Goal: Information Seeking & Learning: Check status

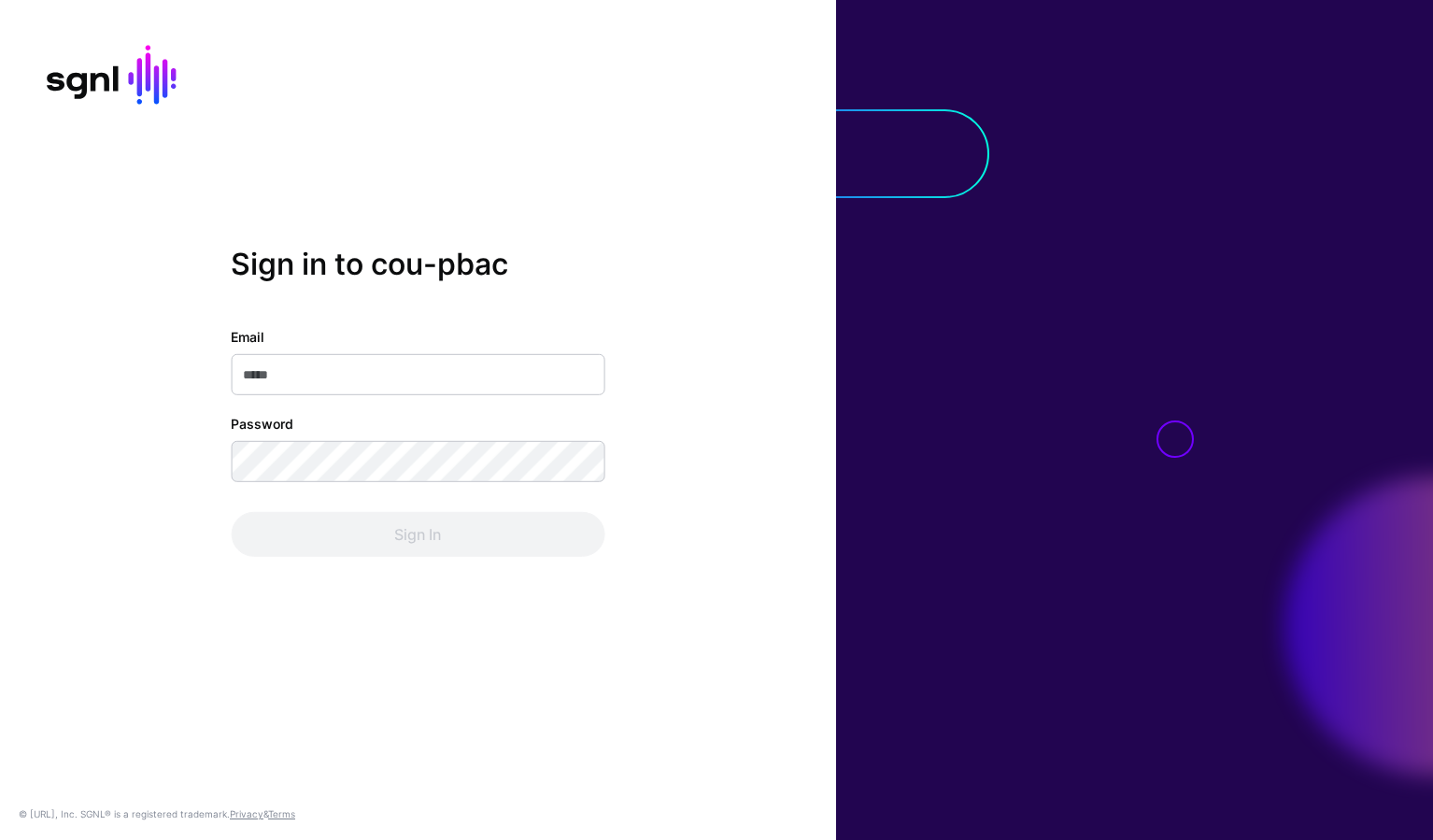
click at [0, 839] on com-1password-button at bounding box center [0, 840] width 0 height 0
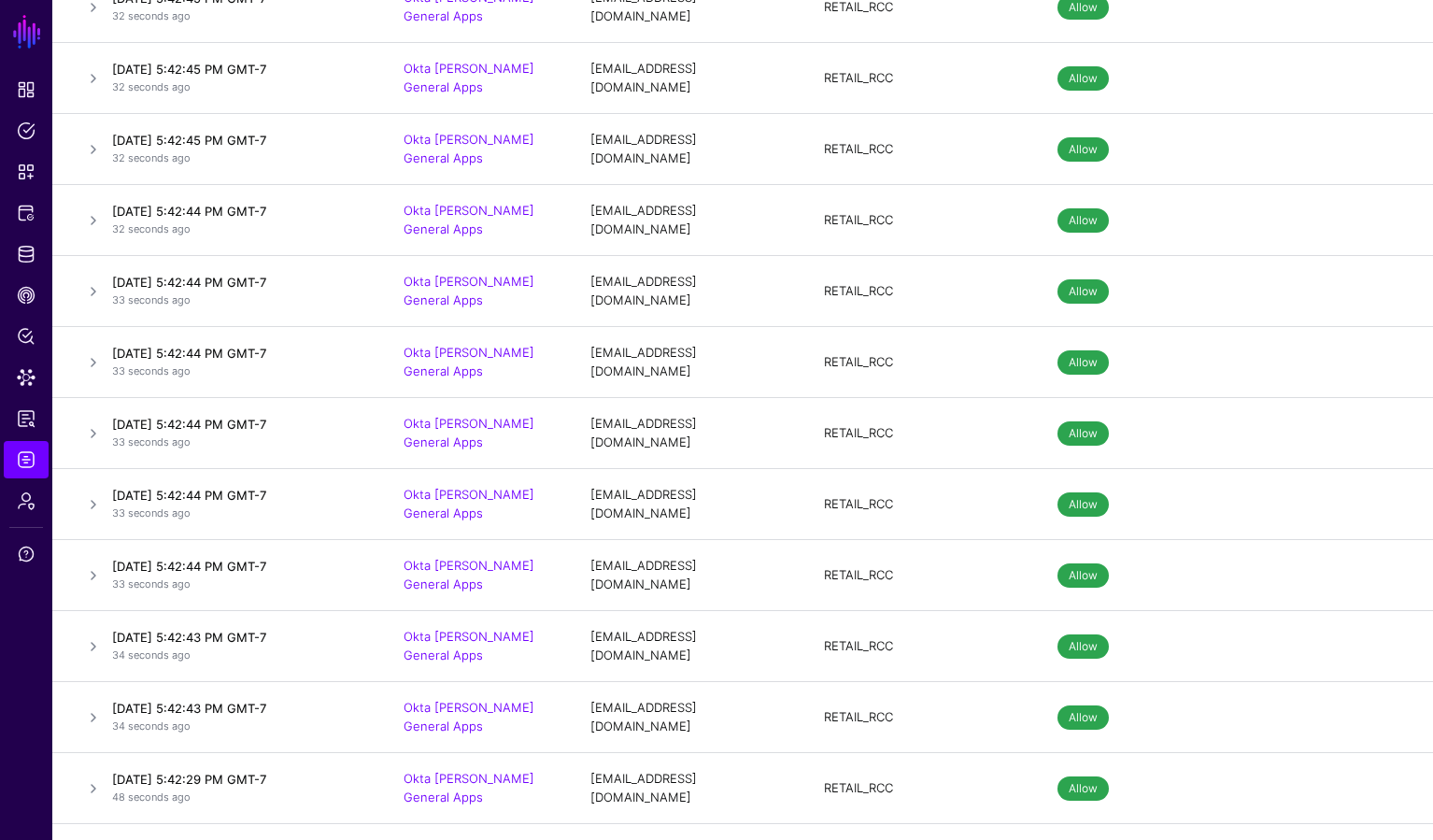
scroll to position [1212, 0]
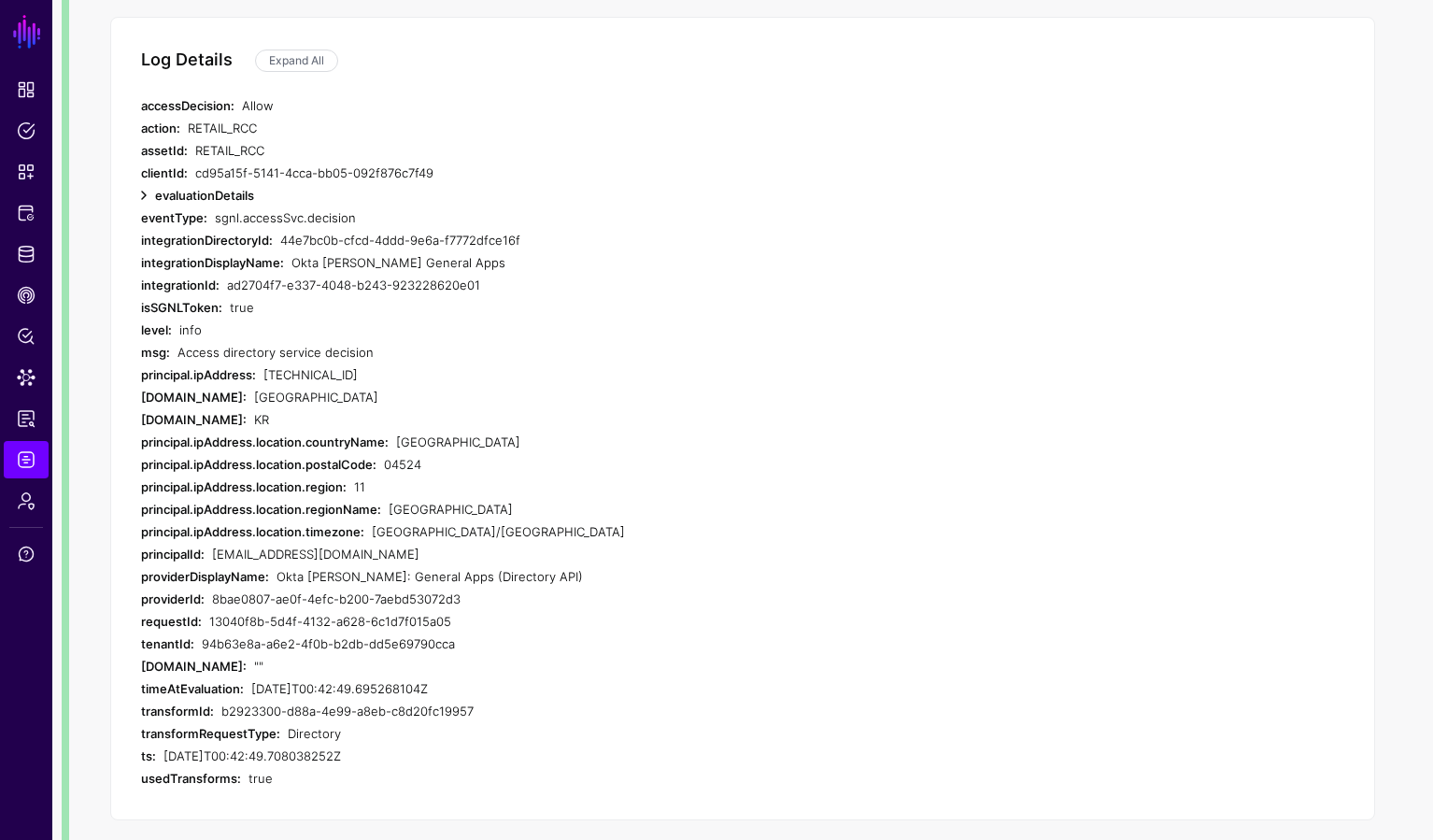
scroll to position [347, 0]
click at [148, 194] on link at bounding box center [143, 193] width 22 height 22
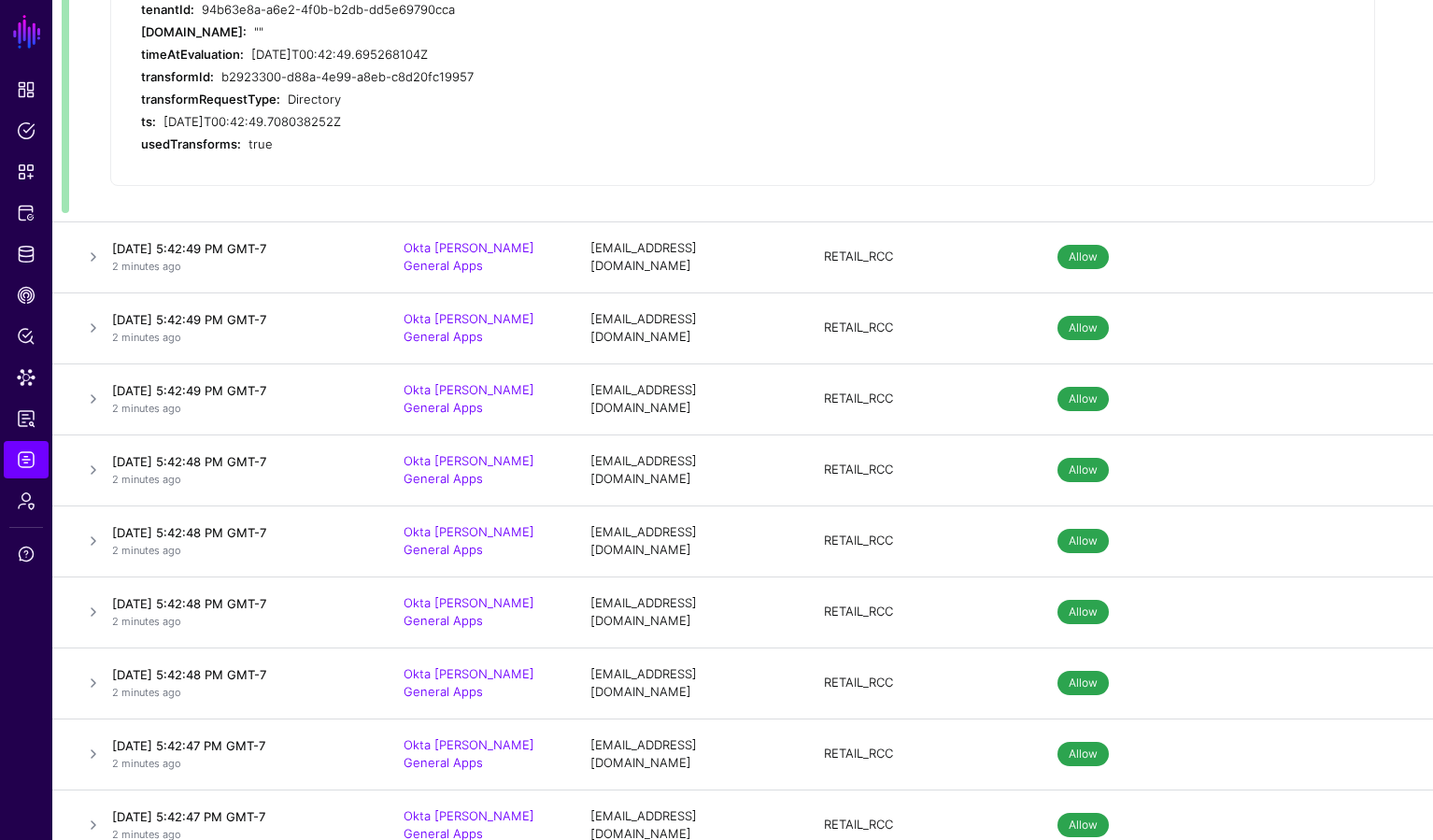
scroll to position [0, 0]
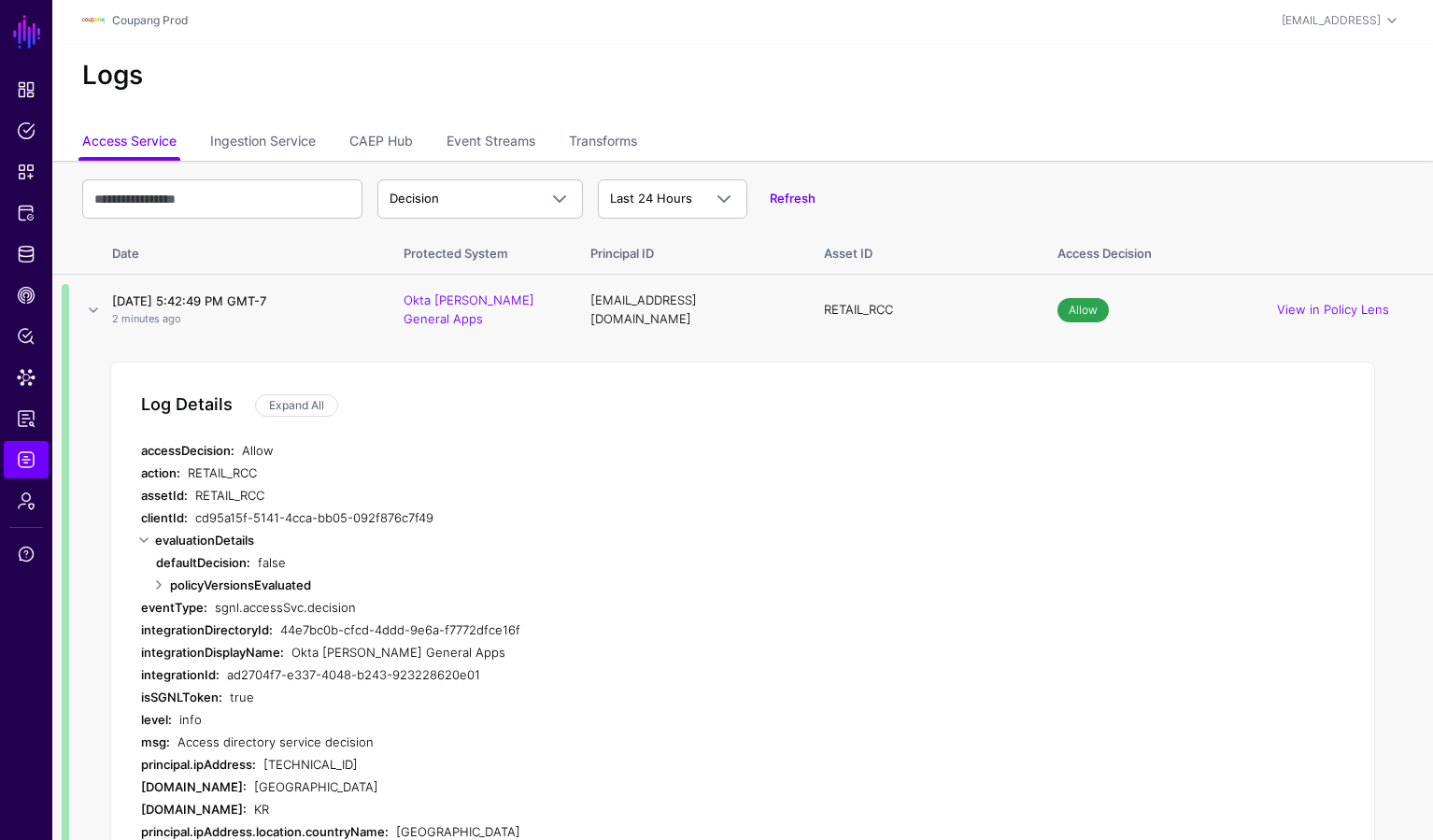
click at [802, 197] on link "Refresh" at bounding box center [793, 198] width 46 height 15
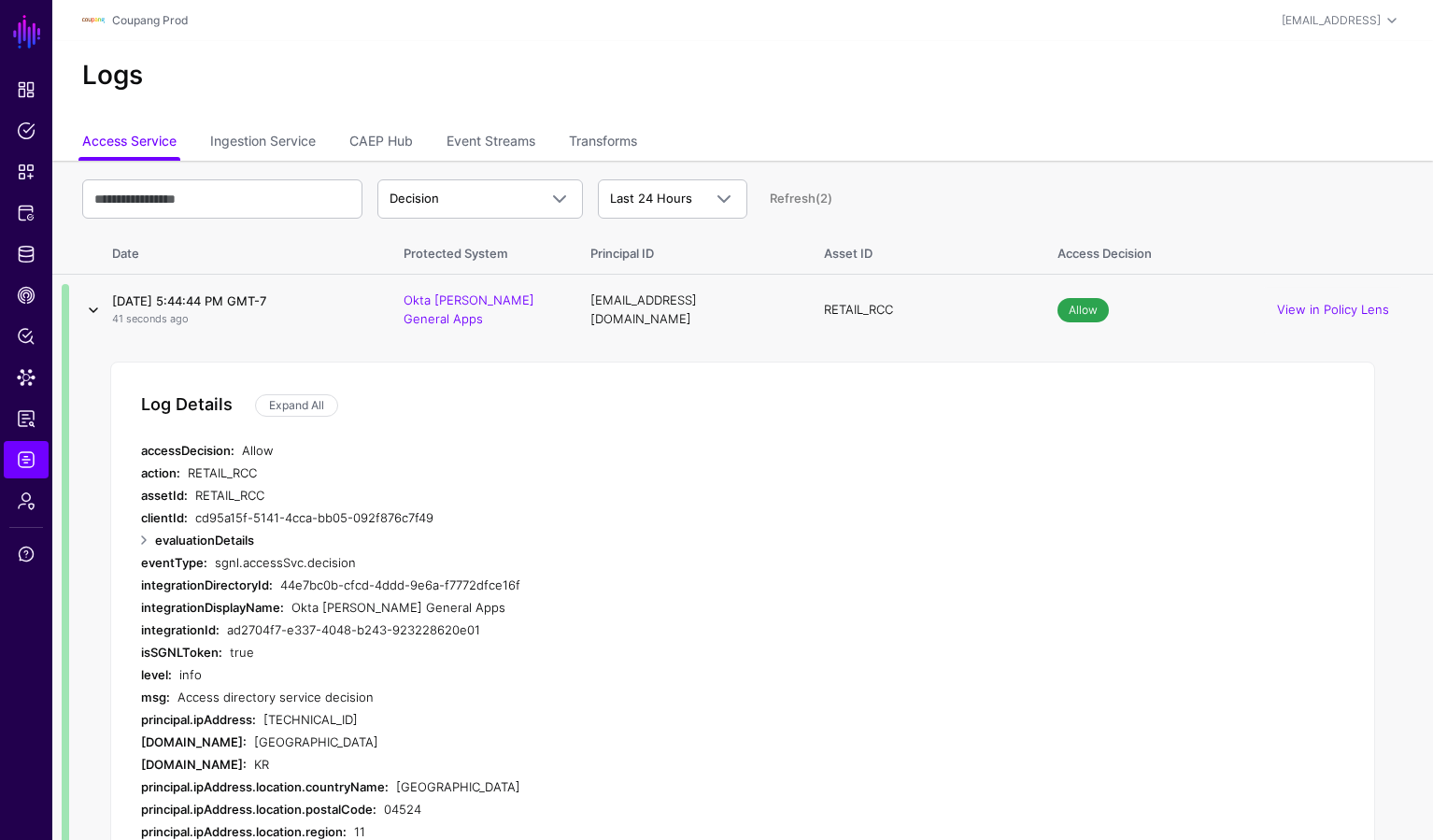
click at [92, 304] on link at bounding box center [93, 309] width 22 height 22
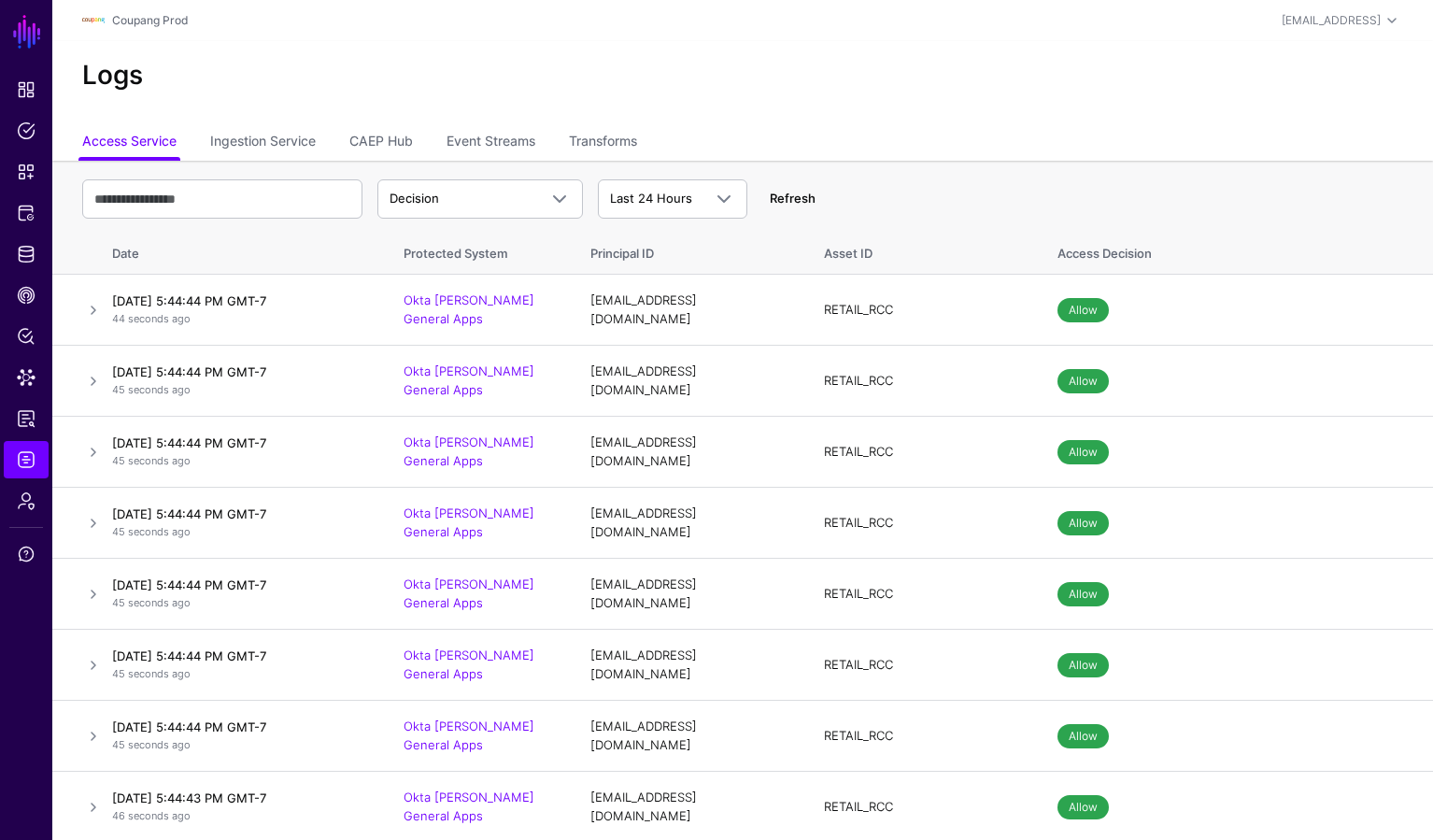
click at [798, 196] on link "Refresh" at bounding box center [793, 198] width 46 height 15
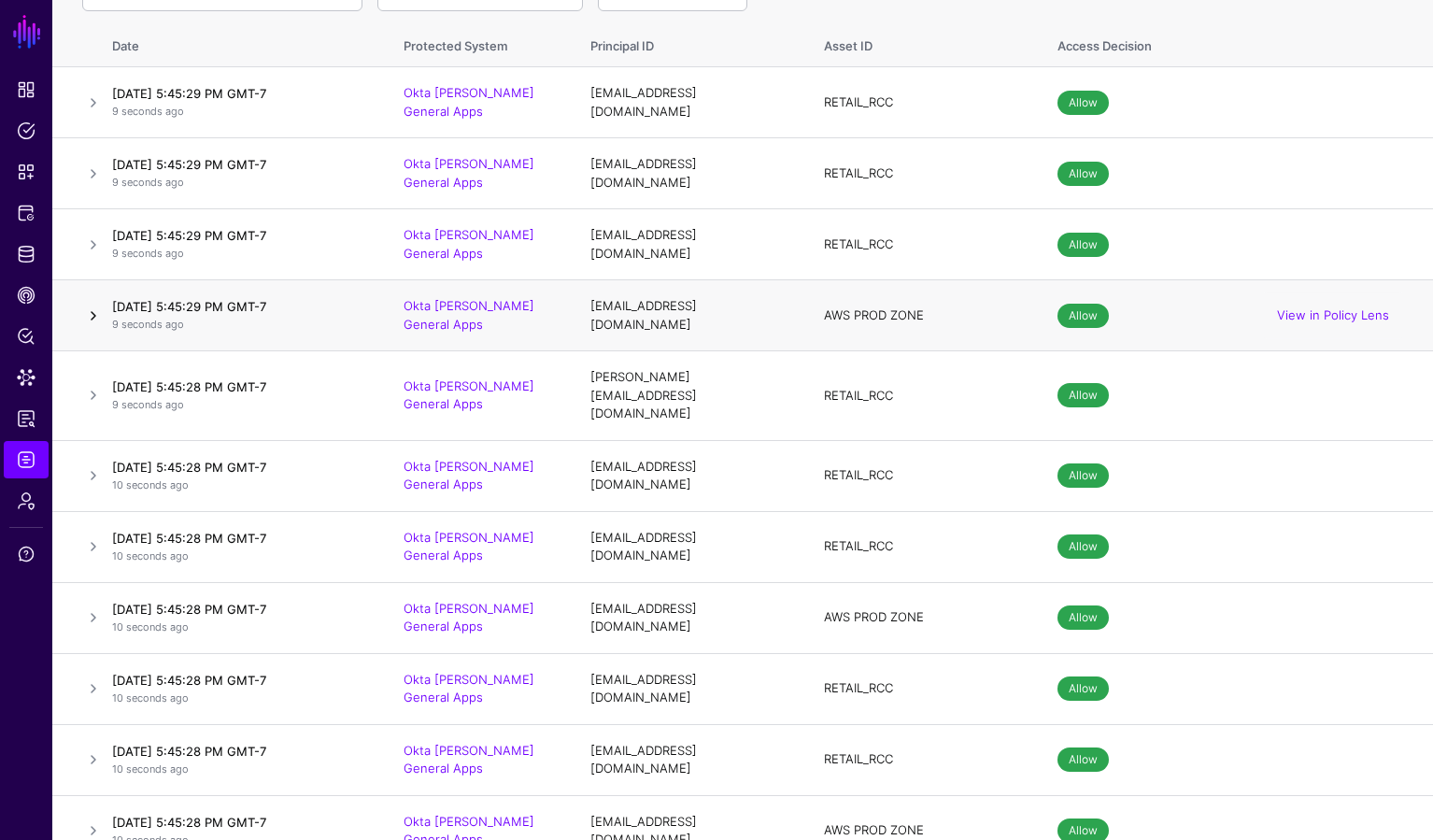
scroll to position [225, 0]
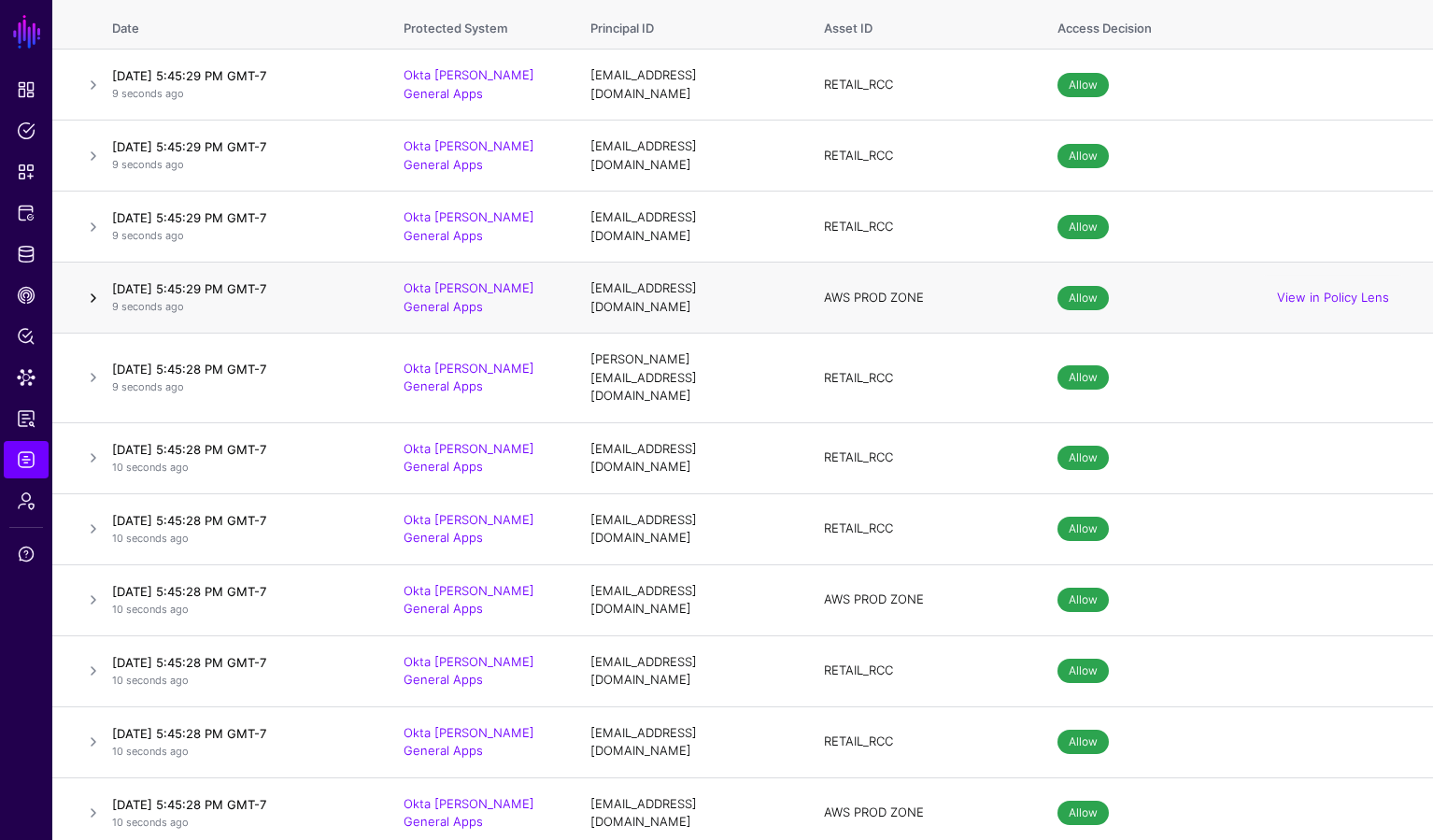
click at [94, 290] on link at bounding box center [93, 298] width 22 height 22
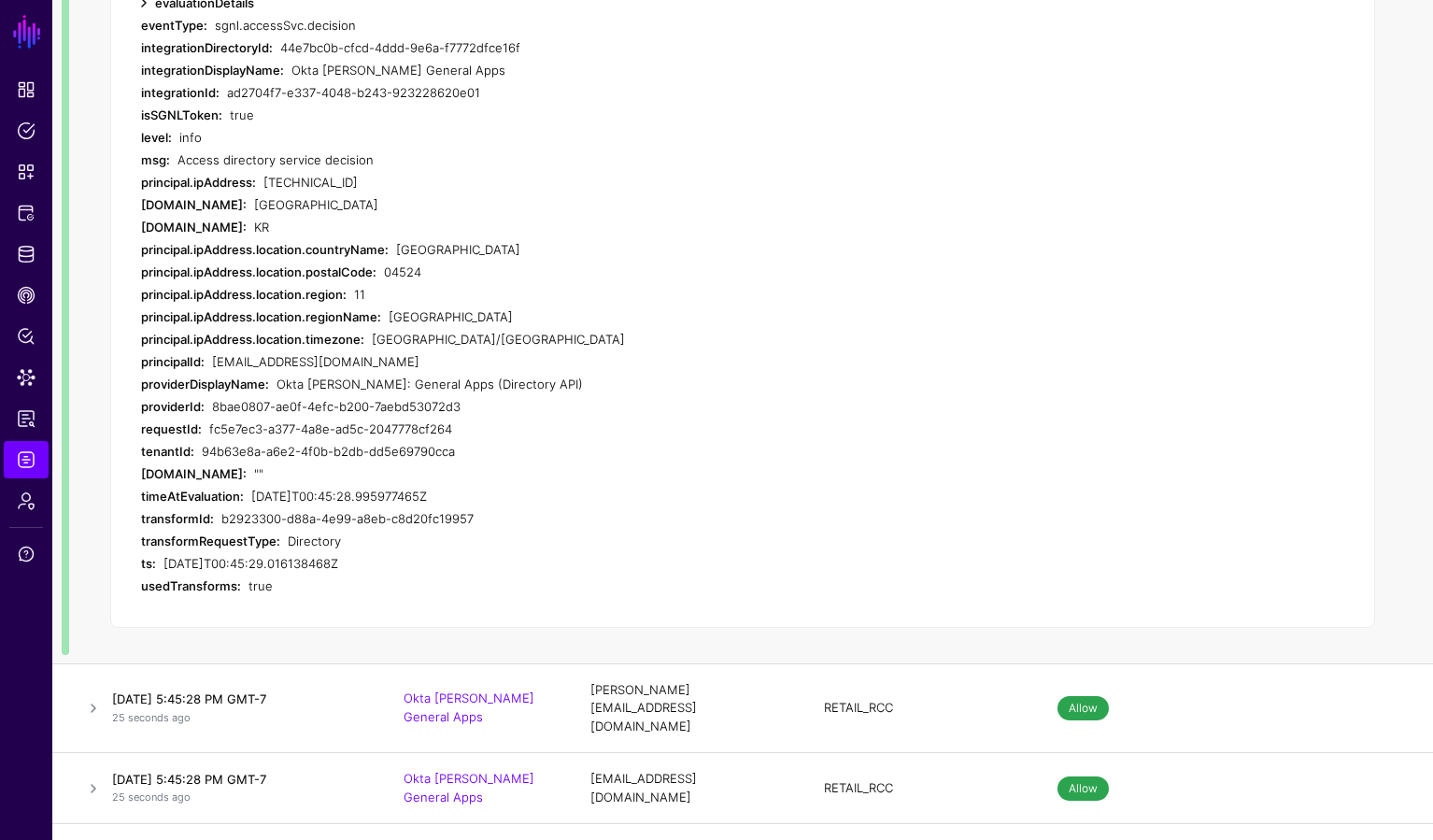
scroll to position [485, 0]
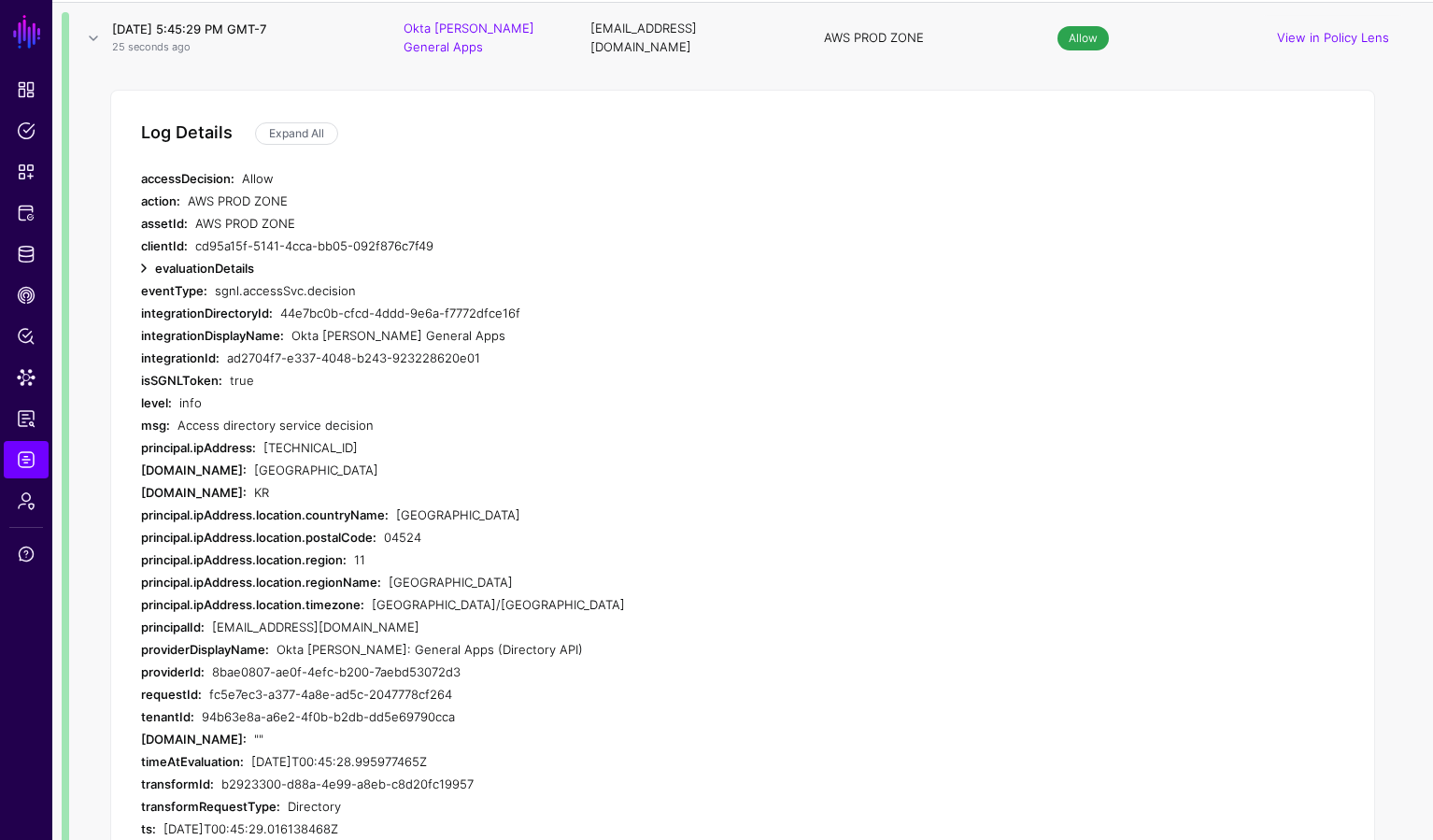
click at [141, 257] on link at bounding box center [143, 268] width 22 height 22
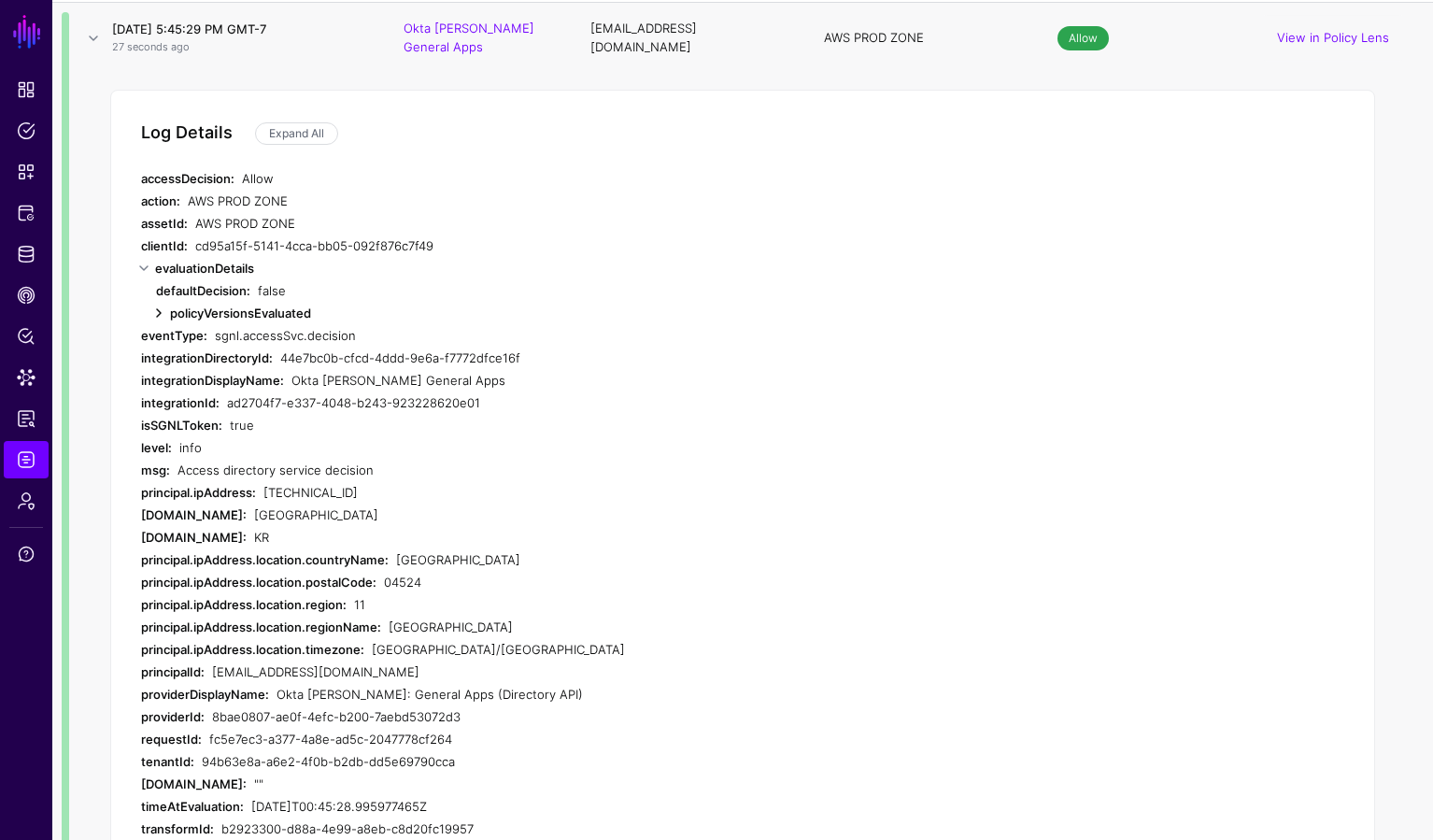
click at [149, 301] on link at bounding box center [158, 312] width 22 height 22
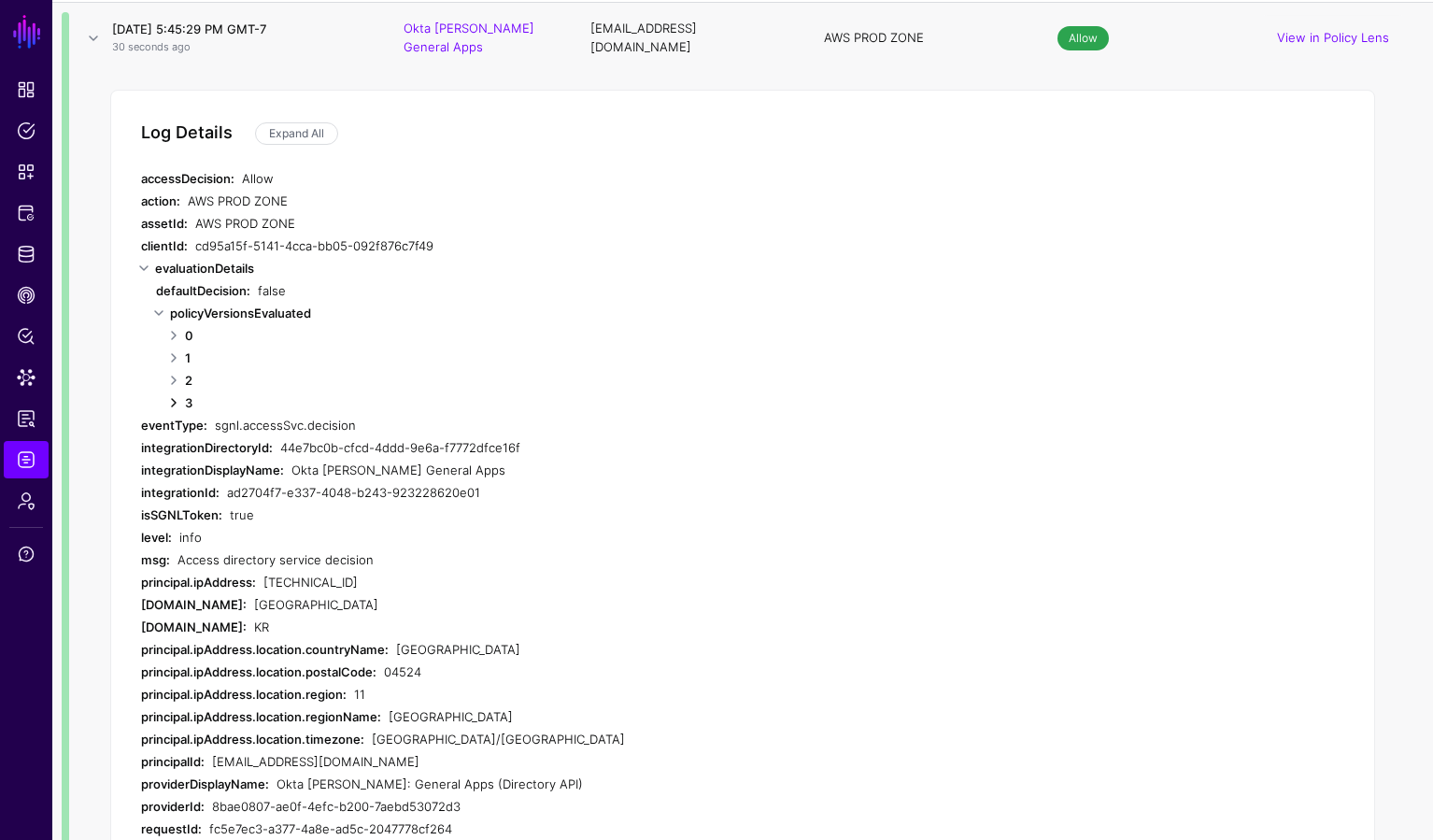
click at [170, 392] on link at bounding box center [173, 402] width 22 height 22
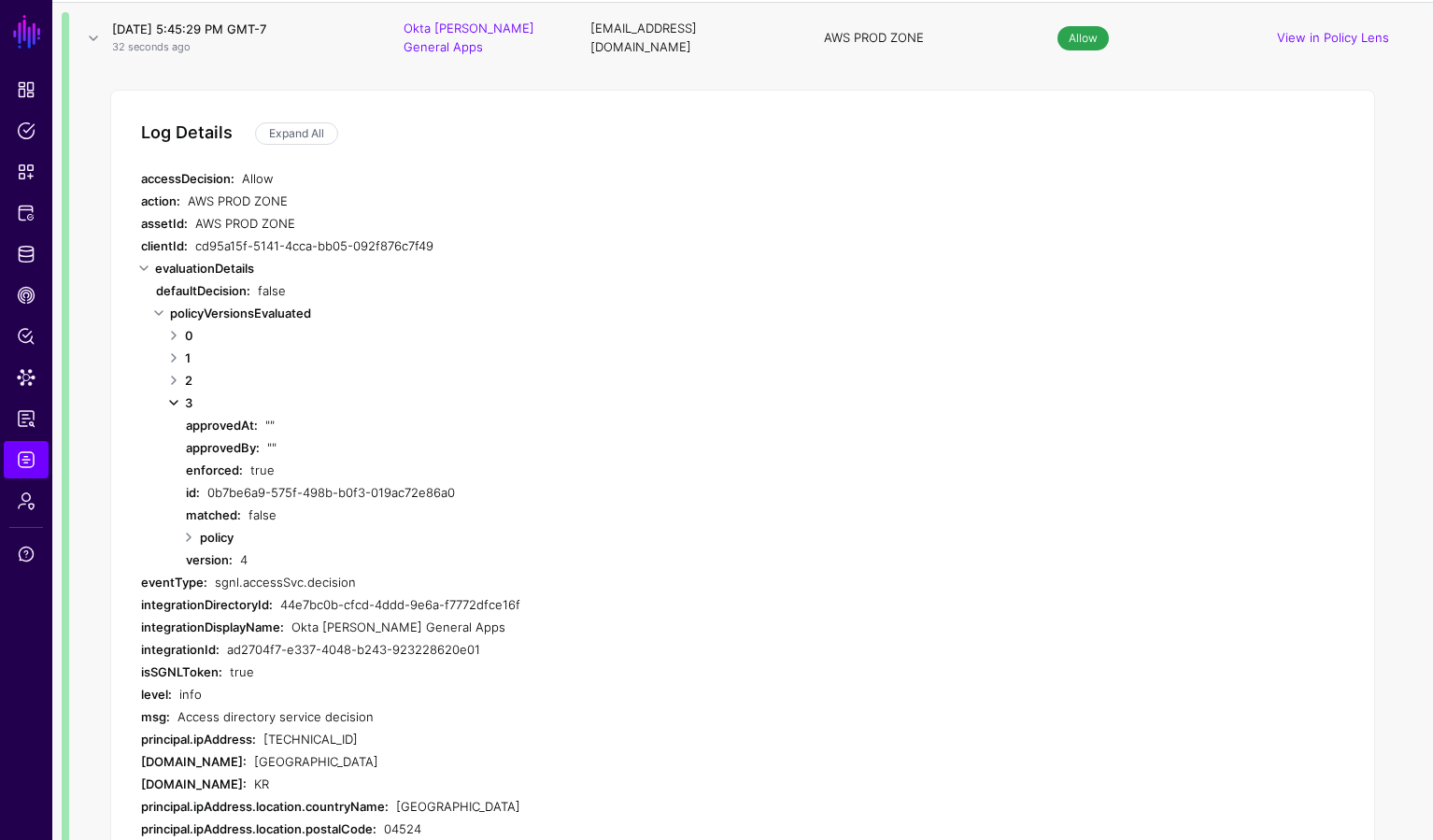
click at [170, 392] on link at bounding box center [173, 402] width 22 height 22
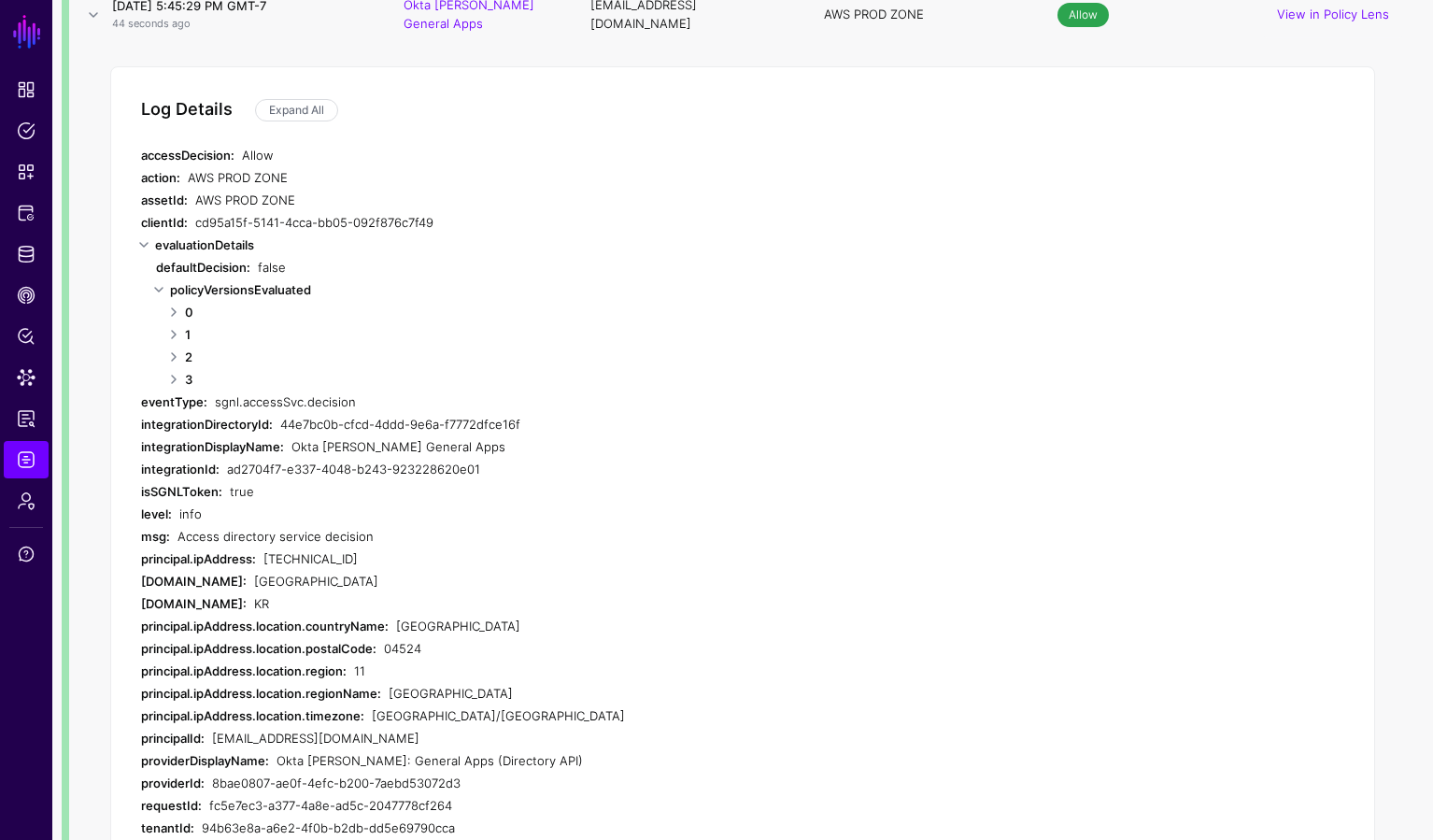
scroll to position [0, 0]
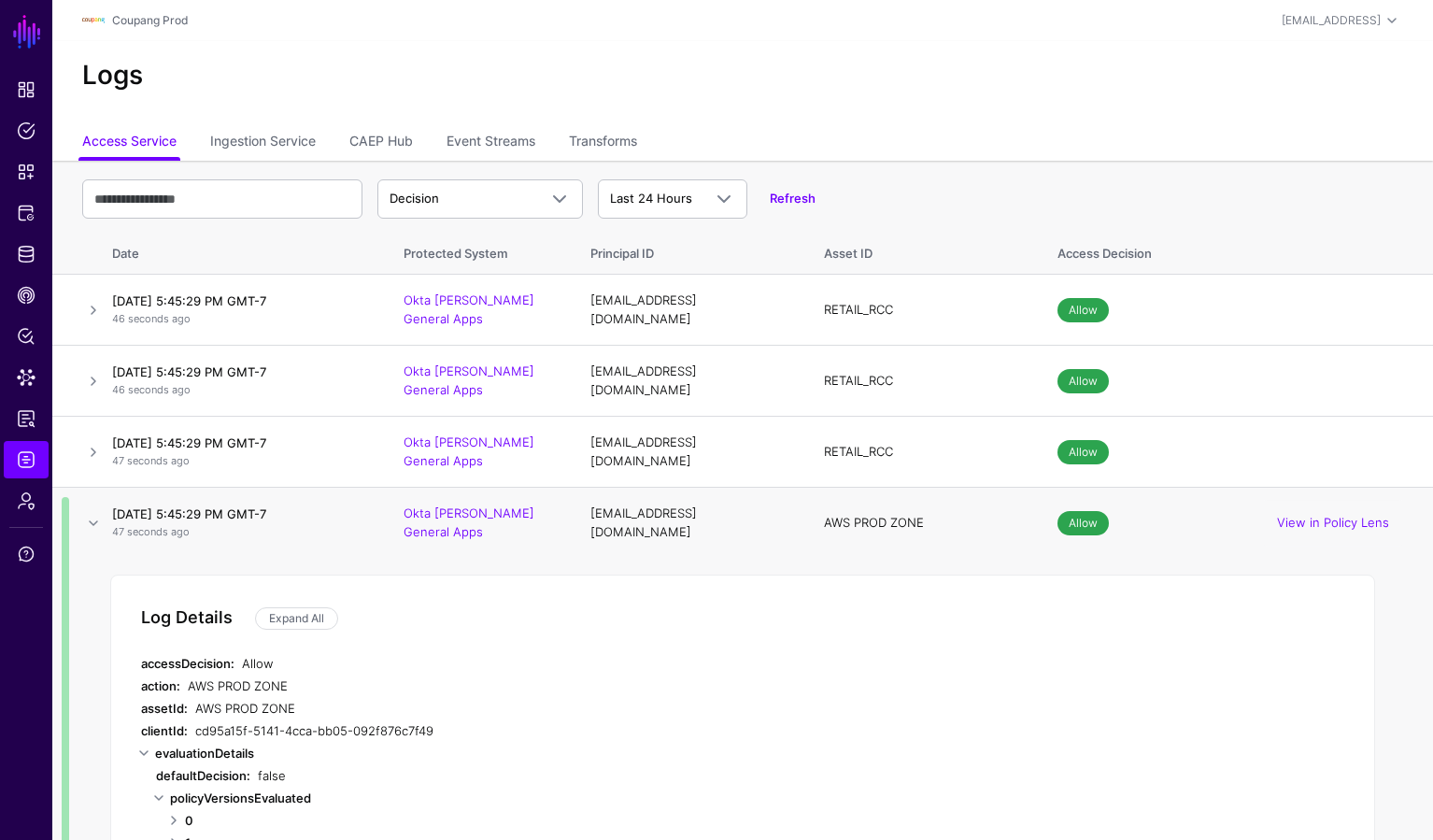
click at [90, 513] on link at bounding box center [93, 522] width 22 height 22
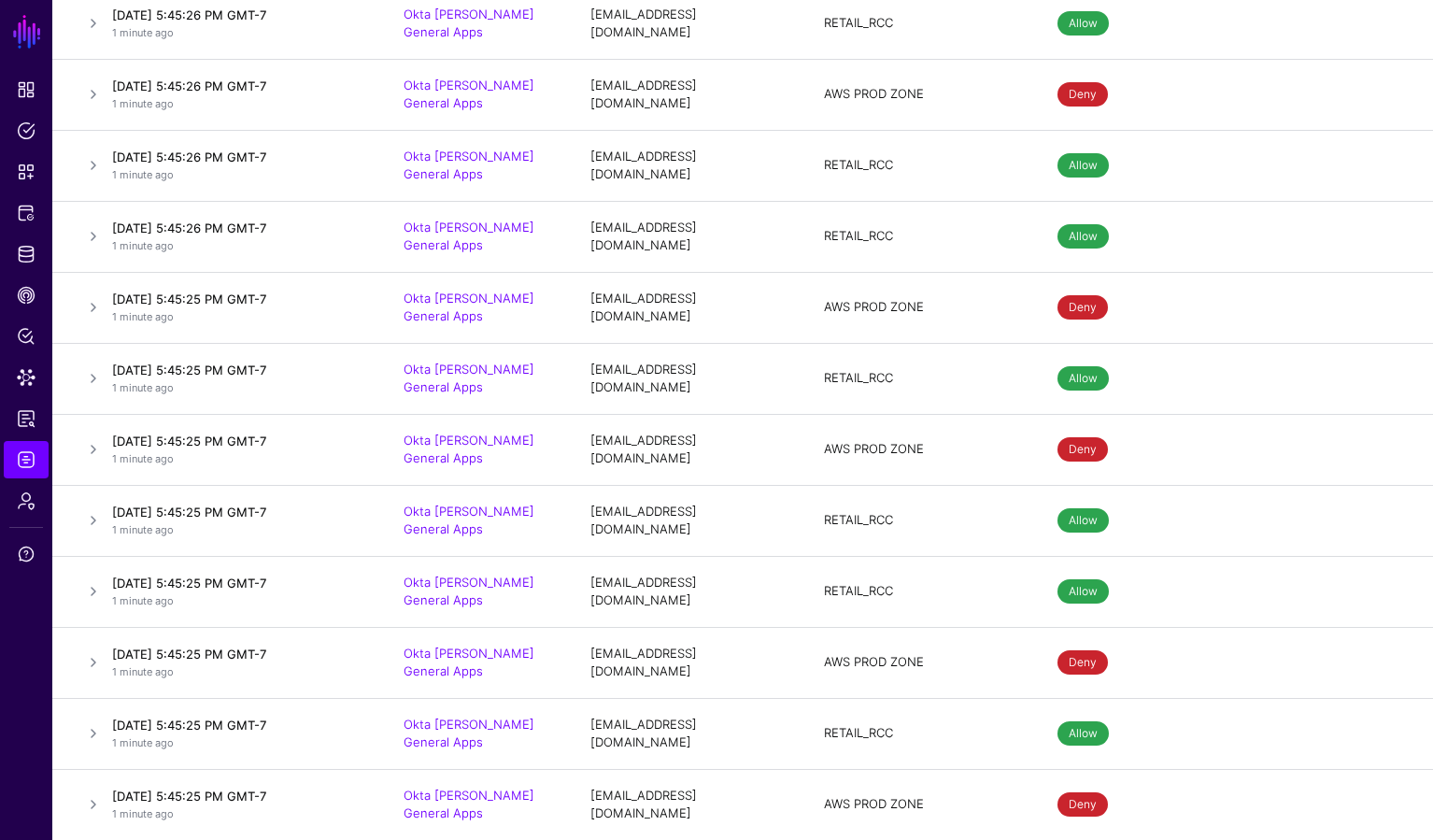
scroll to position [2156, 0]
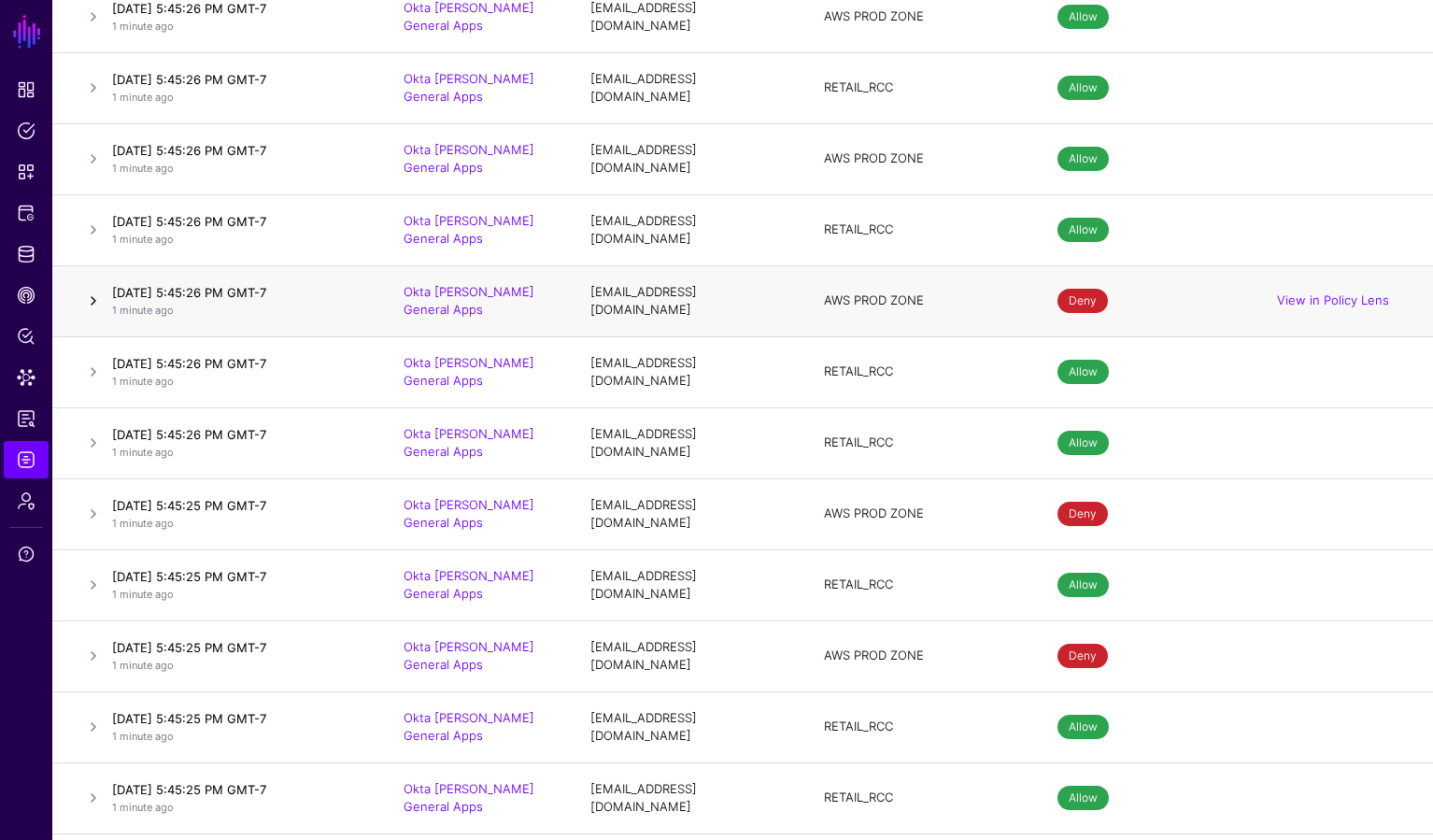
click at [98, 290] on link at bounding box center [93, 300] width 22 height 22
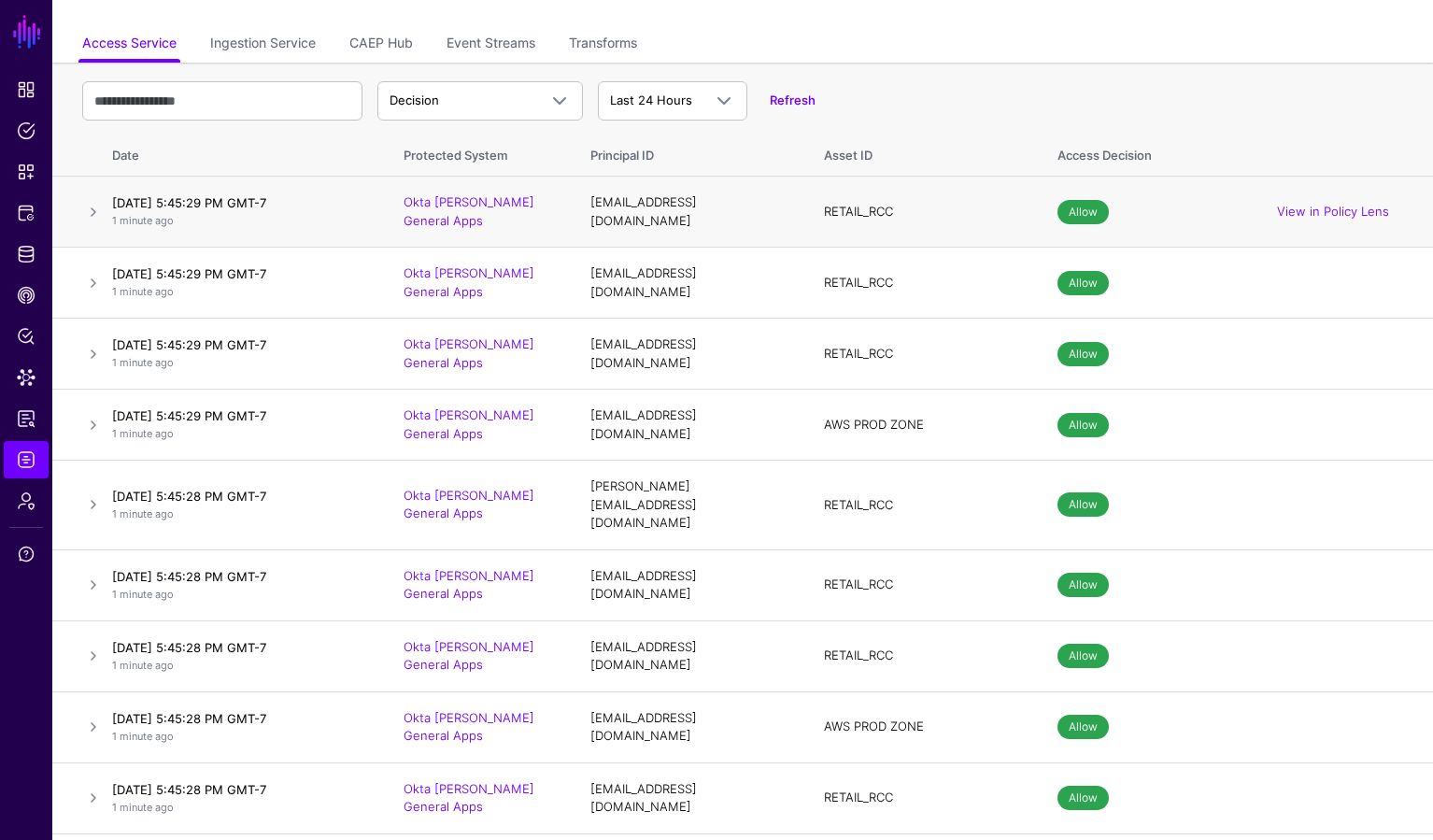
scroll to position [106, 0]
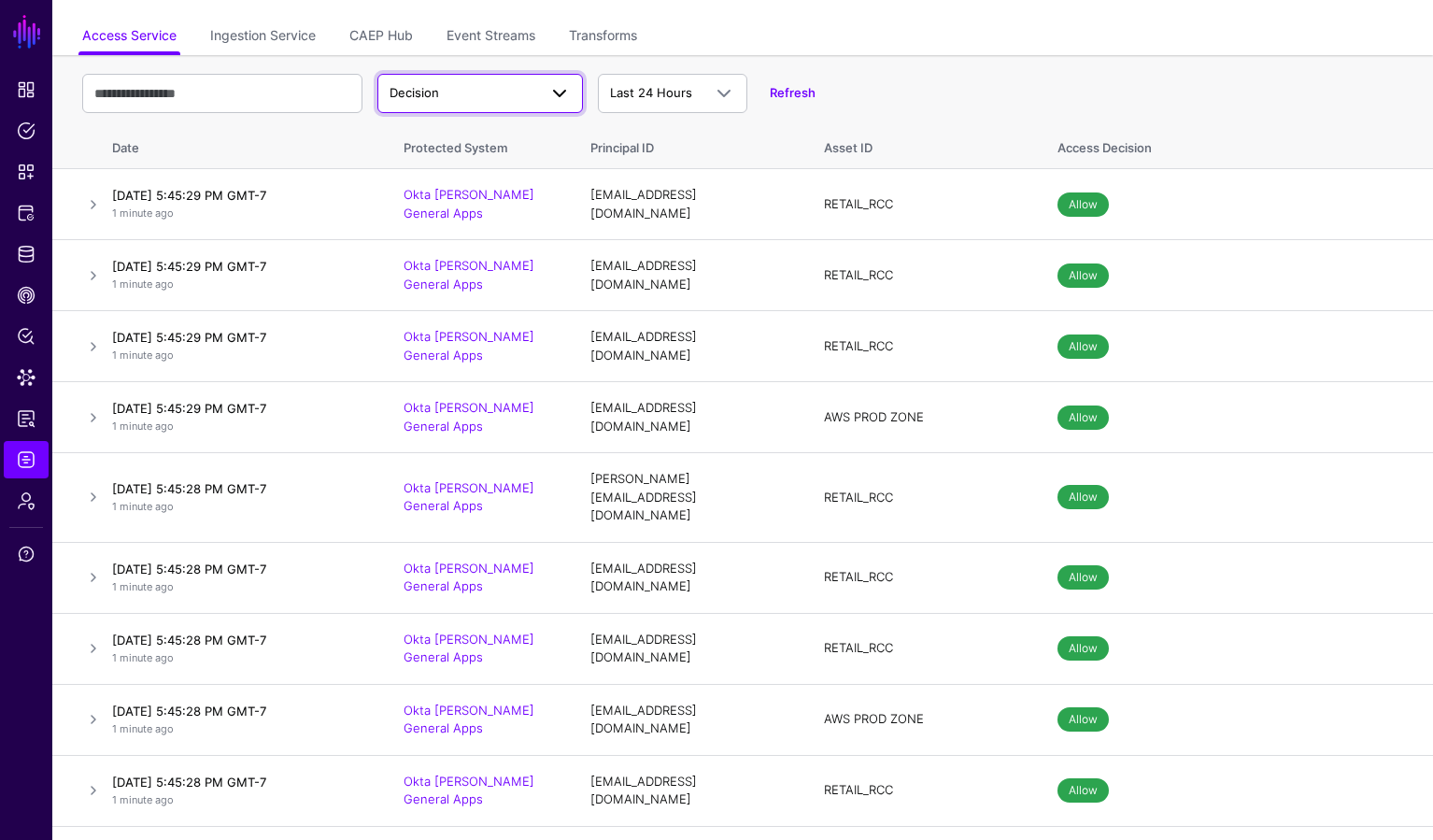
click at [445, 104] on span "Decision" at bounding box center [480, 93] width 182 height 22
click at [768, 53] on ul "Access Service Ingestion Service CAEP Hub Event Streams Transforms" at bounding box center [743, 36] width 1322 height 36
click at [604, 37] on link "Transforms" at bounding box center [602, 36] width 68 height 36
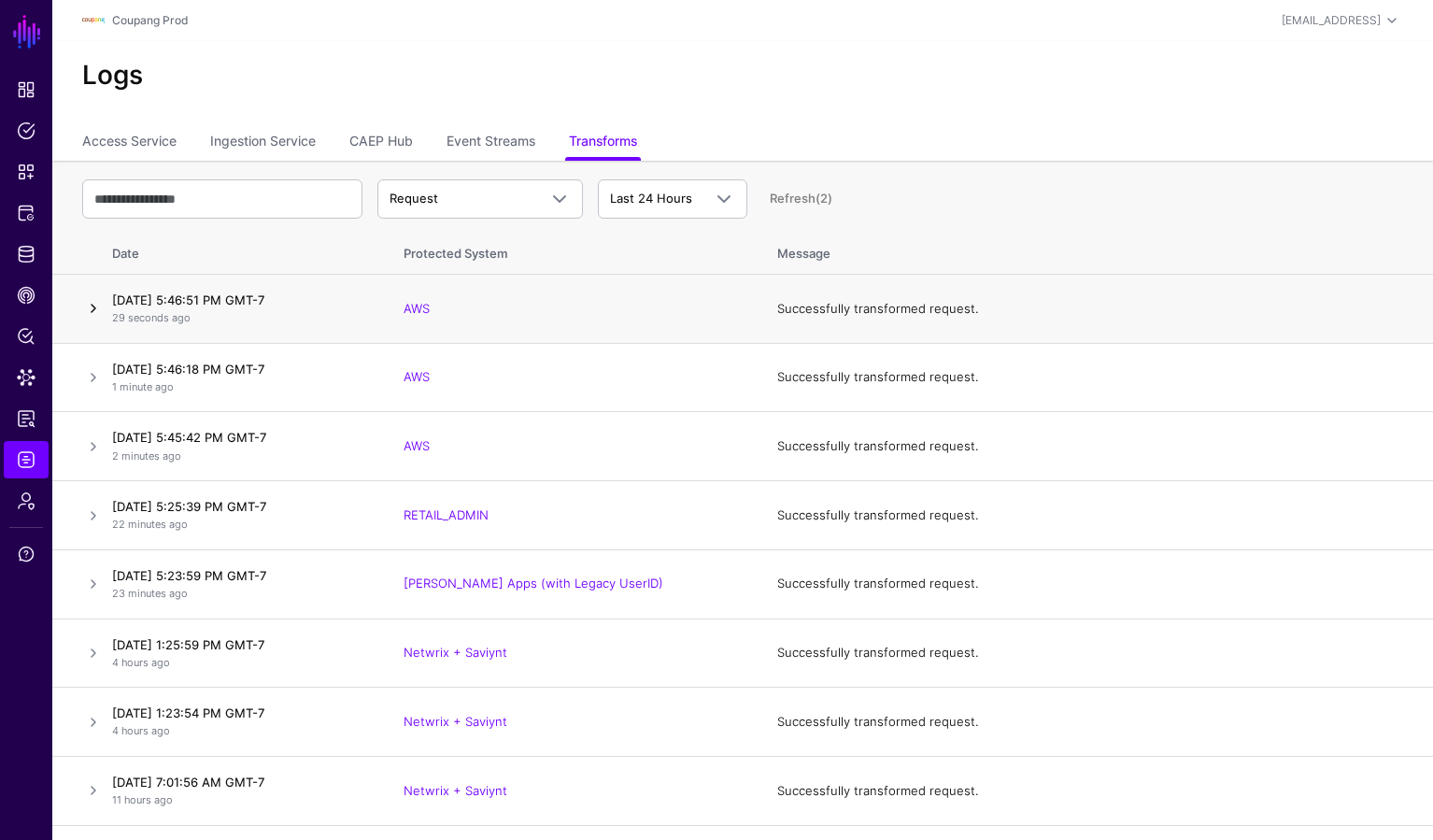
click at [95, 314] on link at bounding box center [93, 307] width 22 height 22
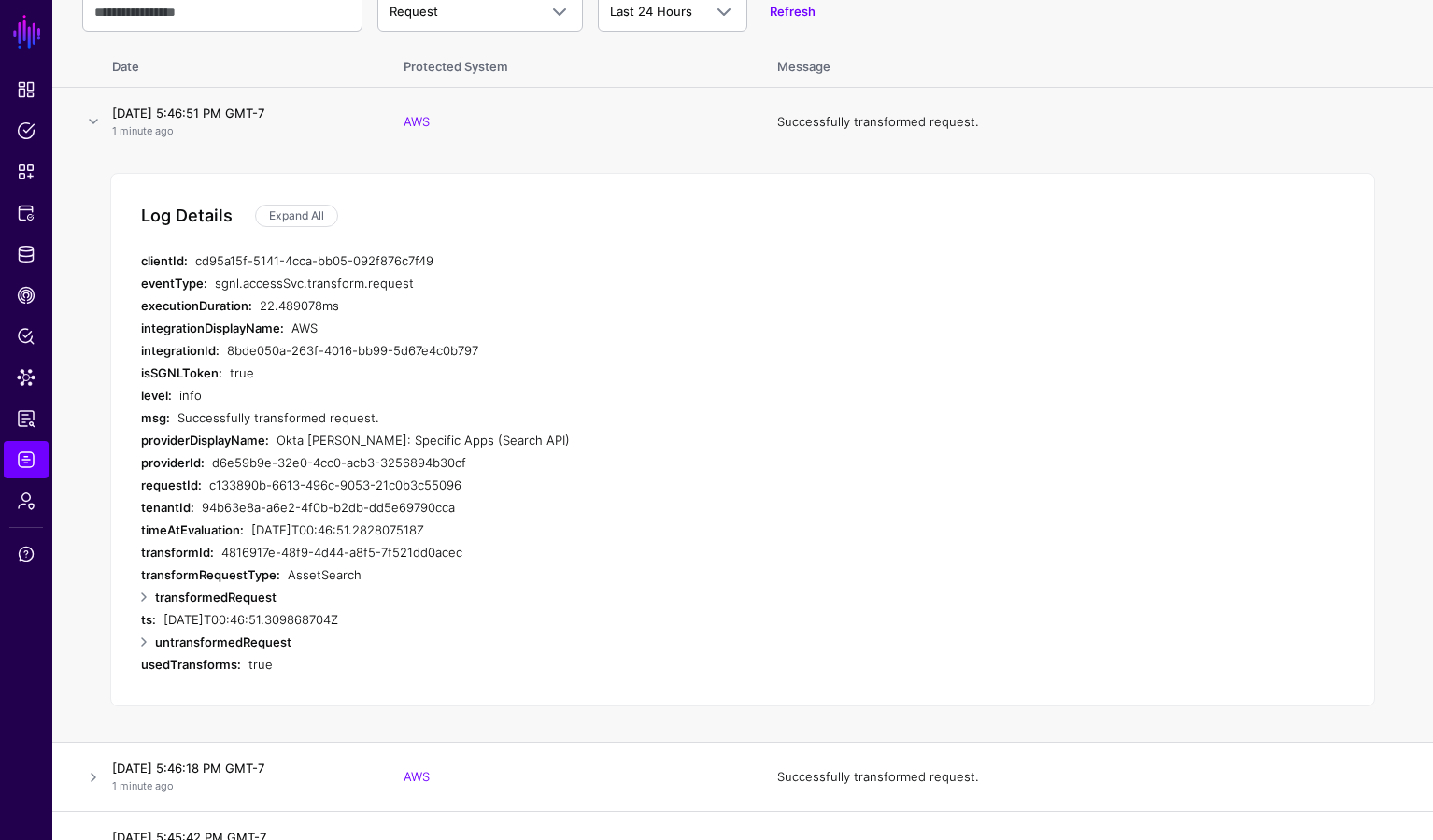
scroll to position [196, 0]
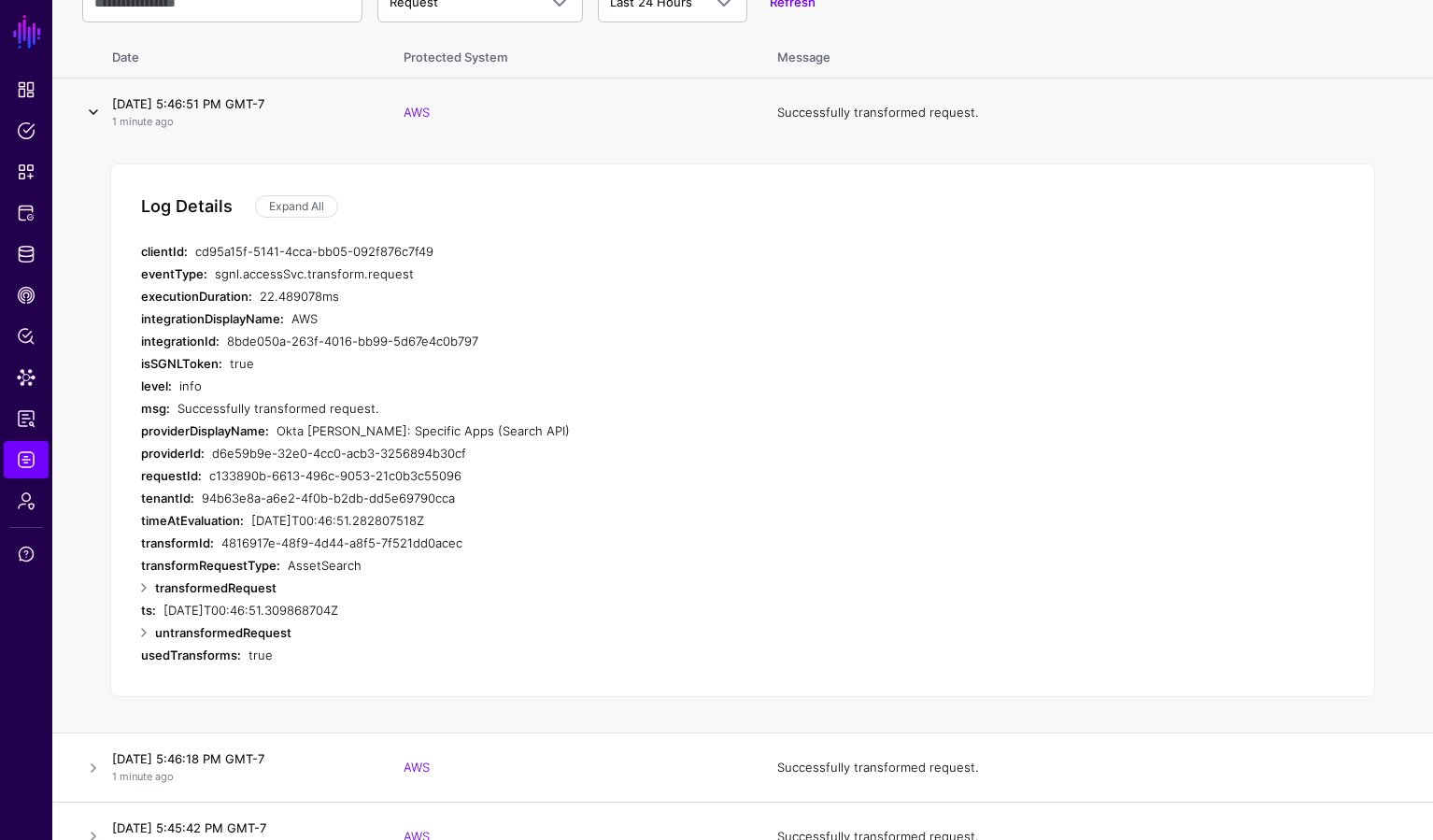
click at [86, 109] on link at bounding box center [93, 111] width 22 height 22
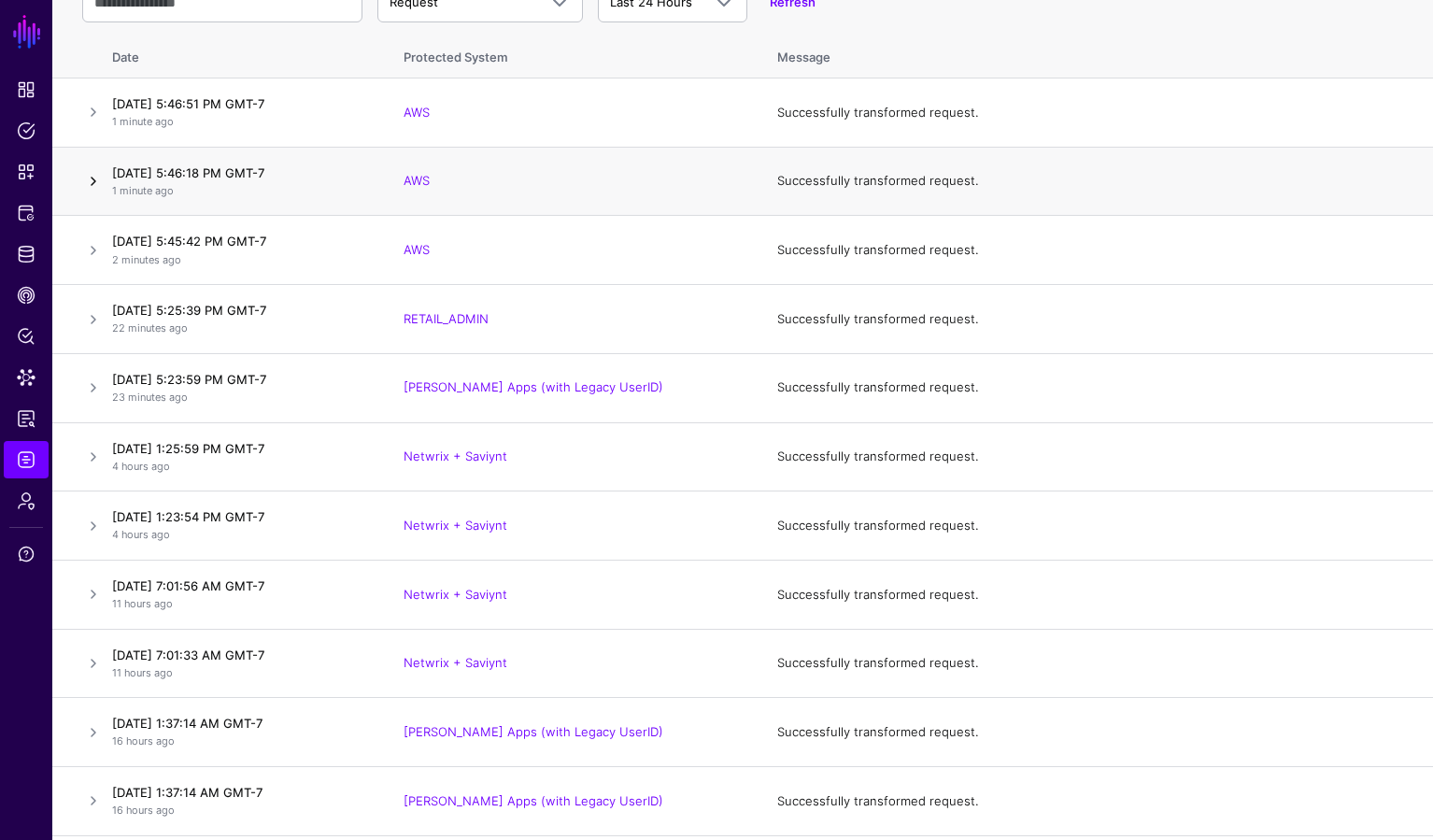
click at [89, 178] on link at bounding box center [93, 180] width 22 height 22
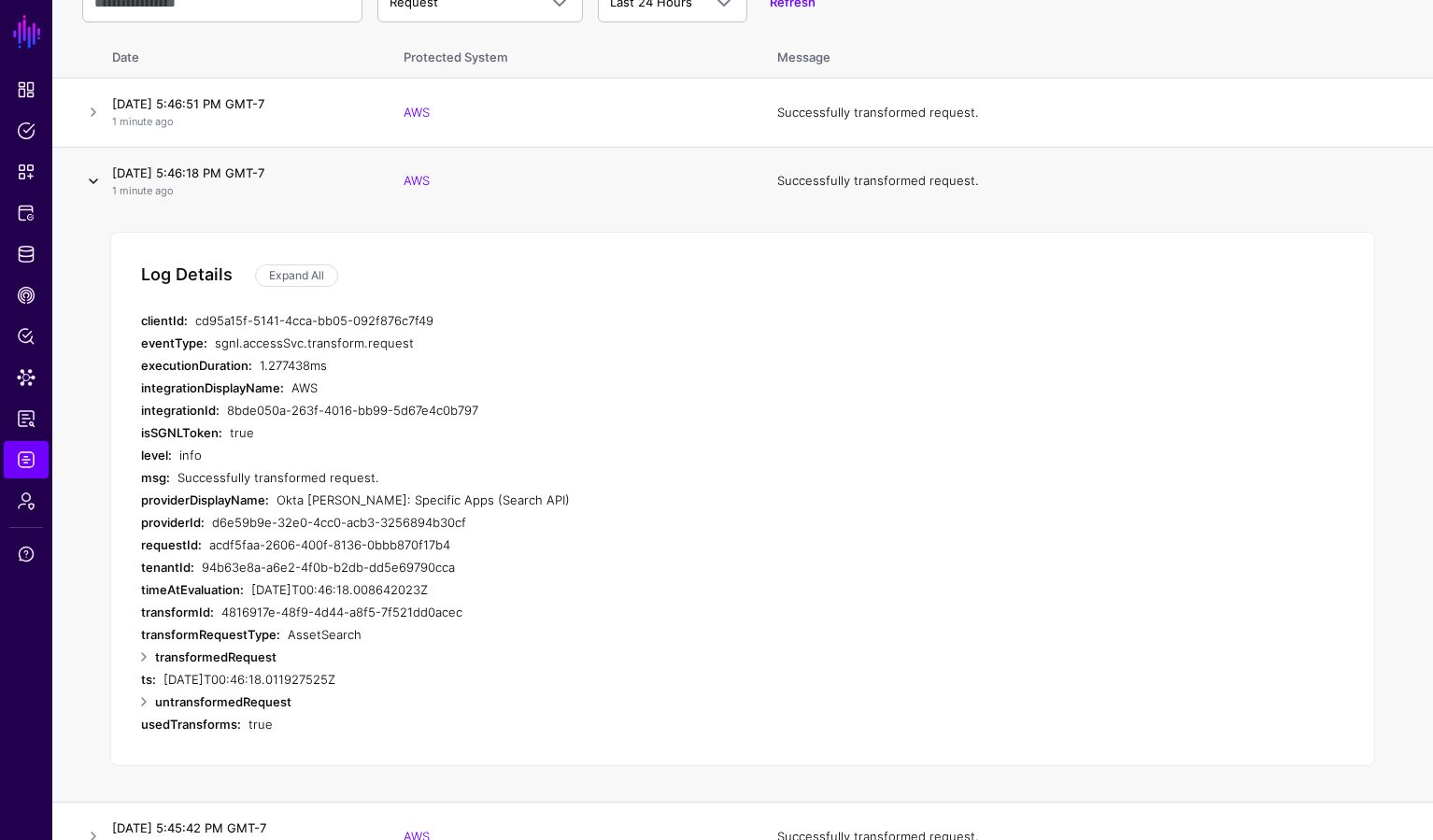
click at [89, 178] on link at bounding box center [93, 180] width 22 height 22
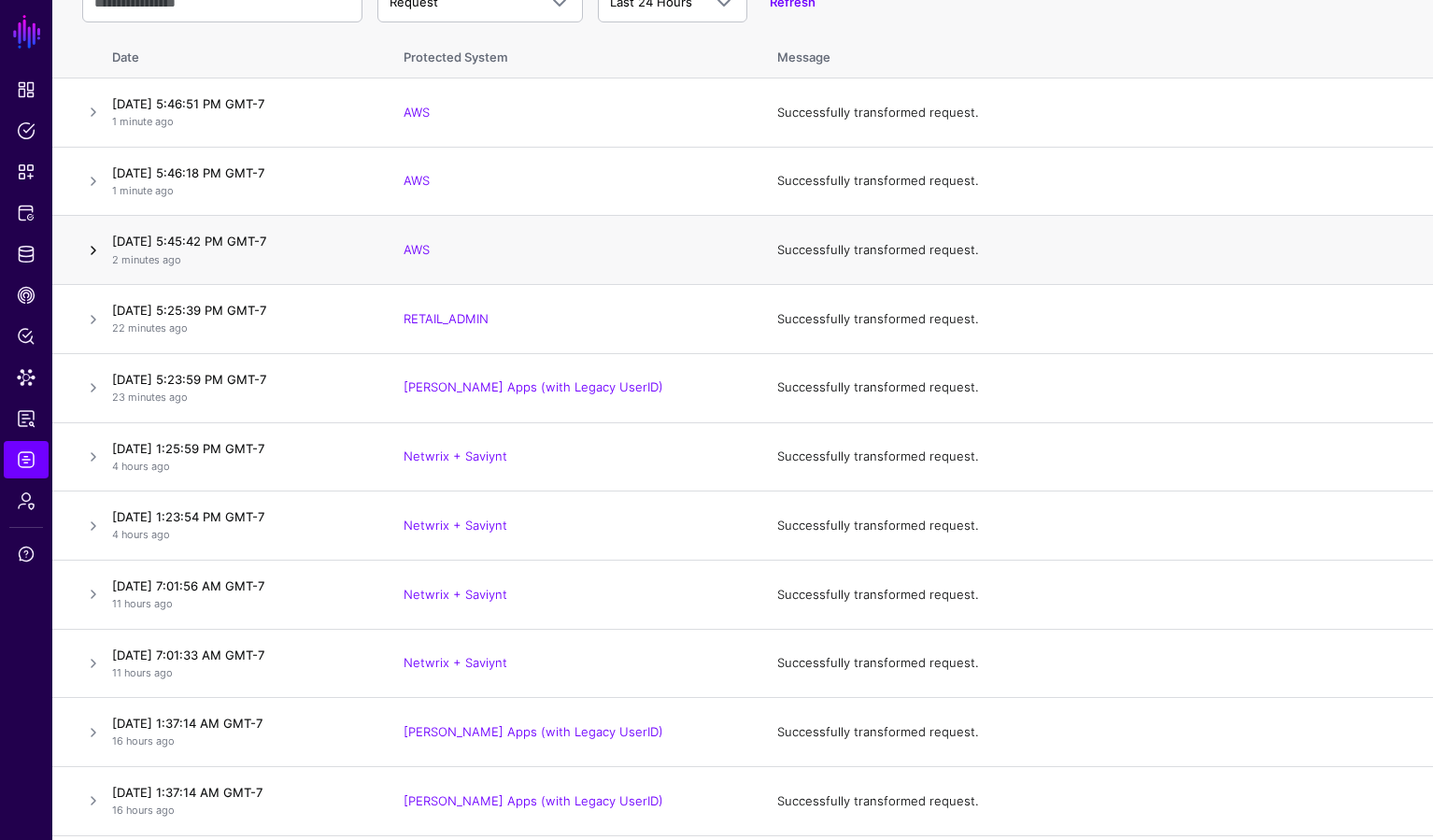
click at [93, 252] on link at bounding box center [93, 250] width 22 height 22
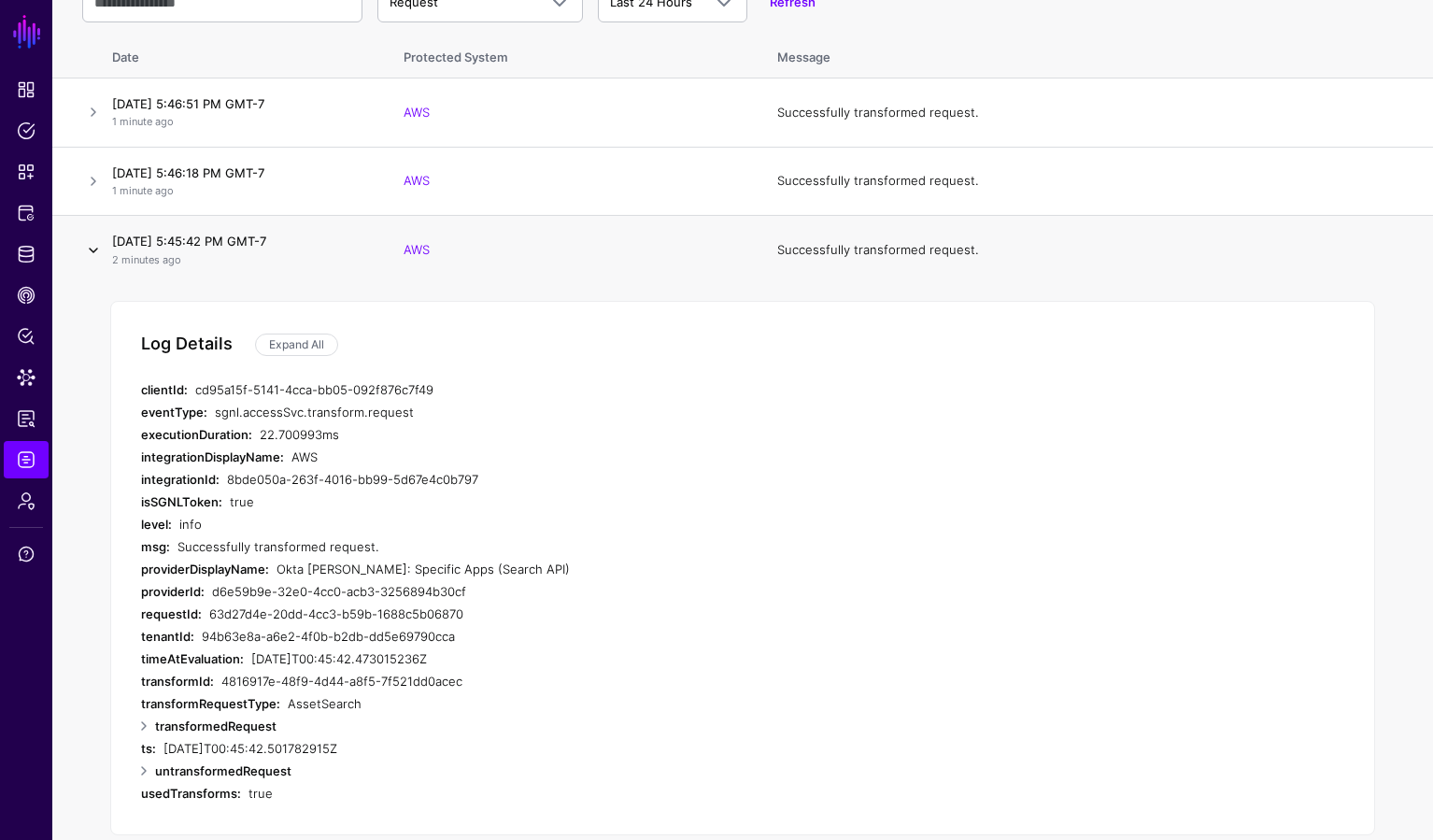
click at [93, 252] on link at bounding box center [93, 250] width 22 height 22
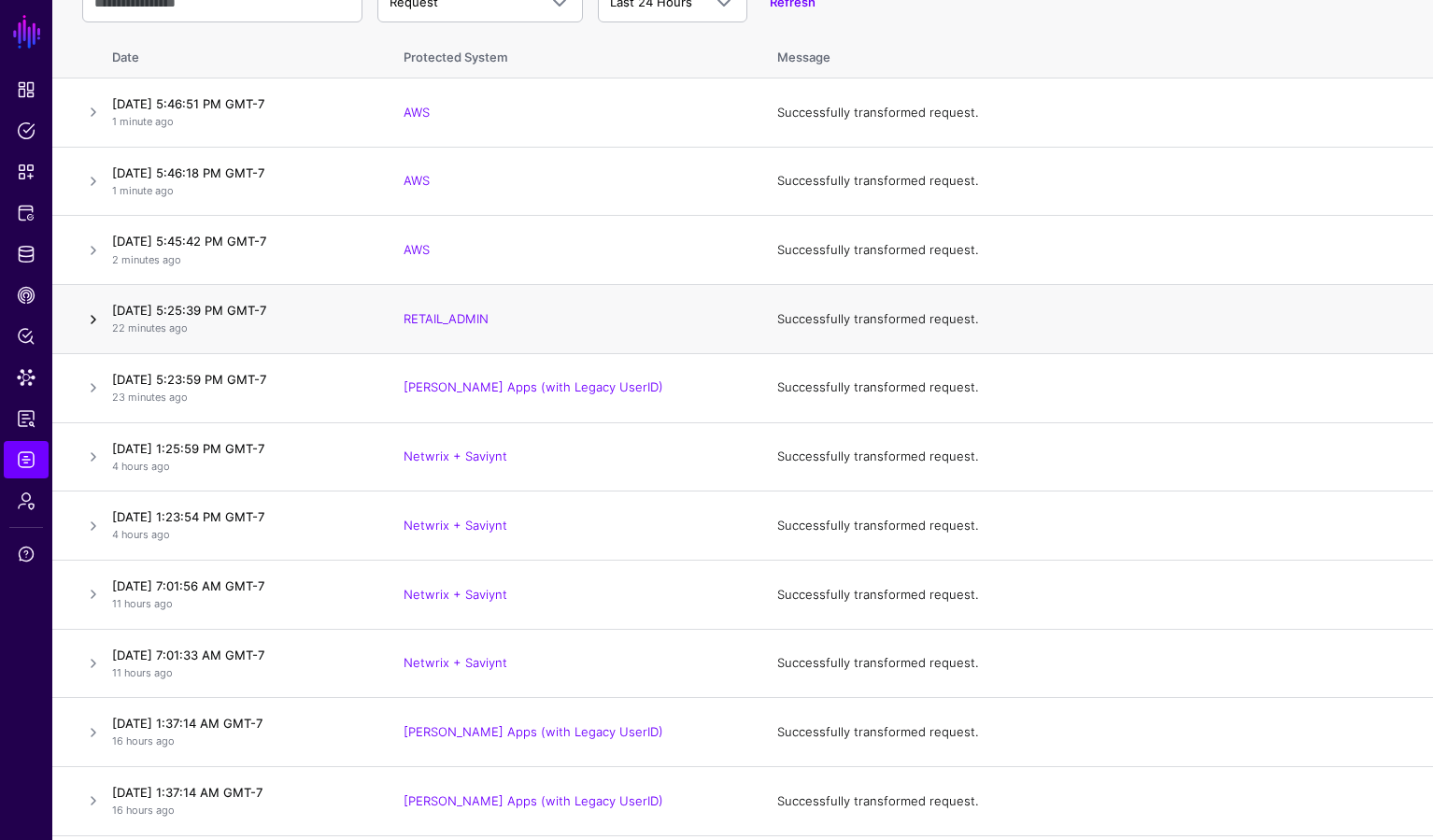
click at [86, 318] on link at bounding box center [93, 319] width 22 height 22
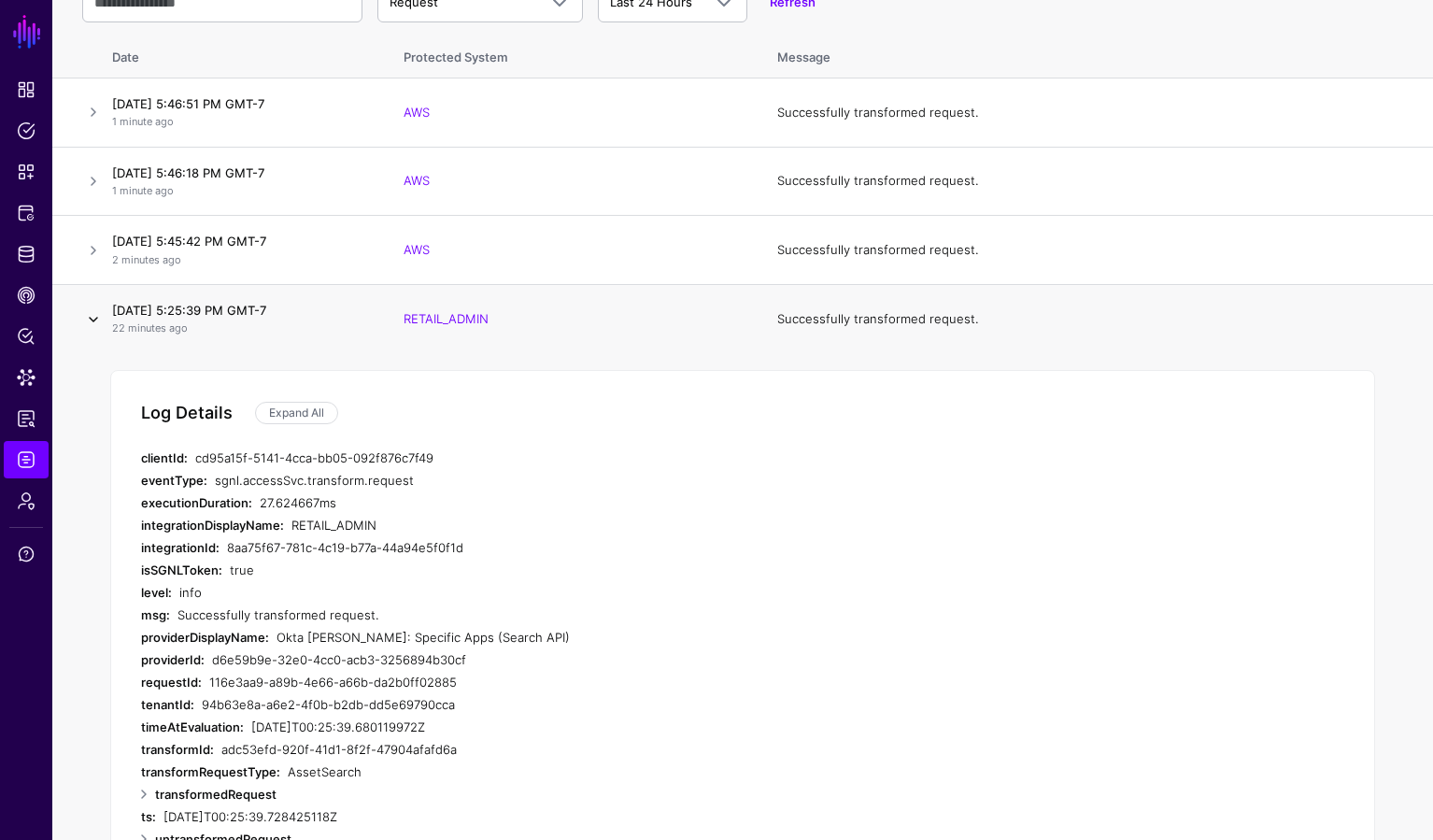
click at [86, 318] on link at bounding box center [93, 319] width 22 height 22
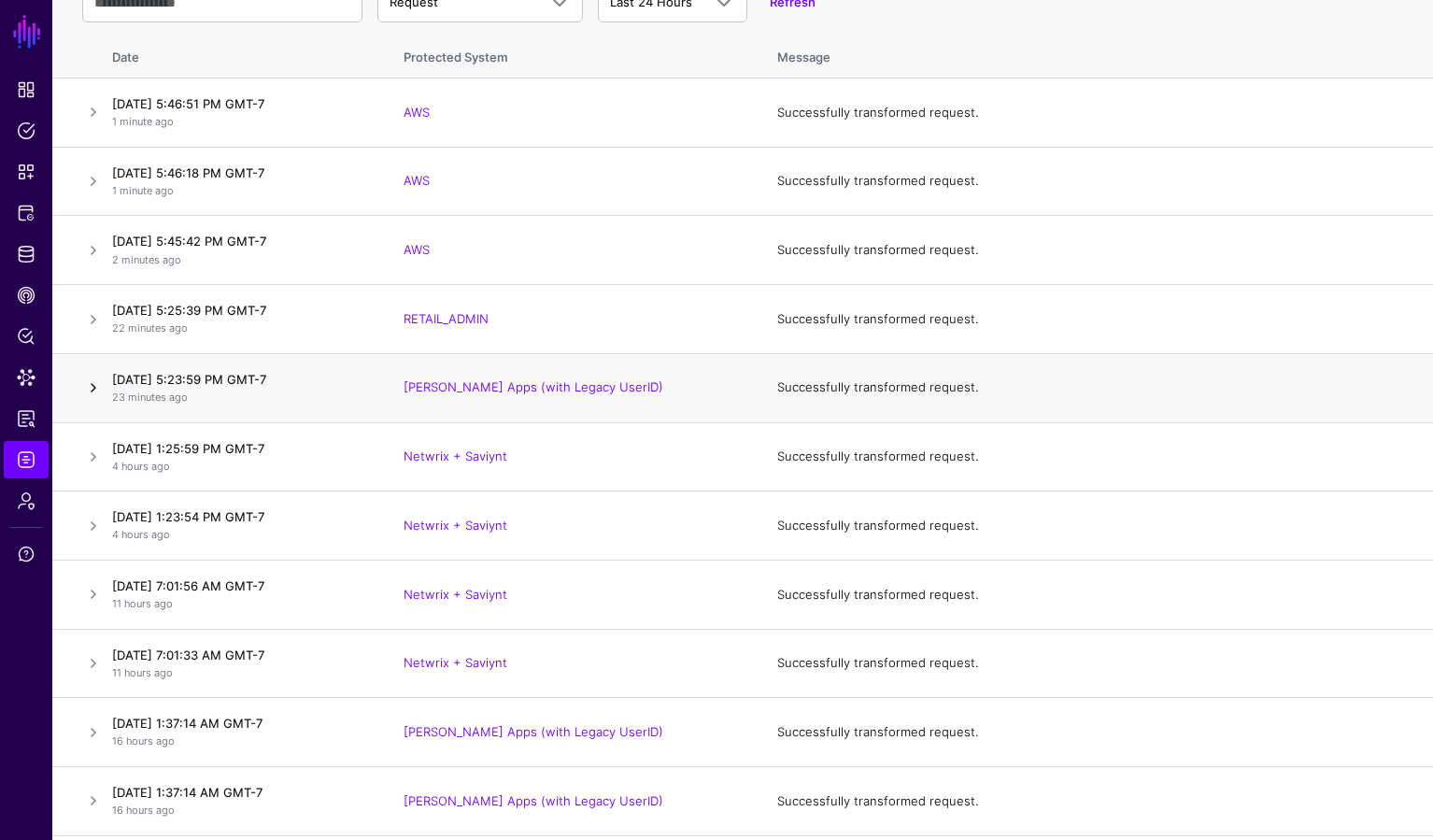
click at [92, 389] on link at bounding box center [93, 387] width 22 height 22
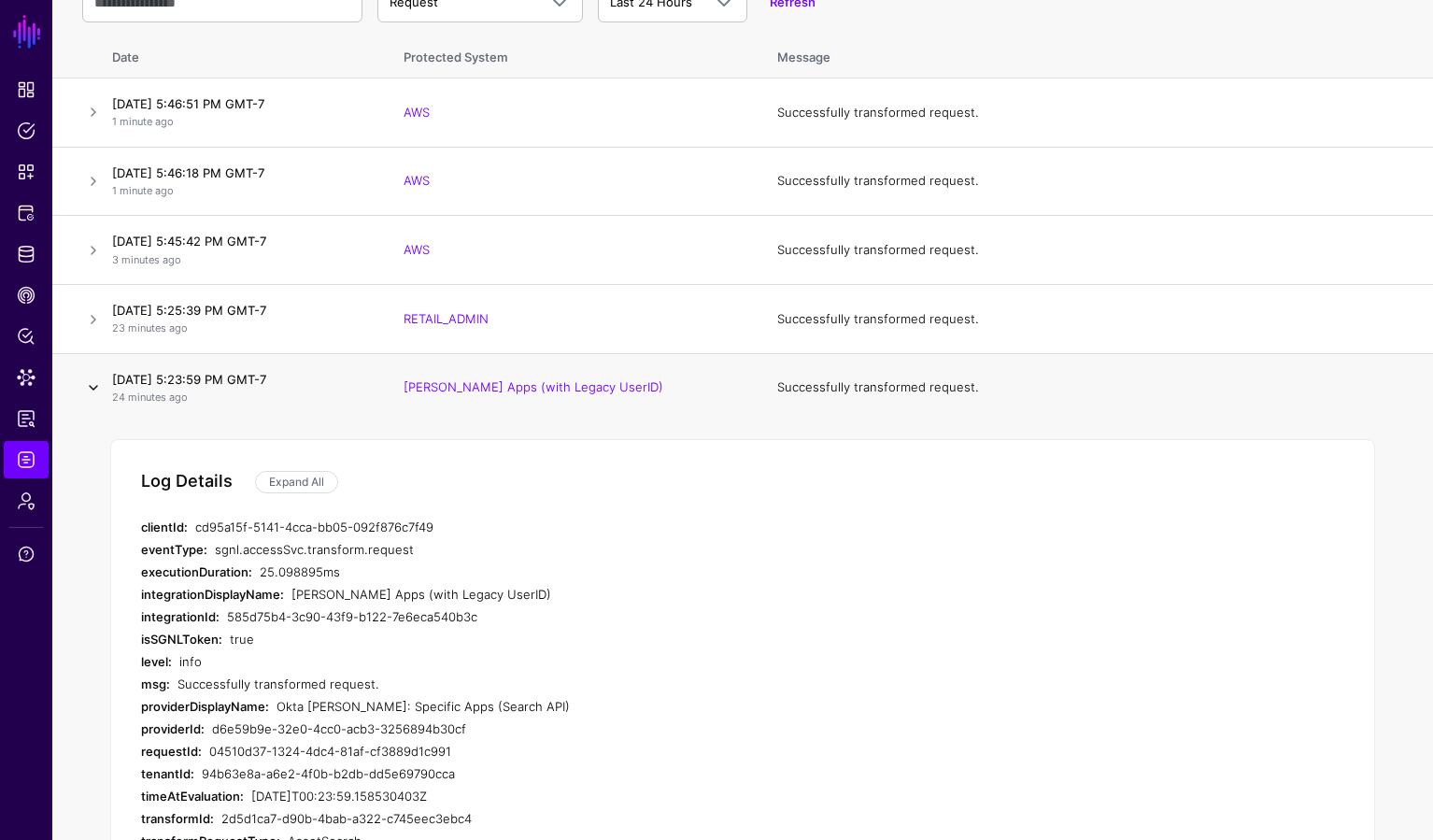
click at [92, 389] on link at bounding box center [93, 387] width 22 height 22
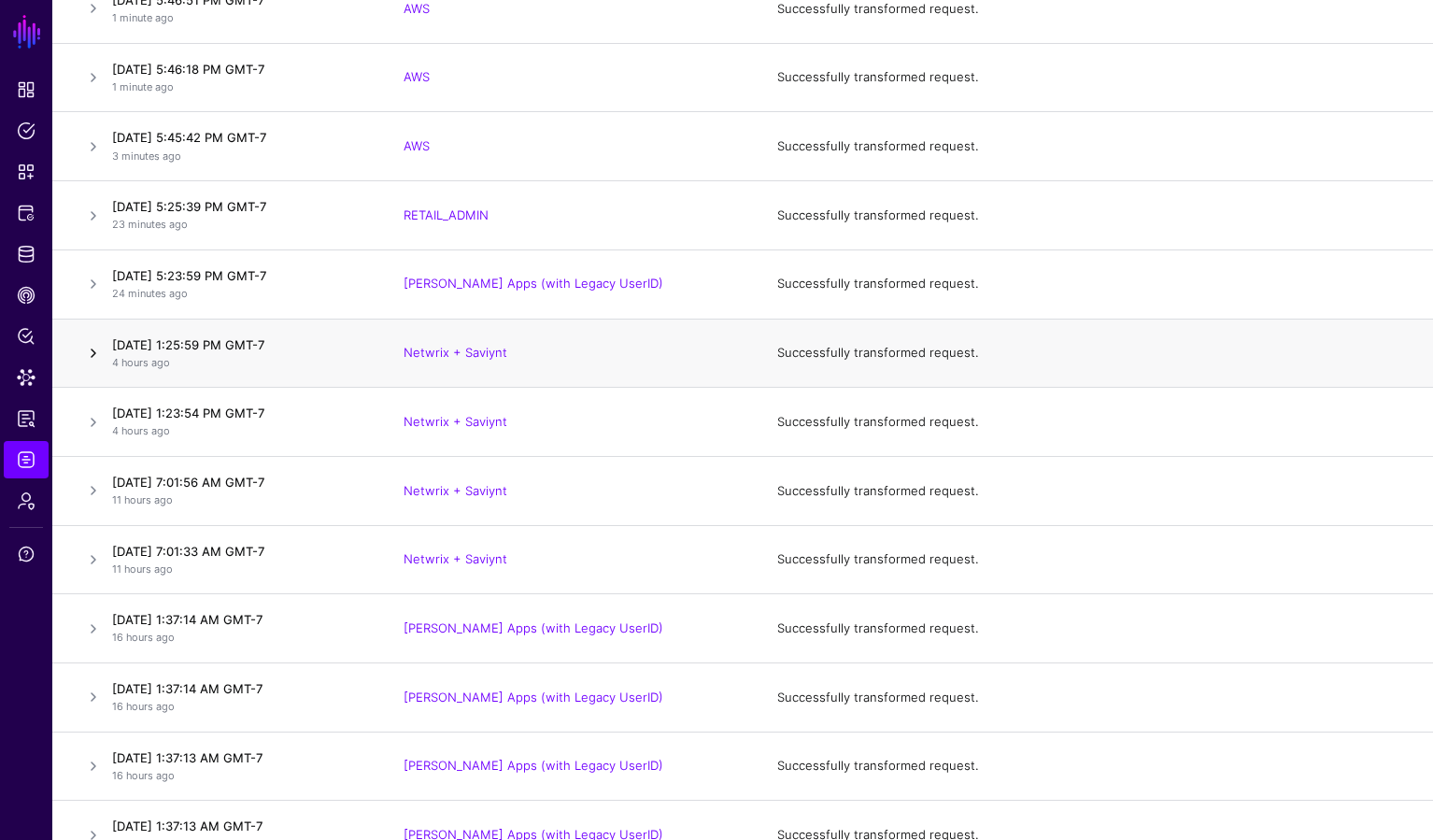
scroll to position [301, 0]
click at [91, 355] on link at bounding box center [93, 350] width 22 height 22
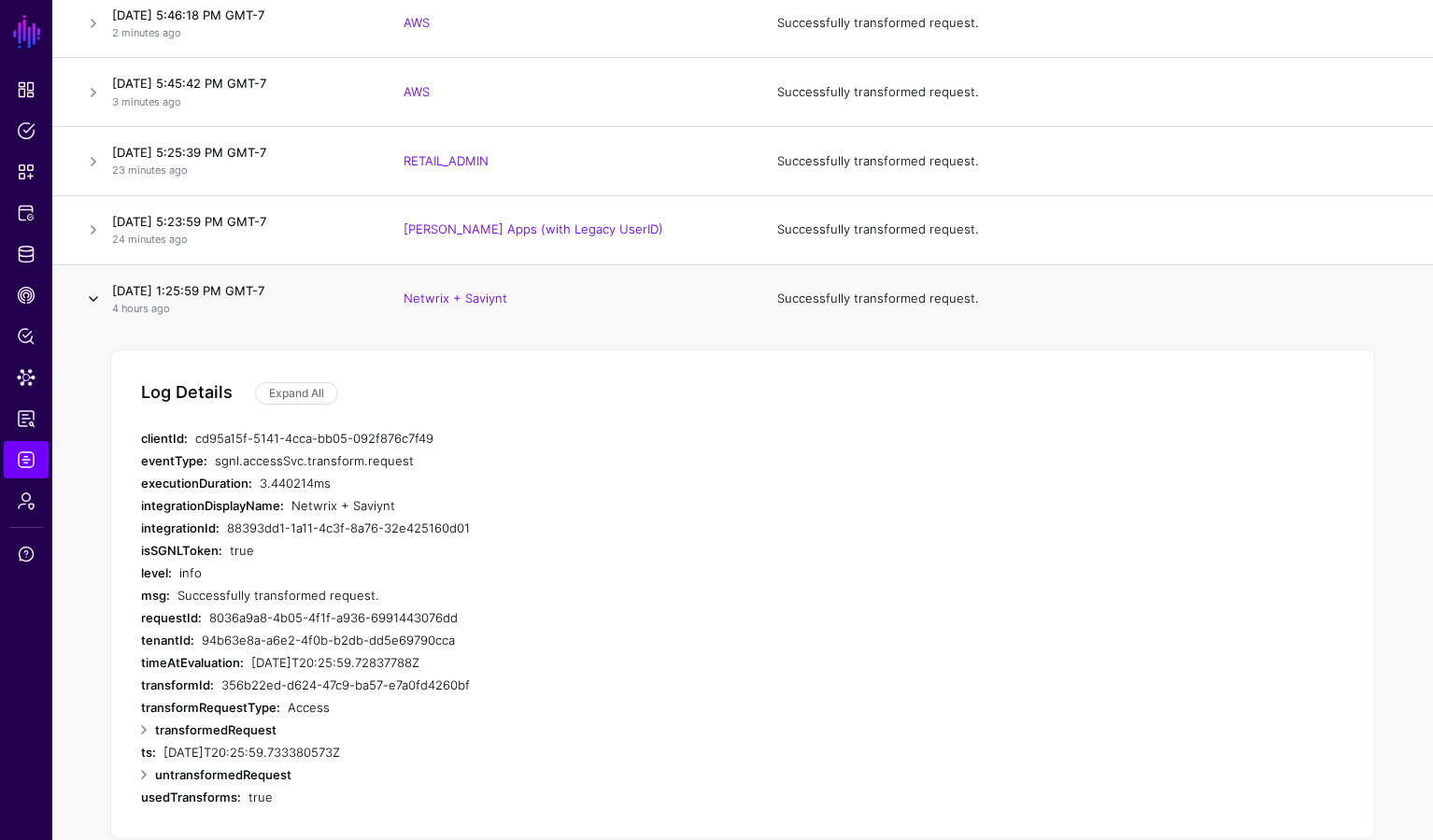
scroll to position [375, 0]
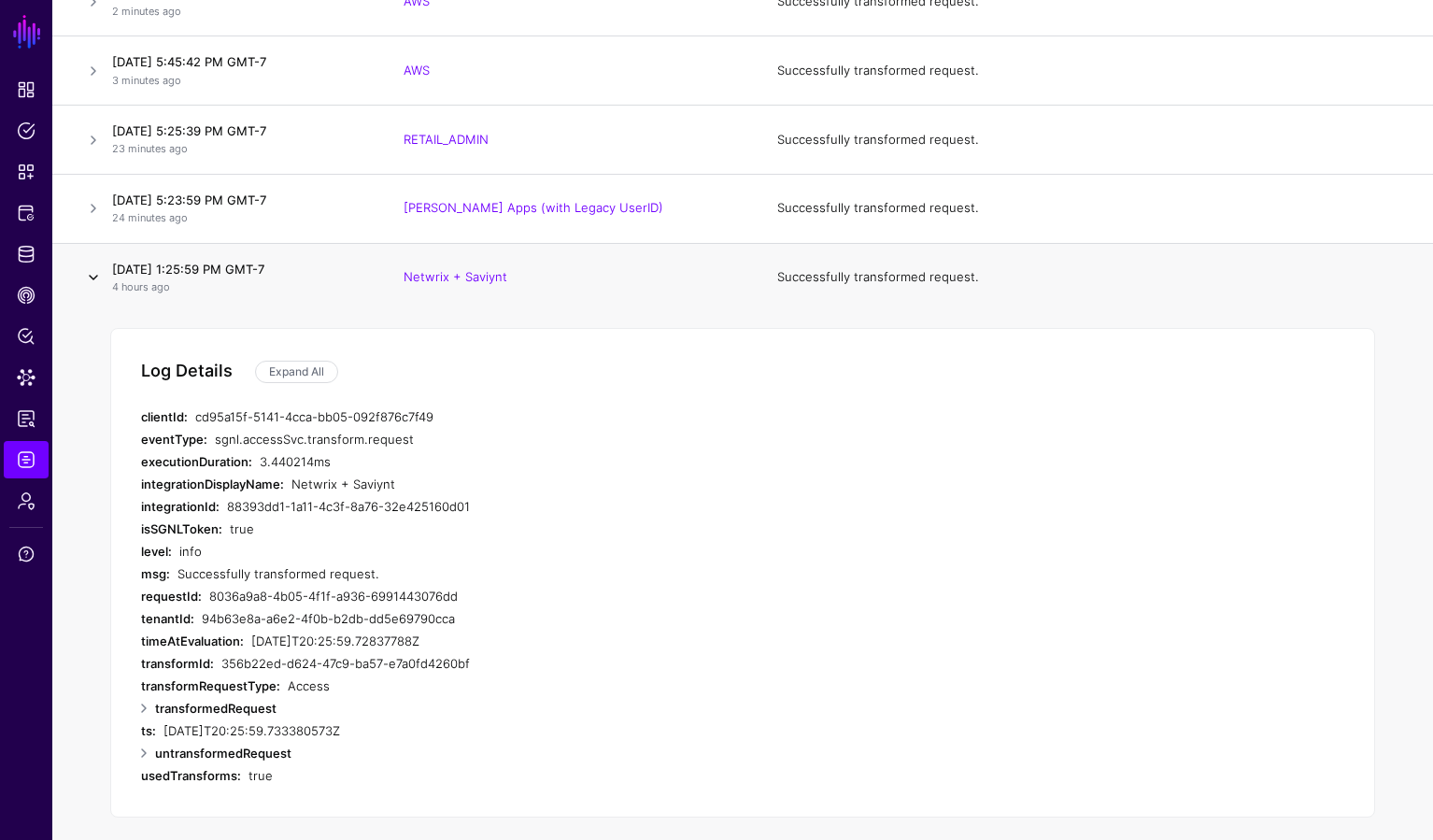
click at [93, 277] on link at bounding box center [93, 276] width 22 height 22
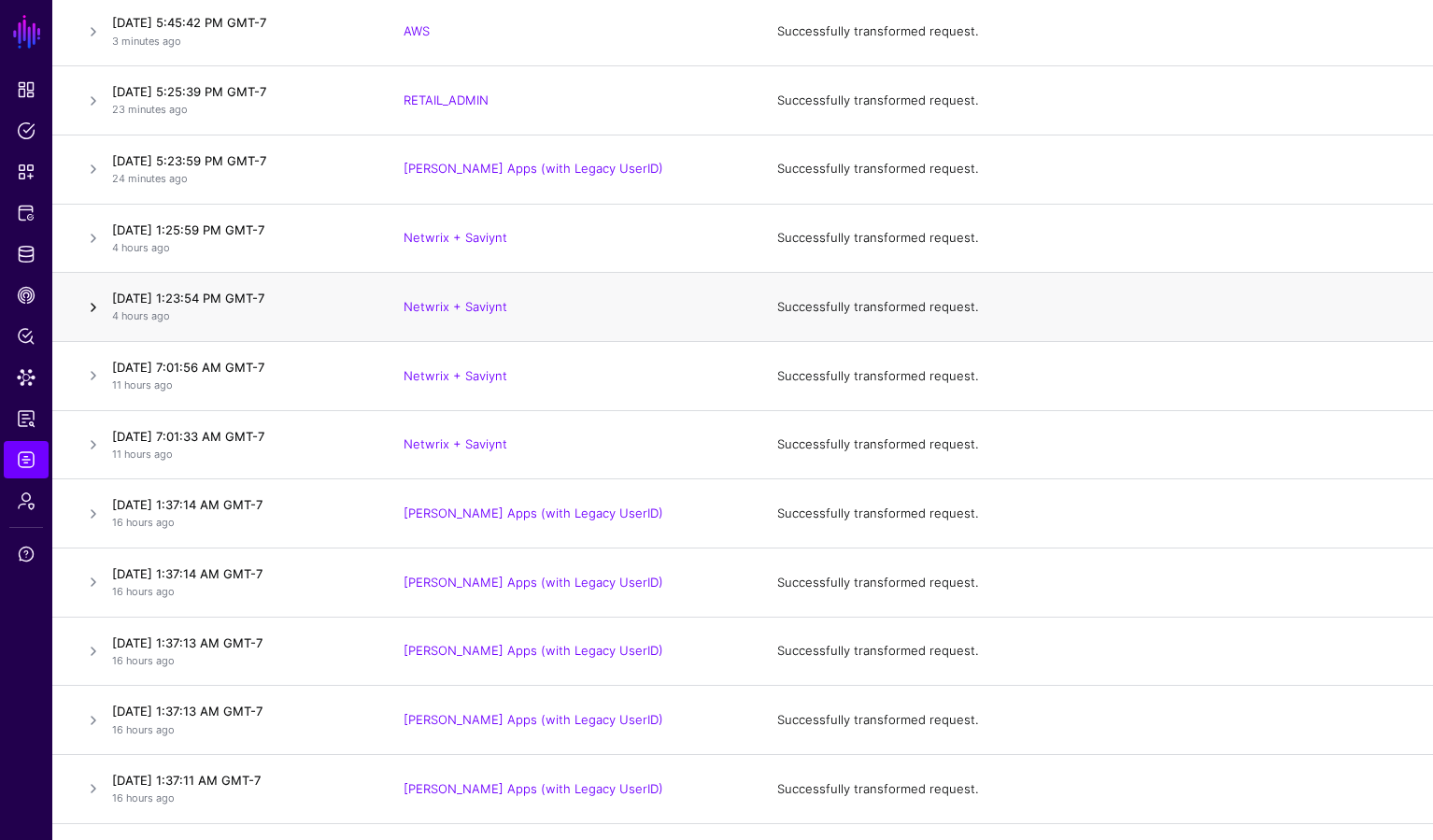
click at [90, 315] on link at bounding box center [93, 306] width 22 height 22
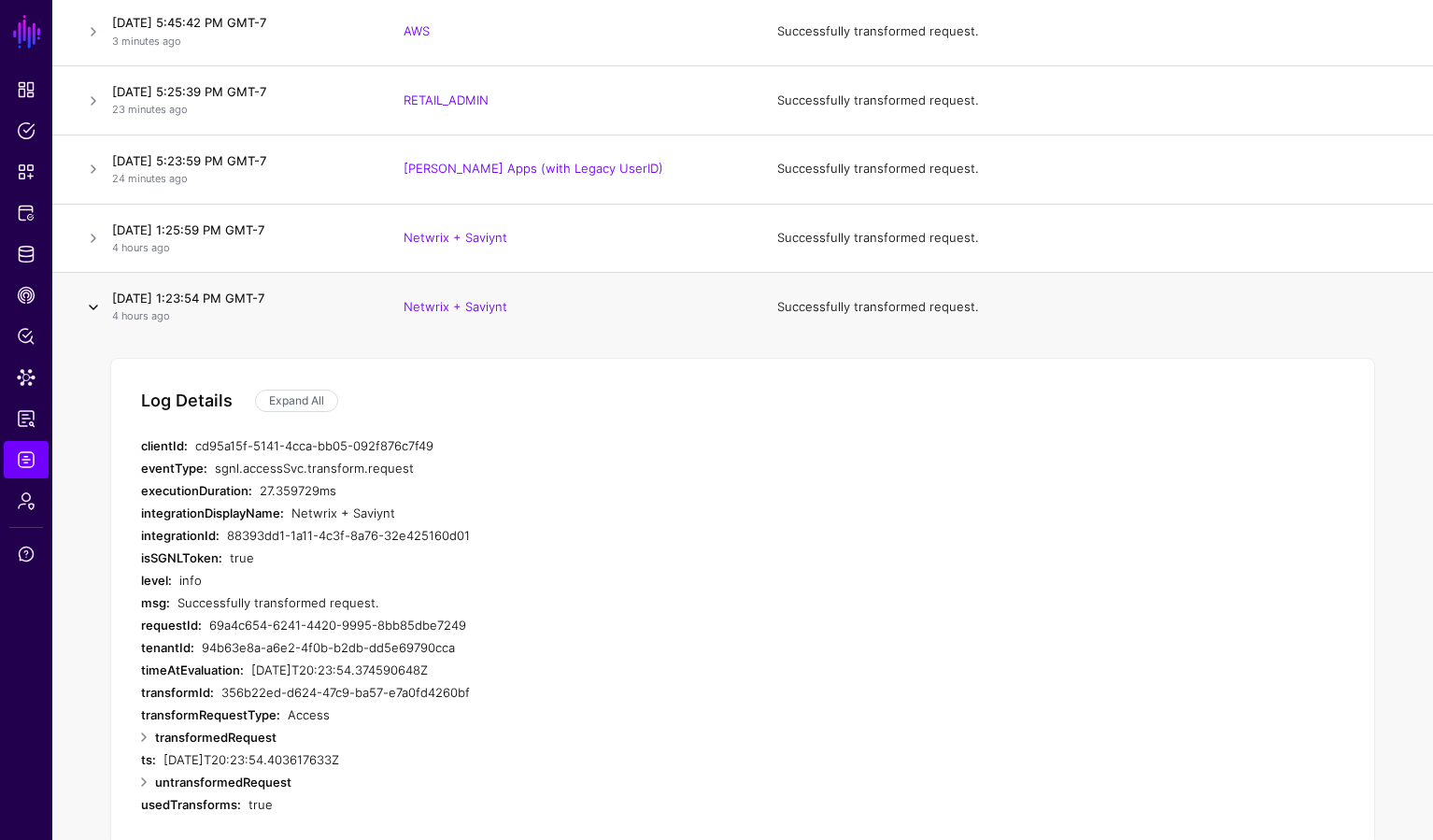
scroll to position [418, 0]
click at [93, 304] on link at bounding box center [93, 303] width 22 height 22
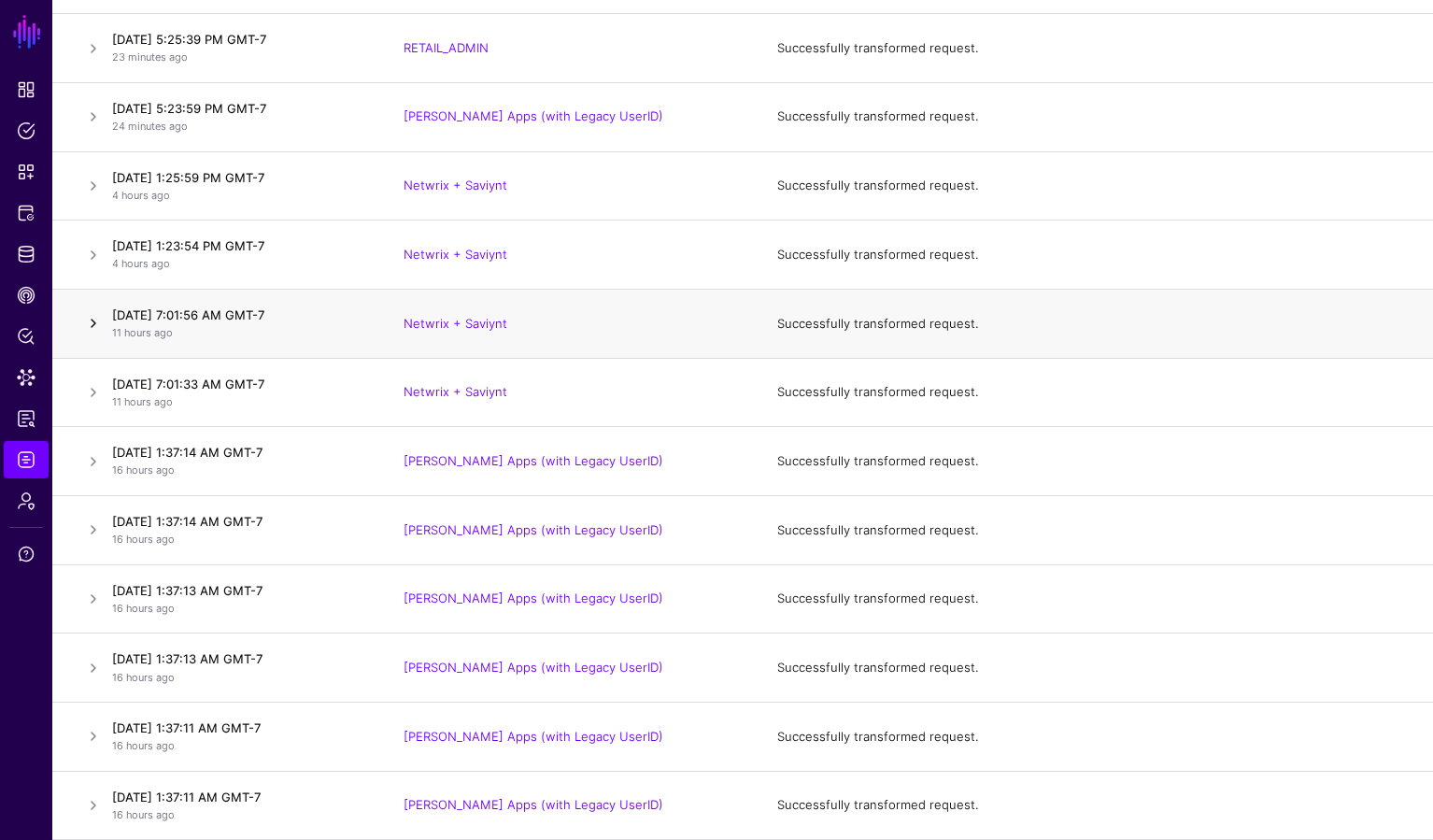
click at [94, 327] on link at bounding box center [93, 323] width 22 height 22
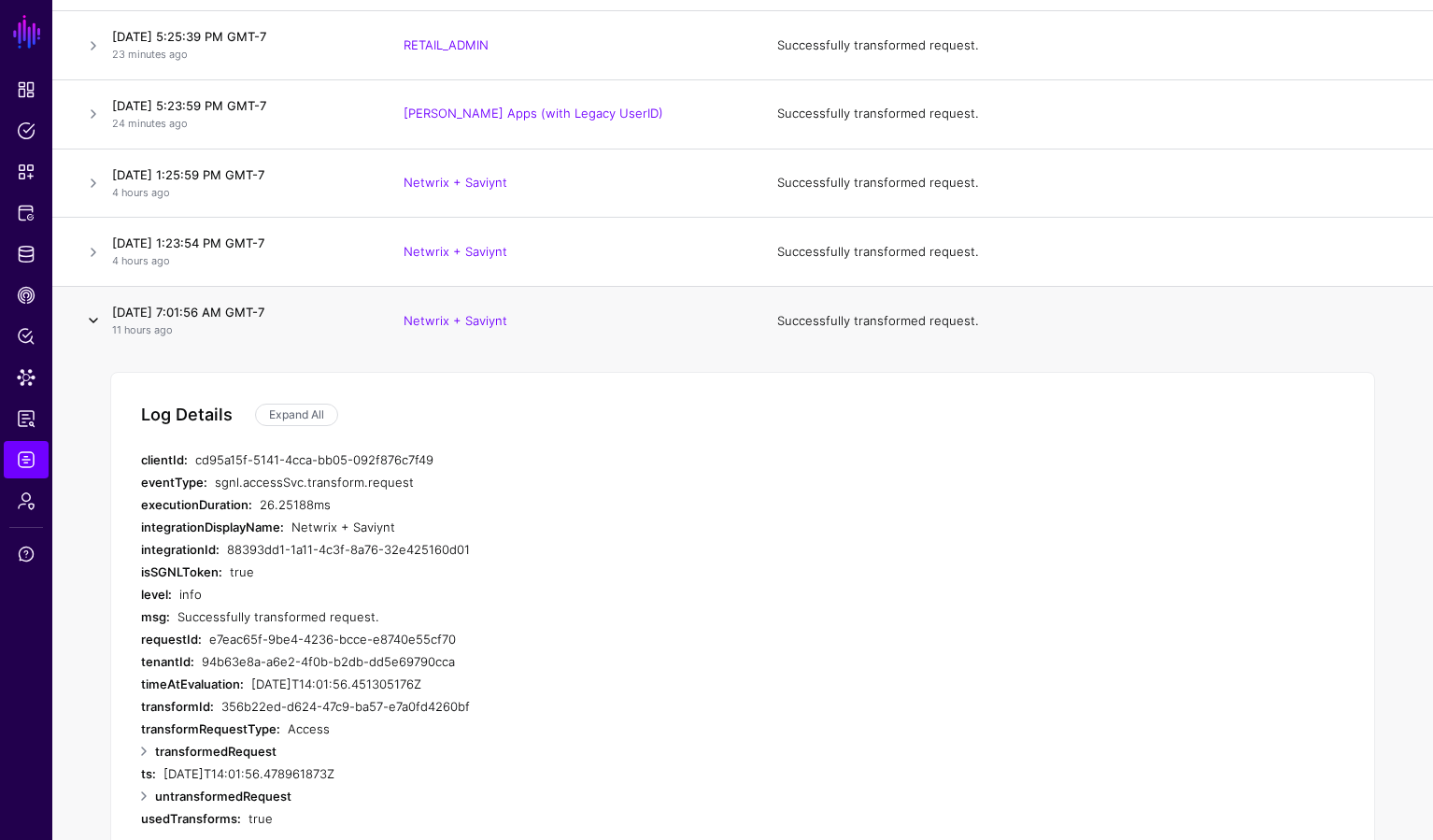
click at [94, 327] on link at bounding box center [93, 320] width 22 height 22
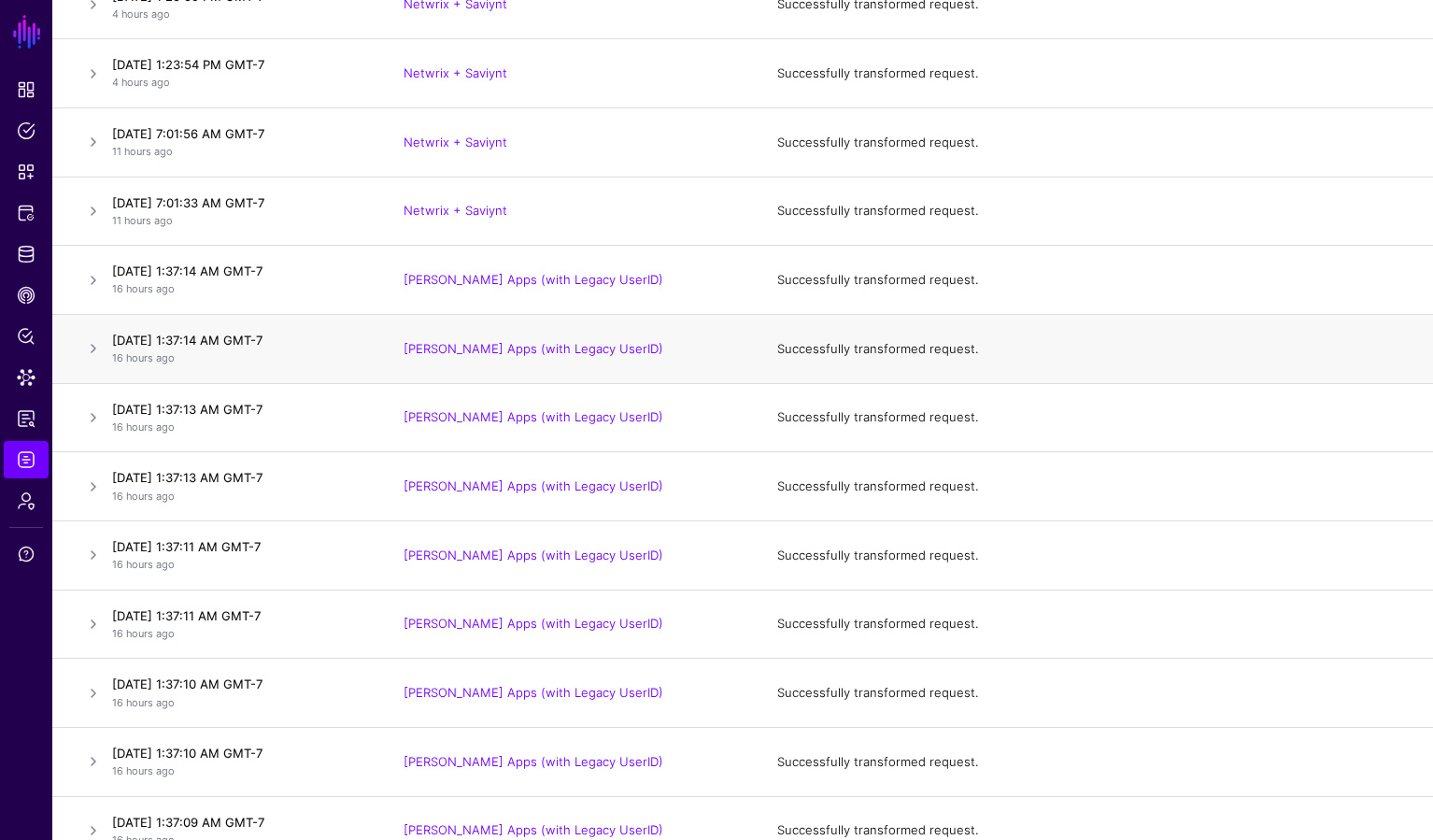
scroll to position [651, 0]
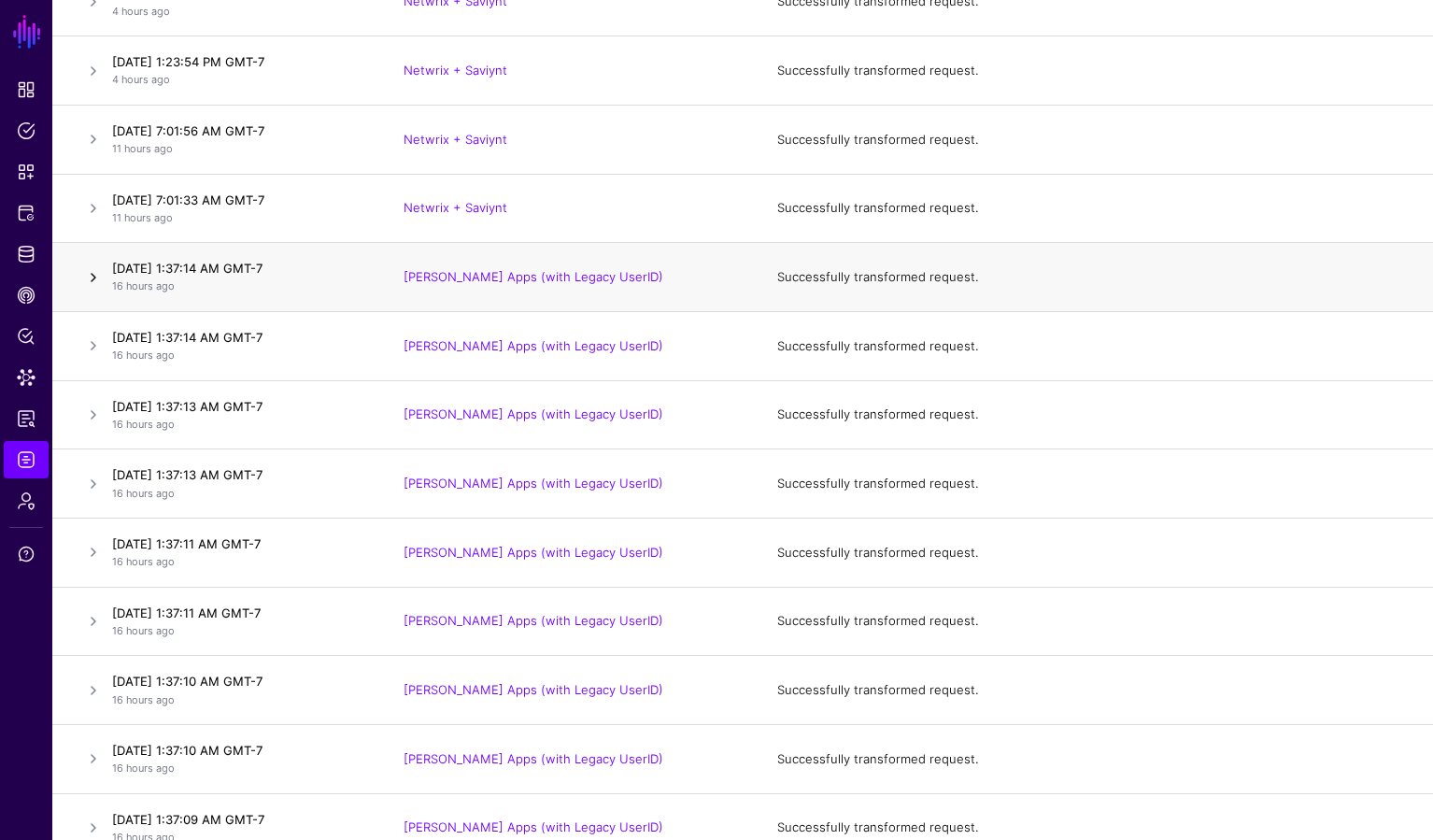
click at [98, 282] on link at bounding box center [93, 276] width 22 height 22
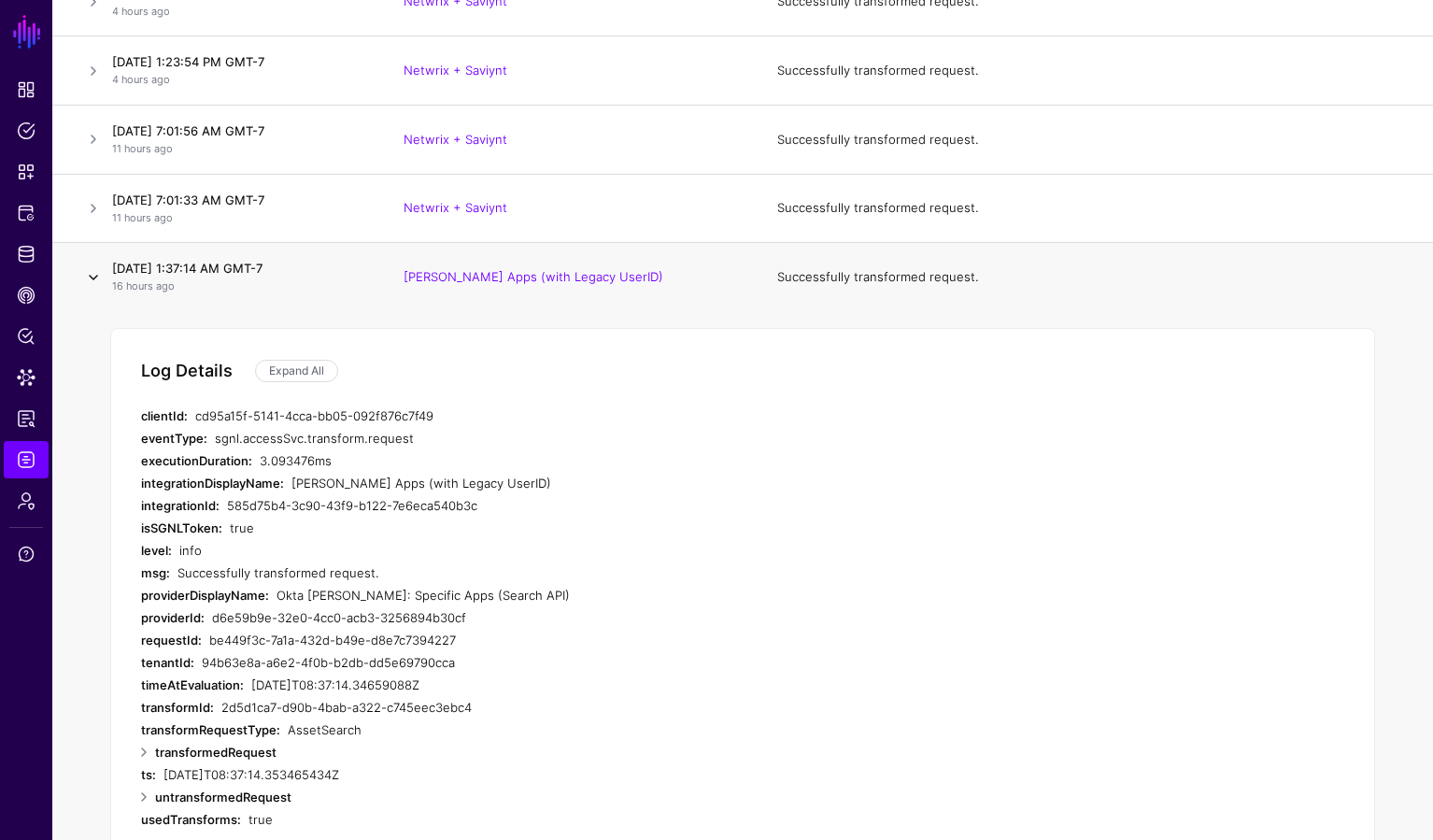
scroll to position [635, 0]
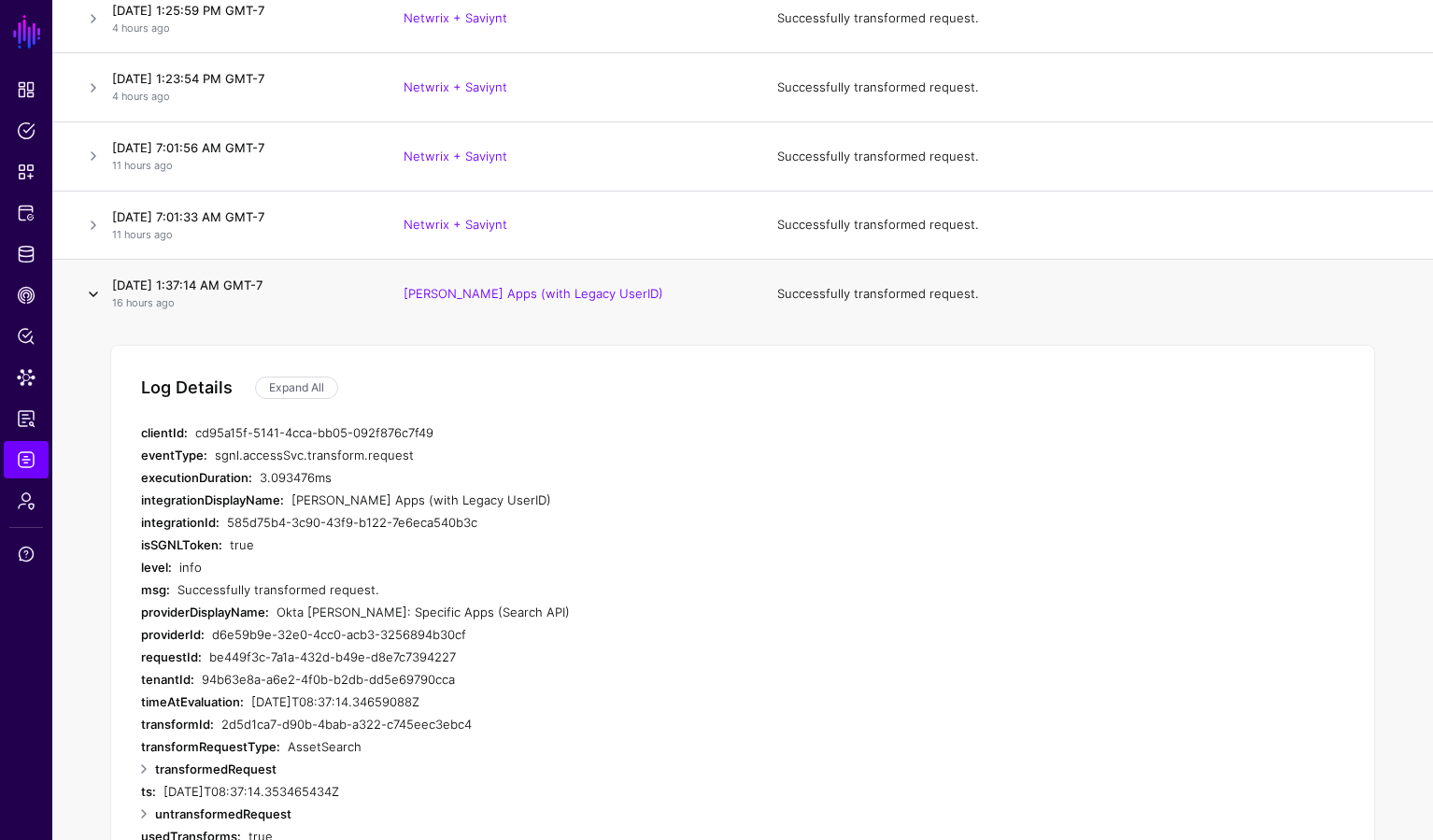
click at [98, 283] on link at bounding box center [93, 294] width 22 height 22
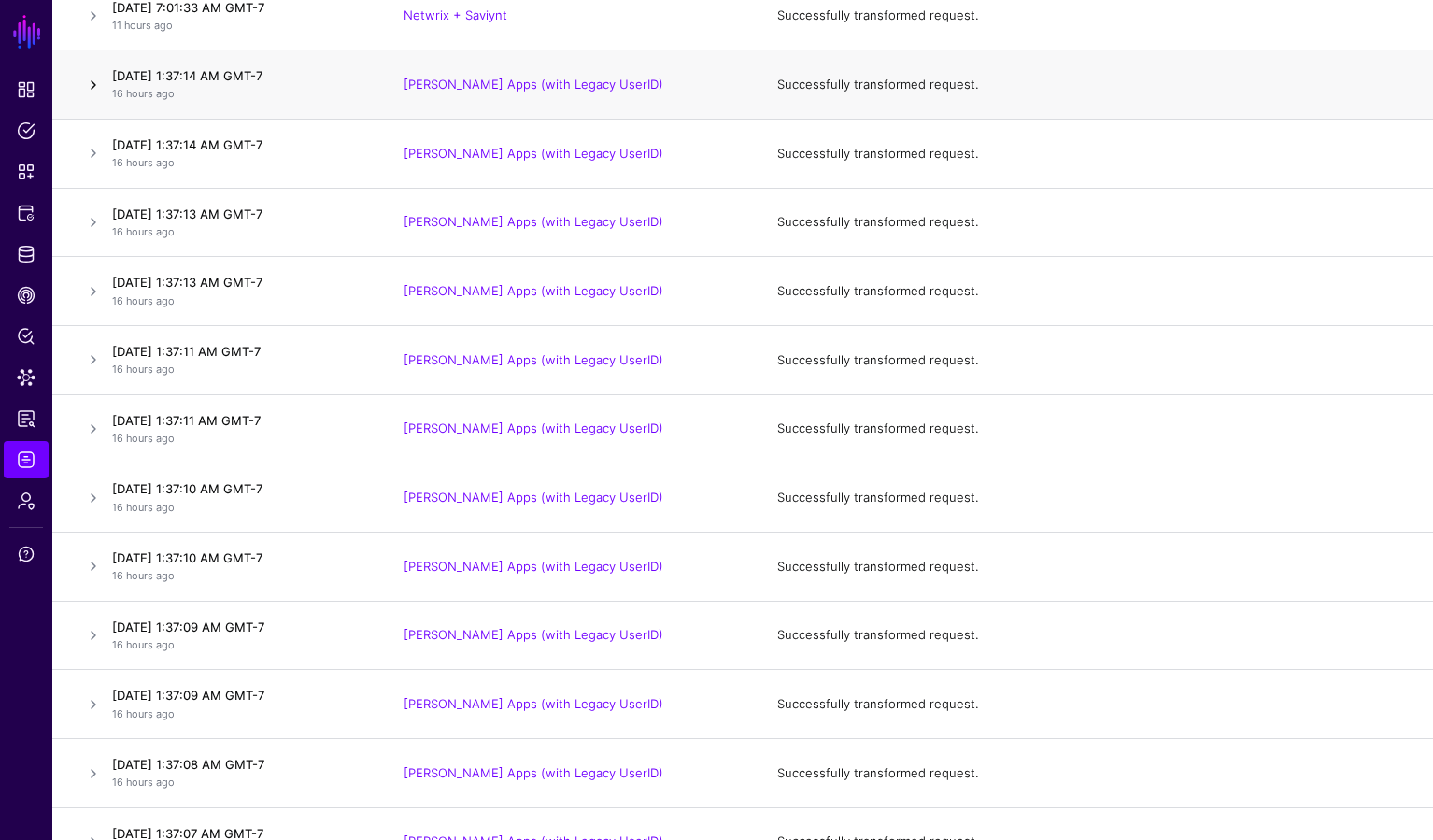
scroll to position [844, 0]
click at [86, 357] on link at bounding box center [93, 358] width 22 height 22
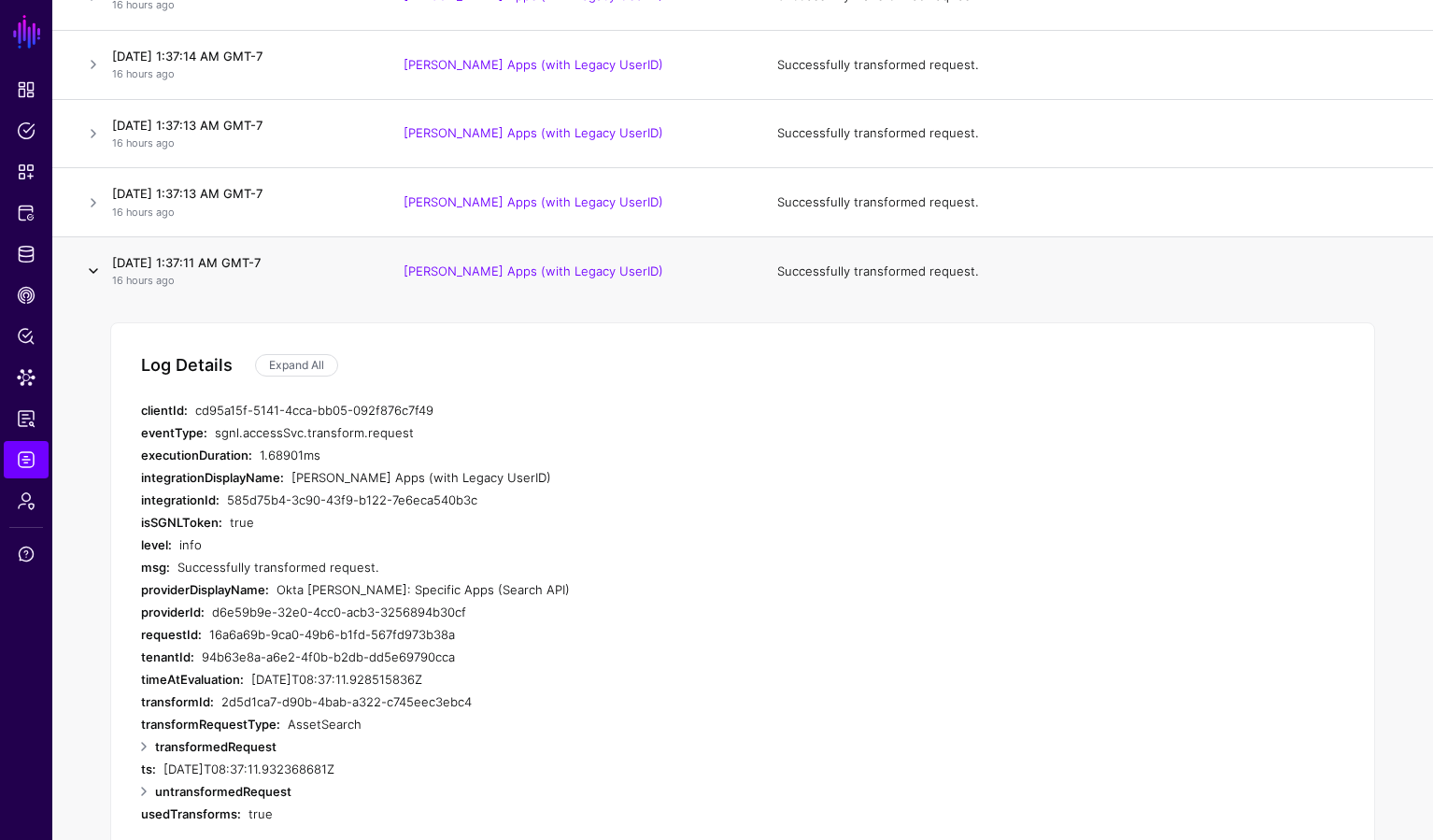
scroll to position [991, 0]
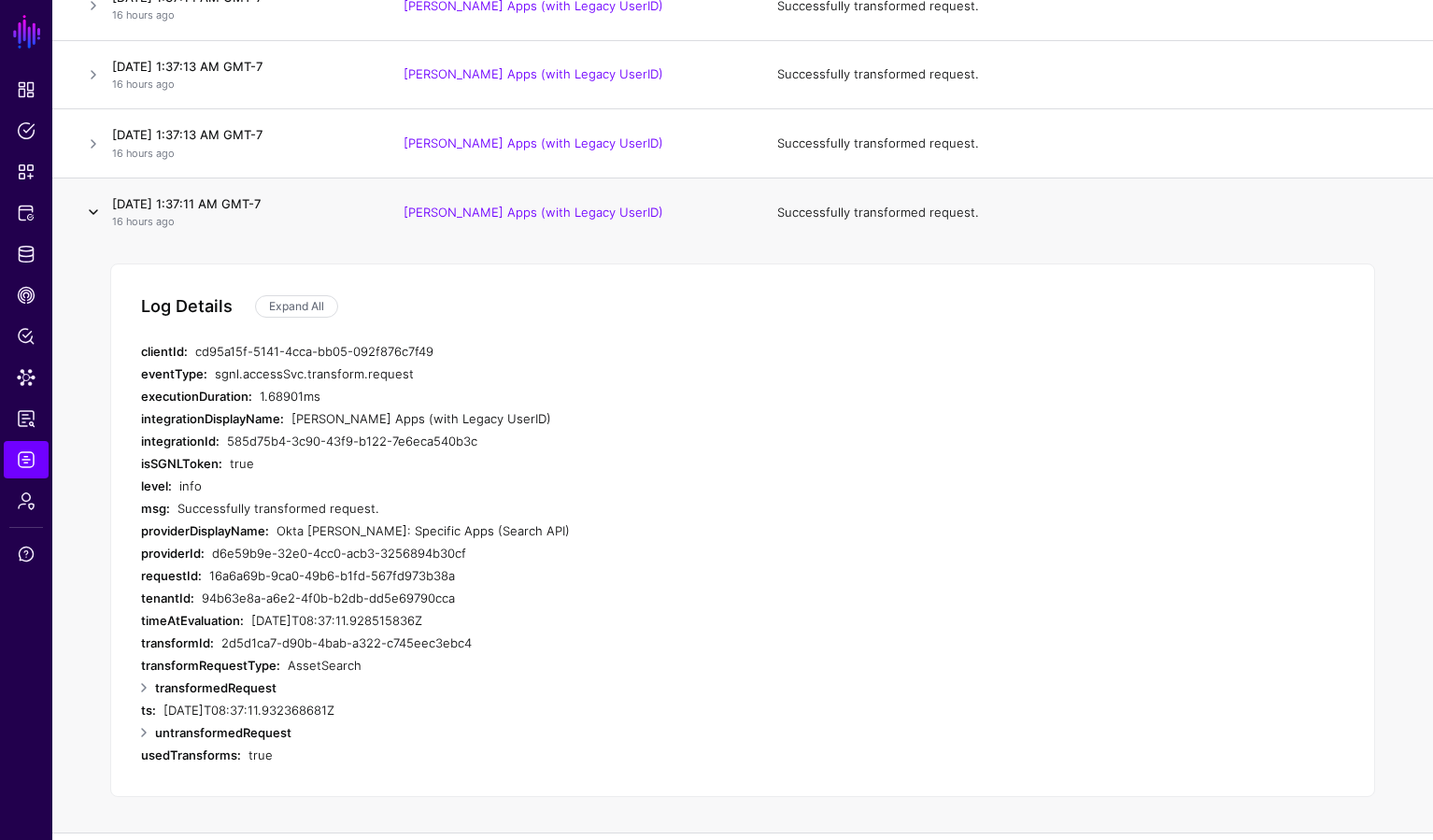
click at [98, 214] on link at bounding box center [93, 211] width 22 height 22
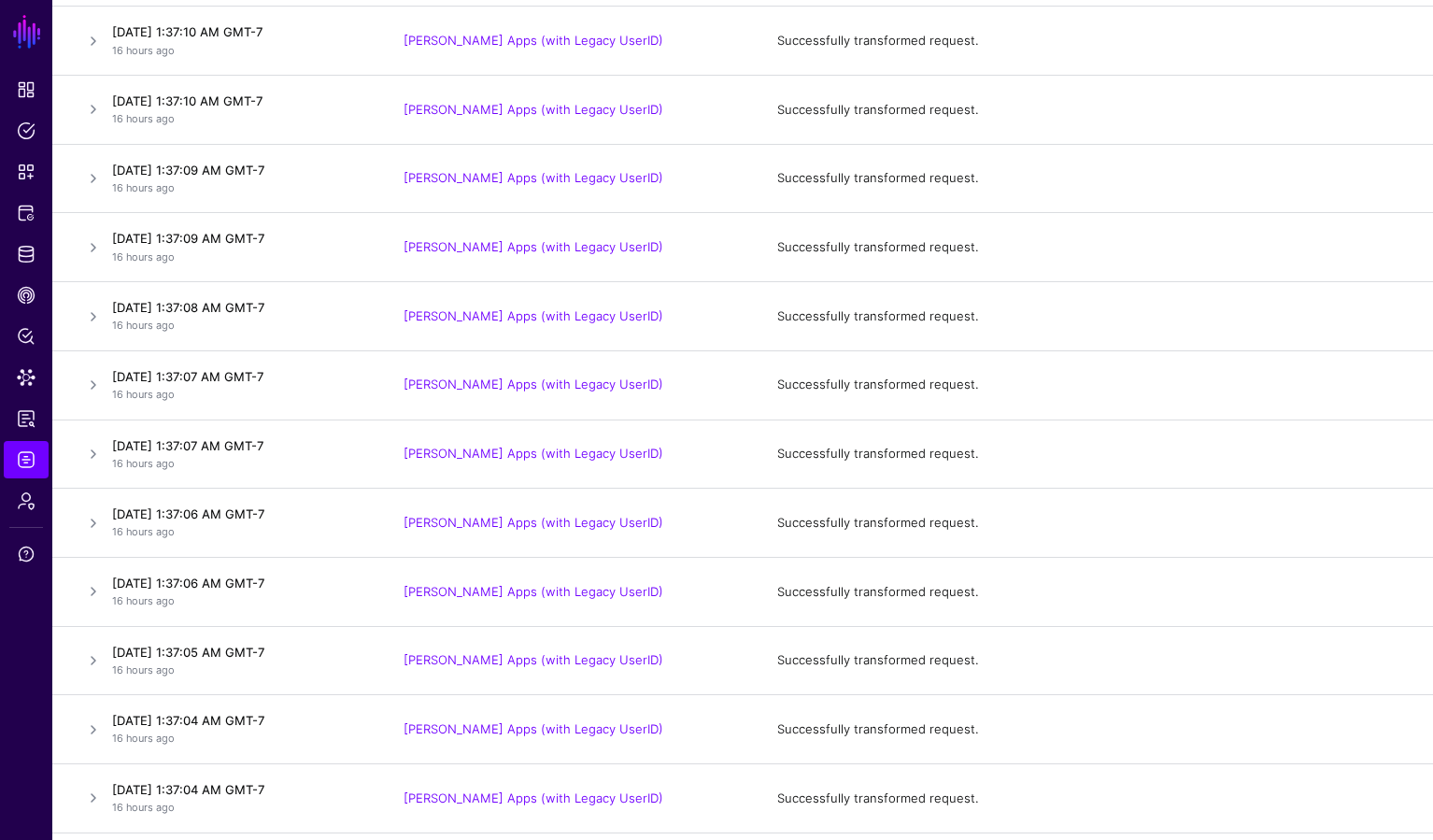
scroll to position [1397, 0]
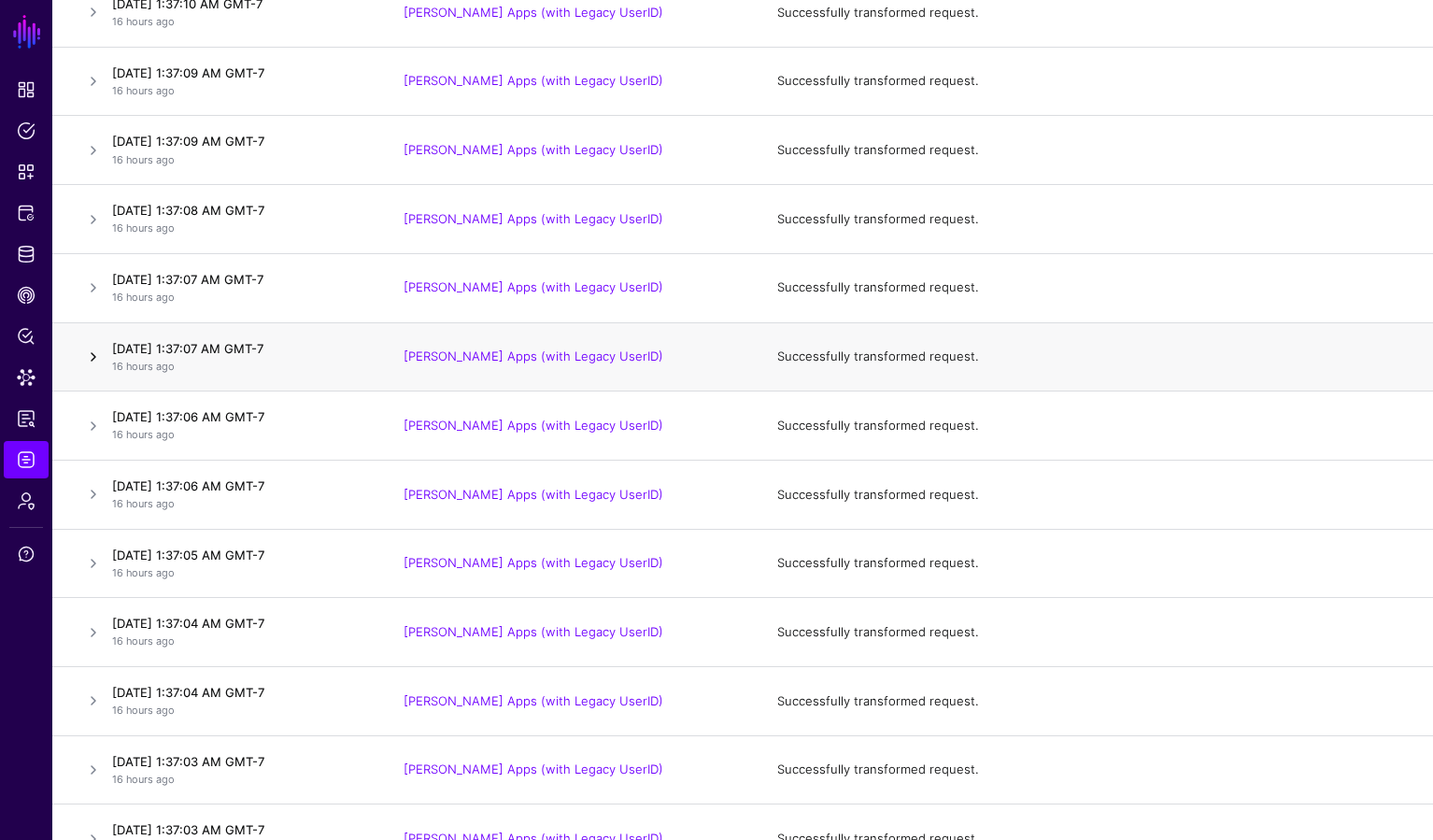
click at [94, 364] on link at bounding box center [93, 356] width 22 height 22
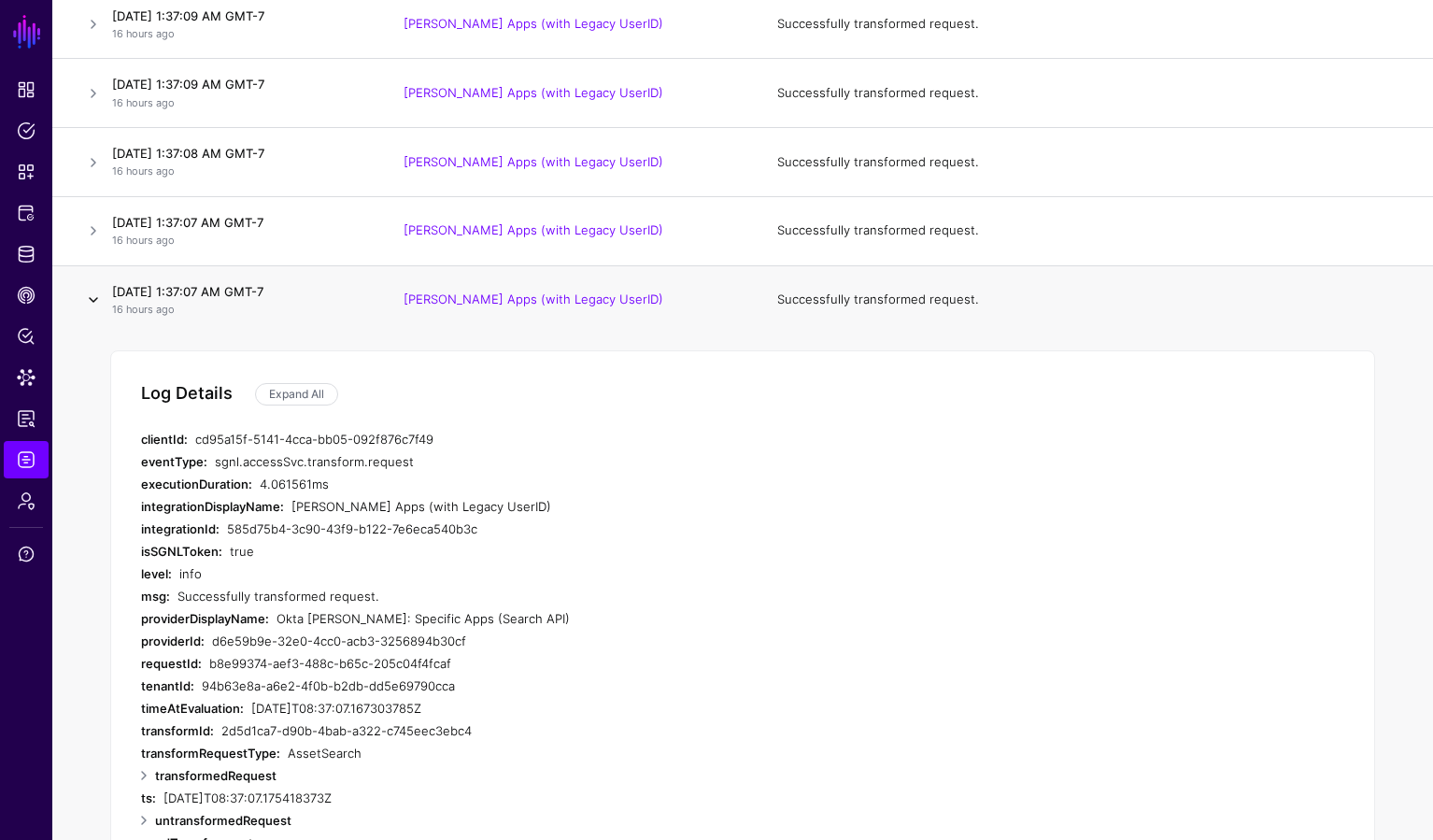
scroll to position [1460, 0]
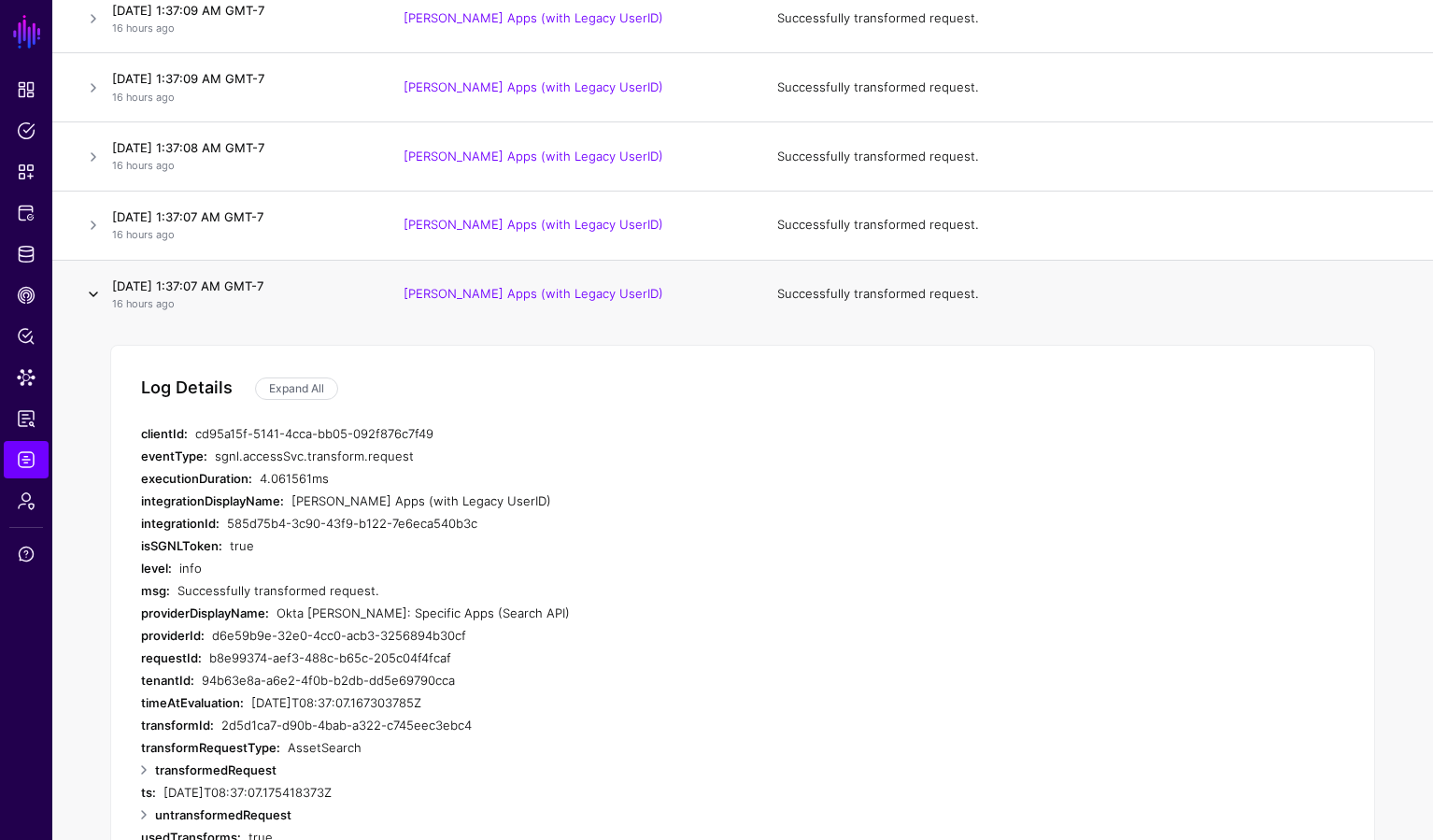
click at [88, 295] on link at bounding box center [93, 294] width 22 height 22
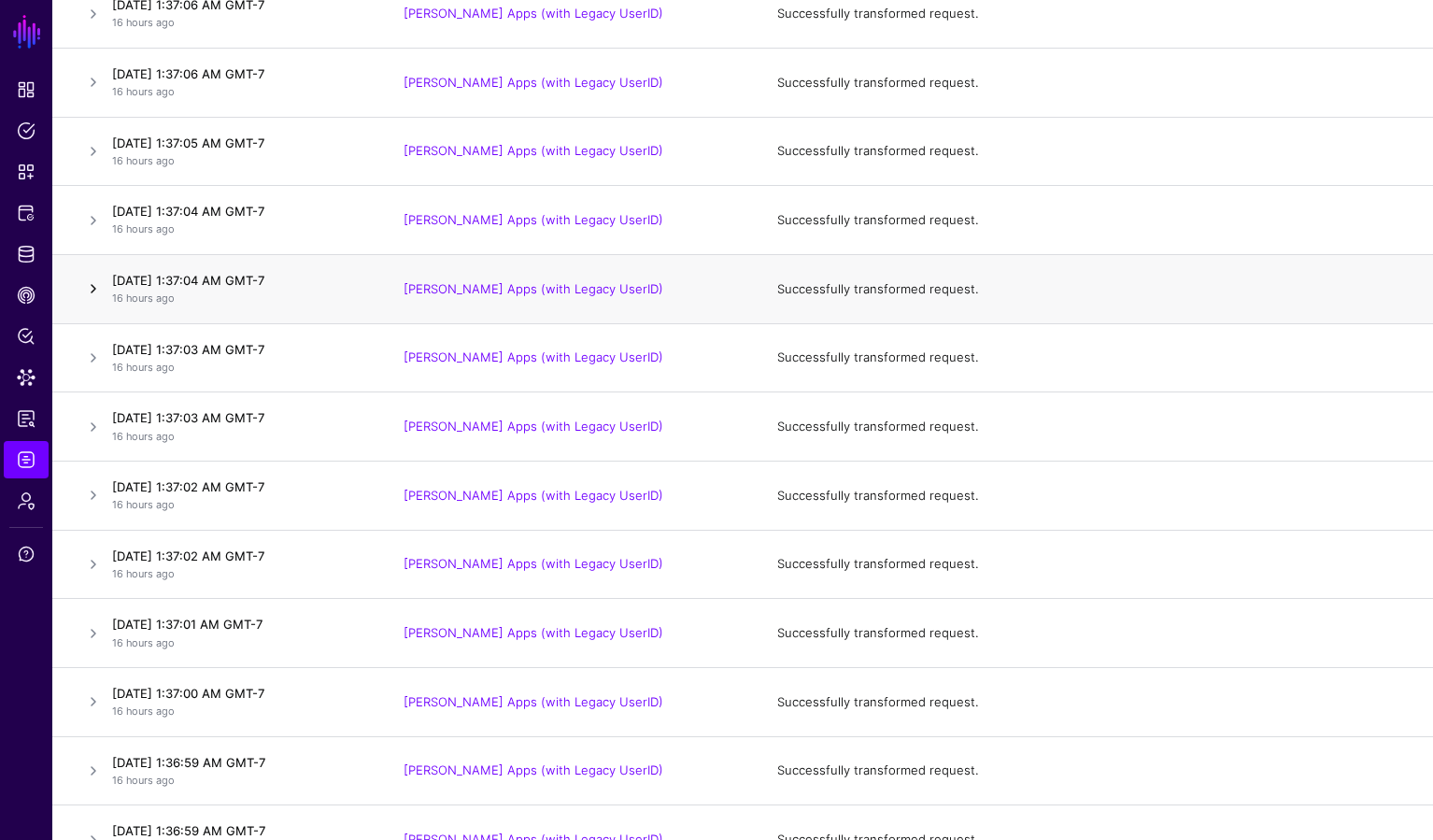
click at [93, 295] on link at bounding box center [93, 288] width 22 height 22
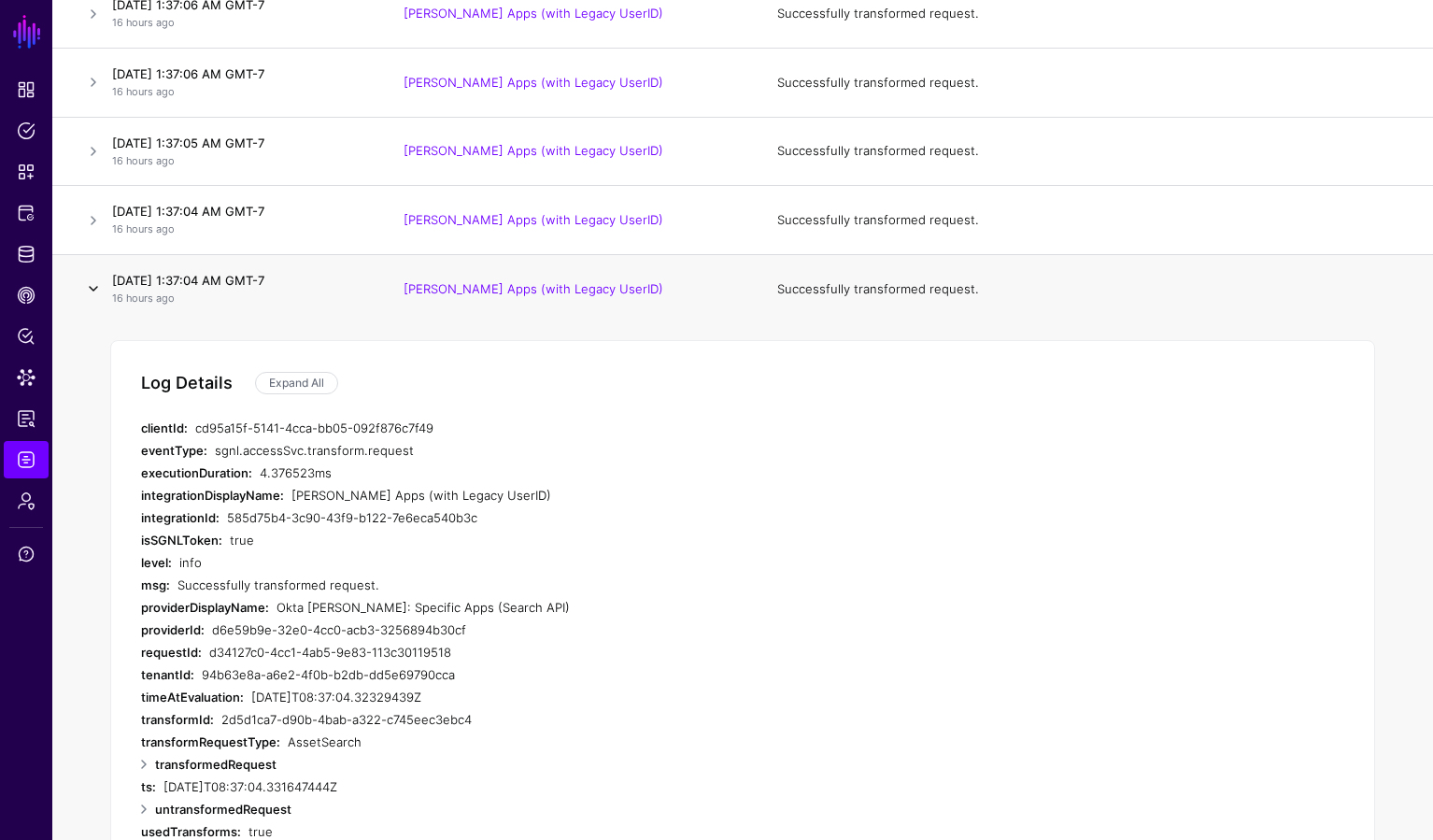
scroll to position [1810, 0]
click at [93, 292] on link at bounding box center [93, 287] width 22 height 22
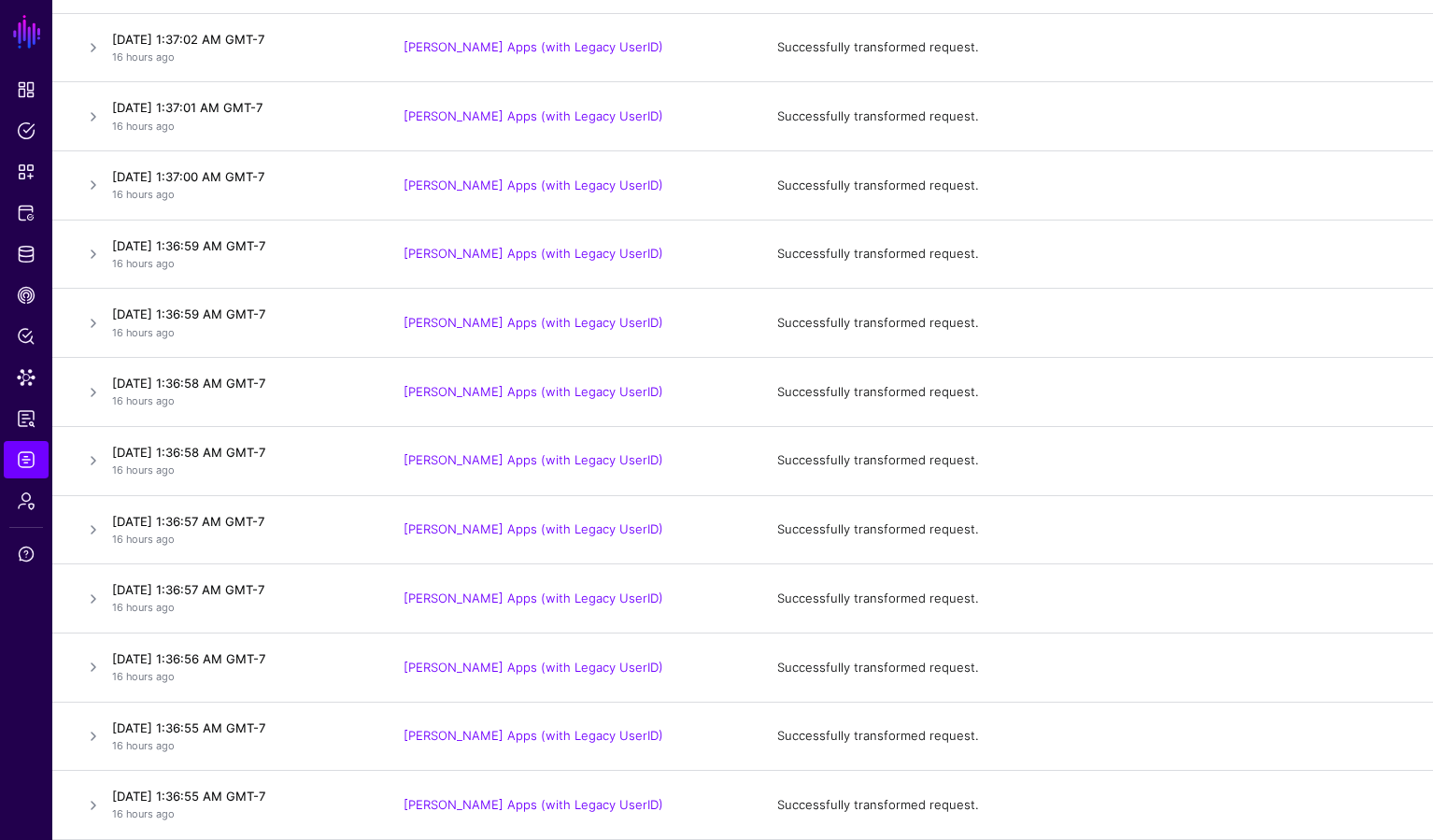
scroll to position [2408, 0]
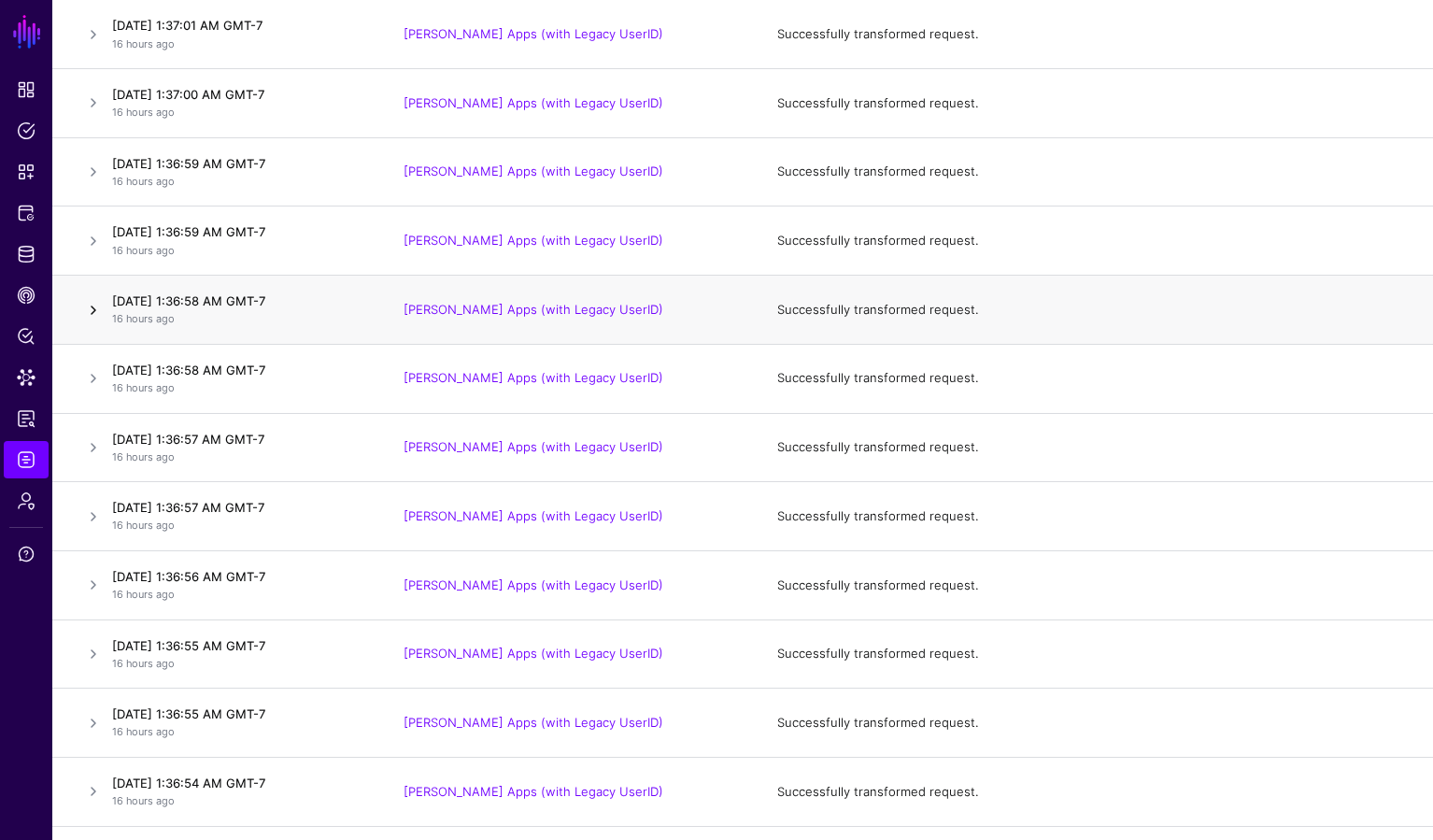
click at [89, 302] on link at bounding box center [93, 309] width 22 height 22
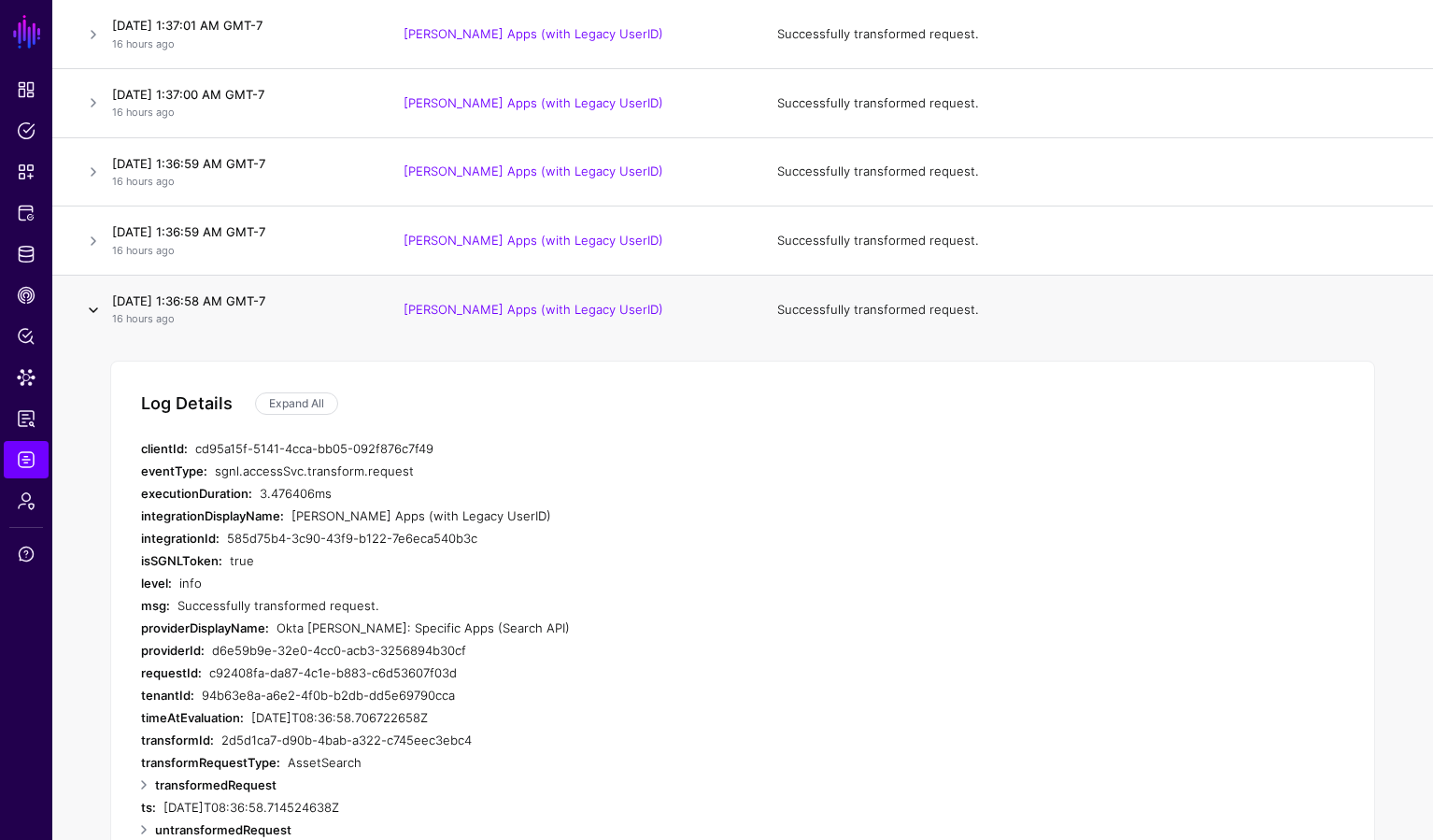
click at [89, 302] on link at bounding box center [93, 309] width 22 height 22
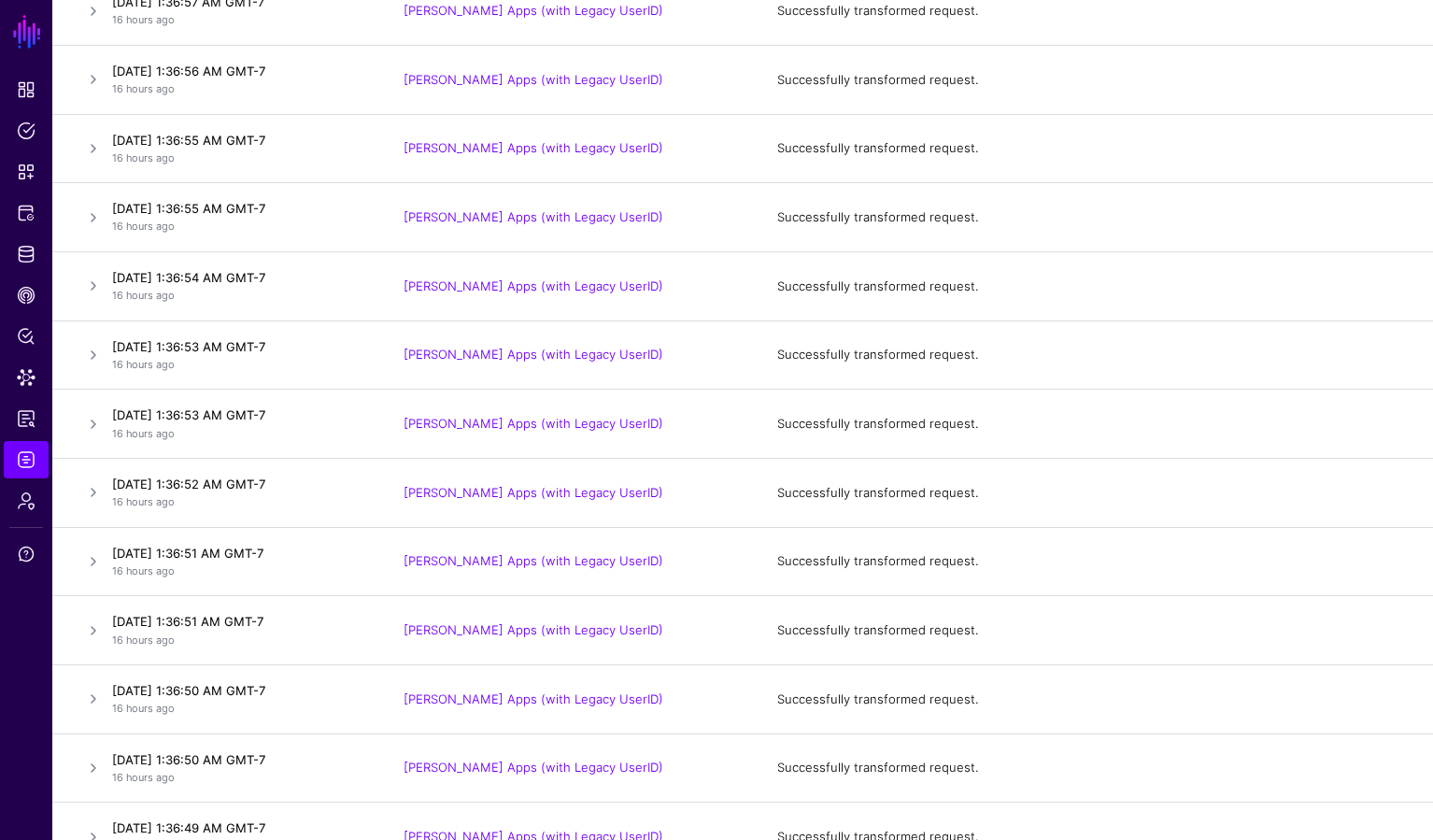
scroll to position [2923, 0]
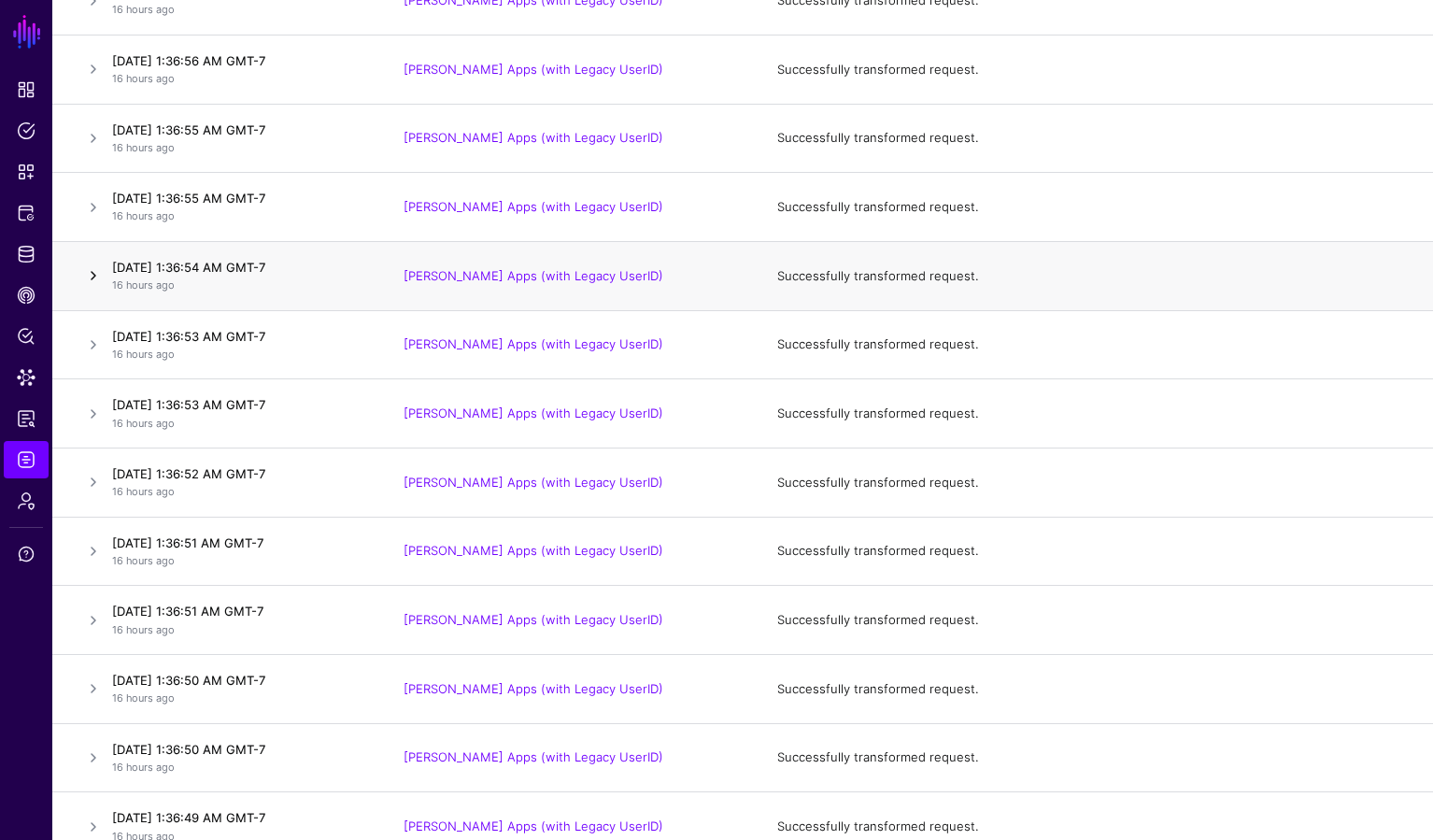
click at [88, 279] on link at bounding box center [93, 275] width 22 height 22
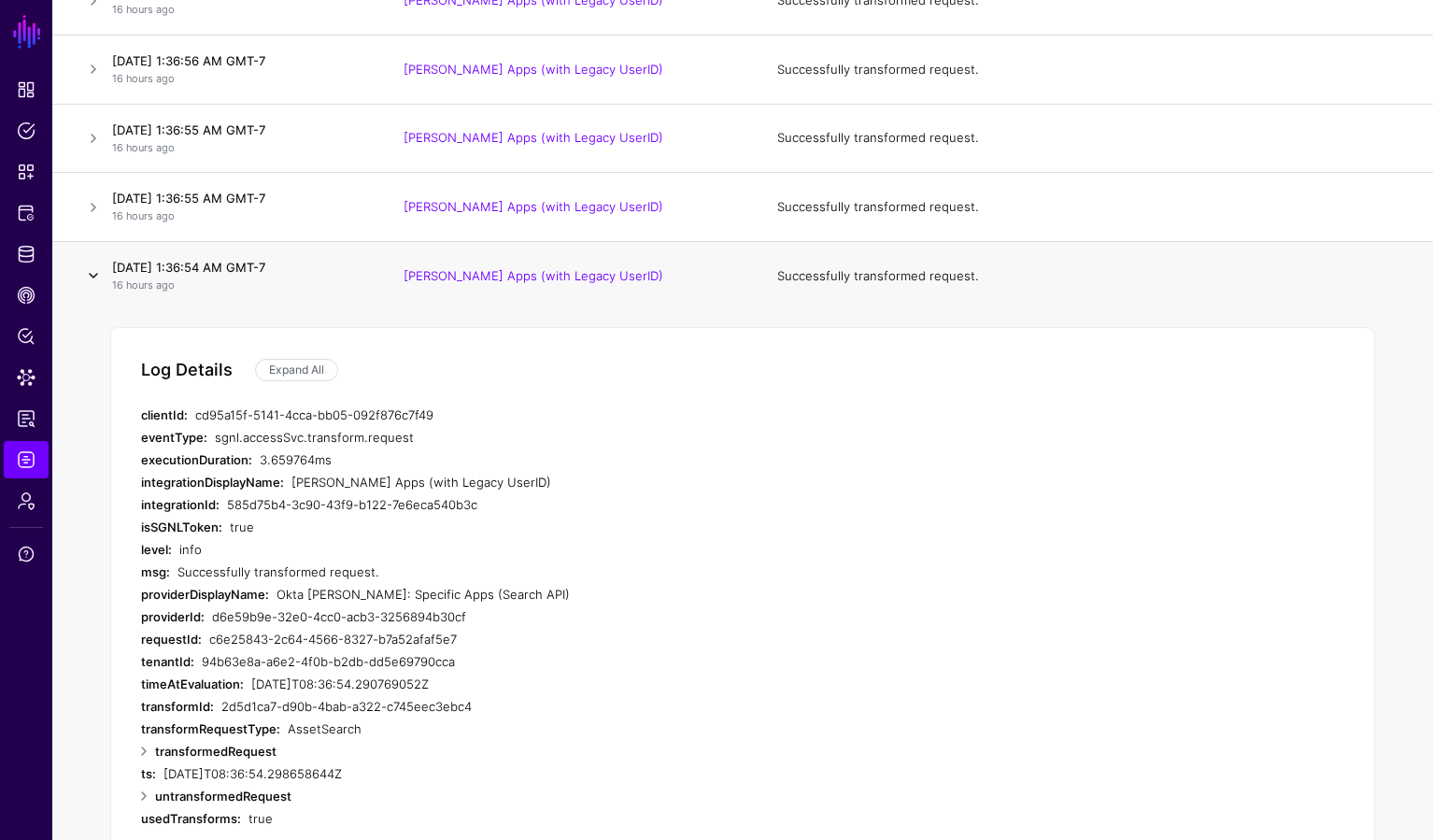
click at [86, 273] on link at bounding box center [93, 275] width 22 height 22
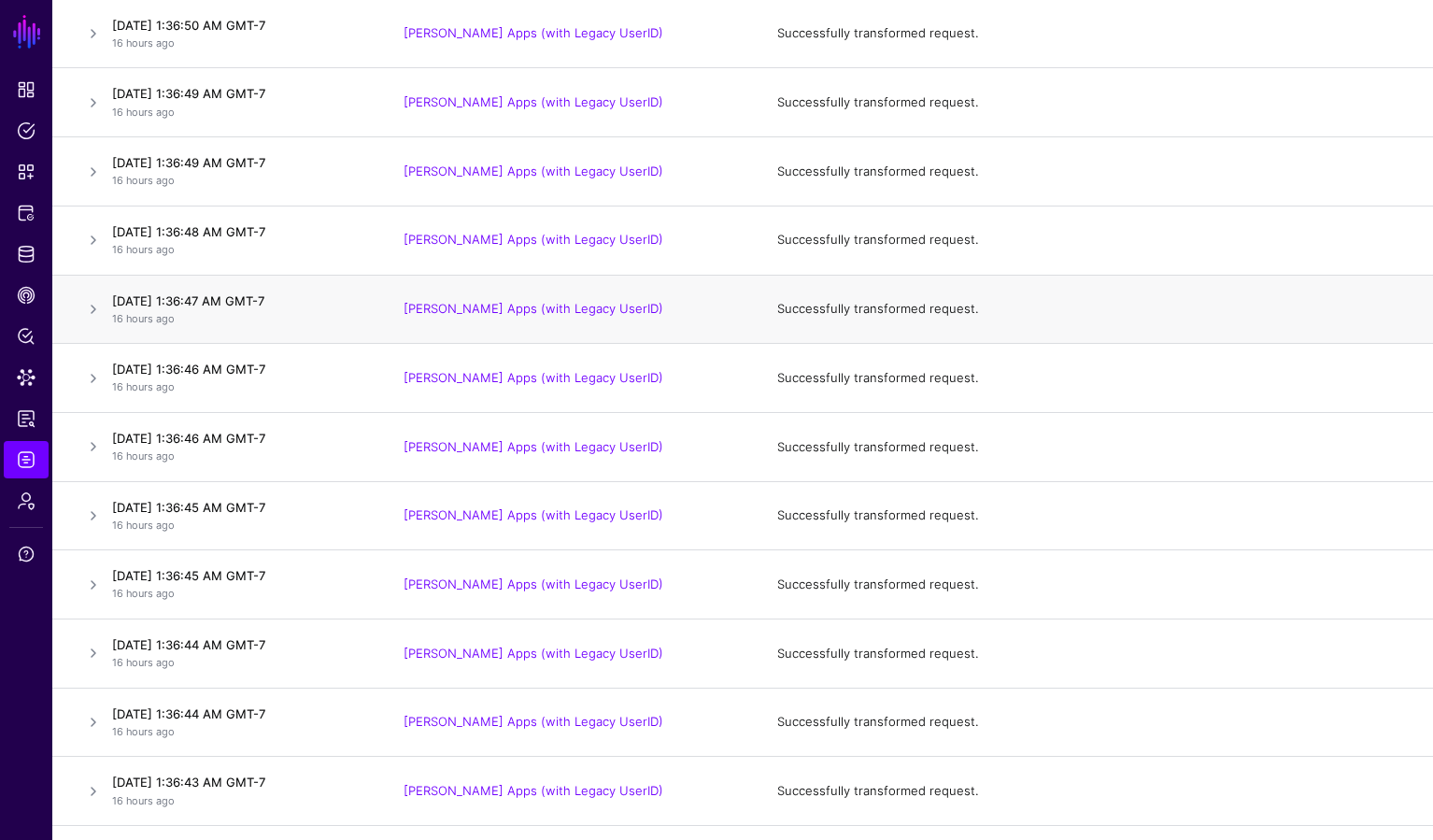
scroll to position [3648, 0]
click at [93, 309] on link at bounding box center [93, 307] width 22 height 22
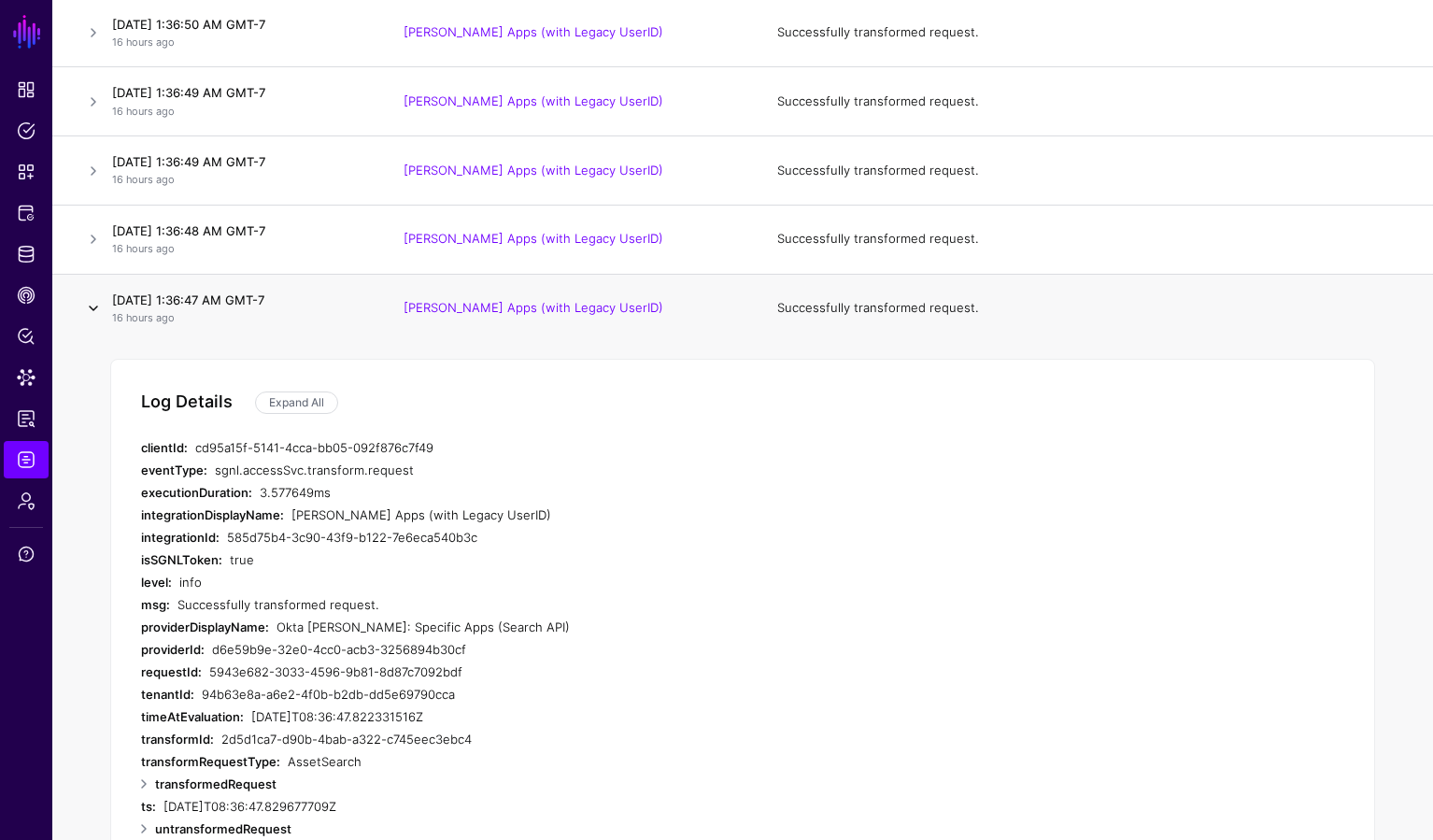
click at [93, 309] on link at bounding box center [93, 307] width 22 height 22
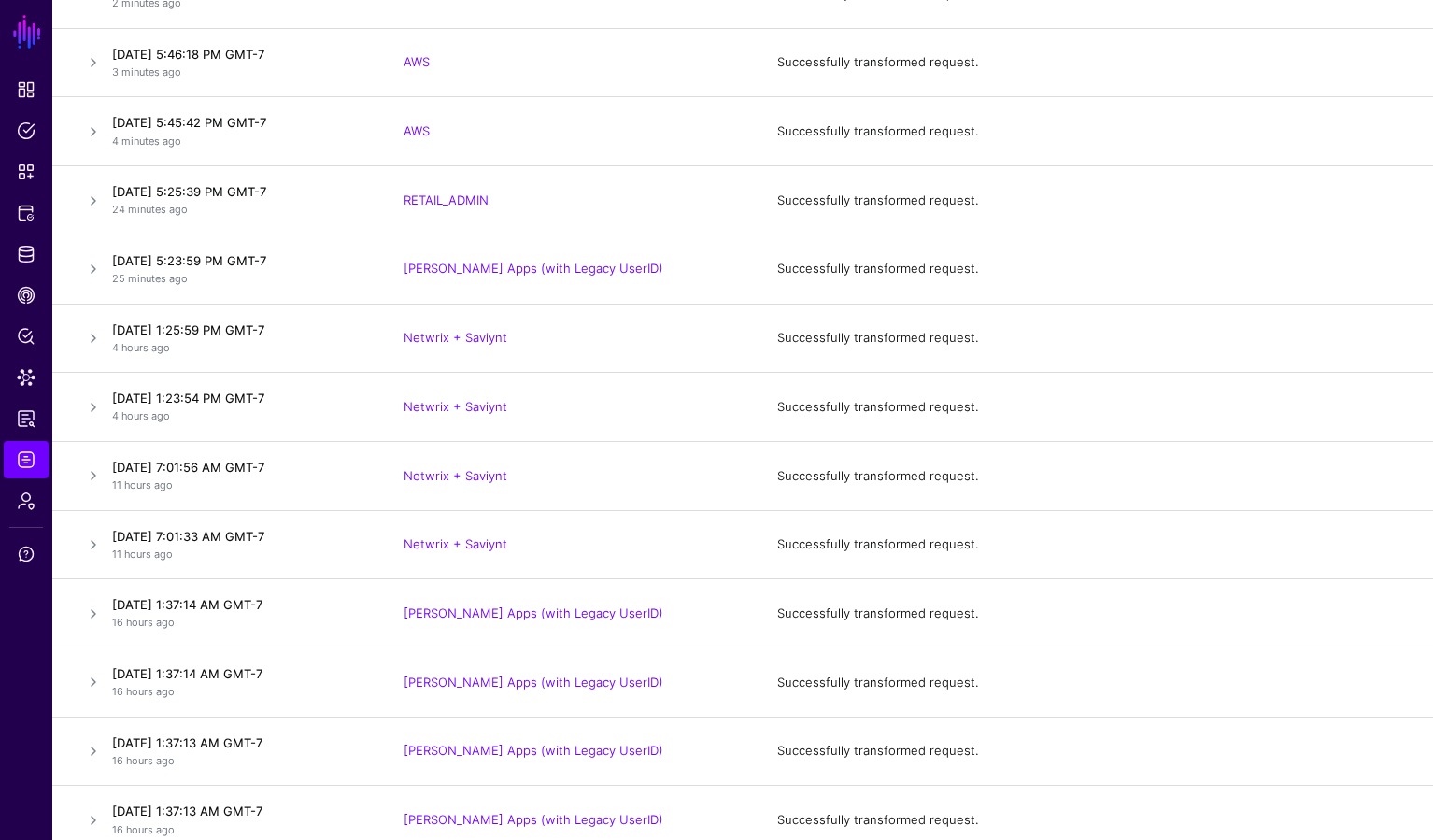
scroll to position [0, 0]
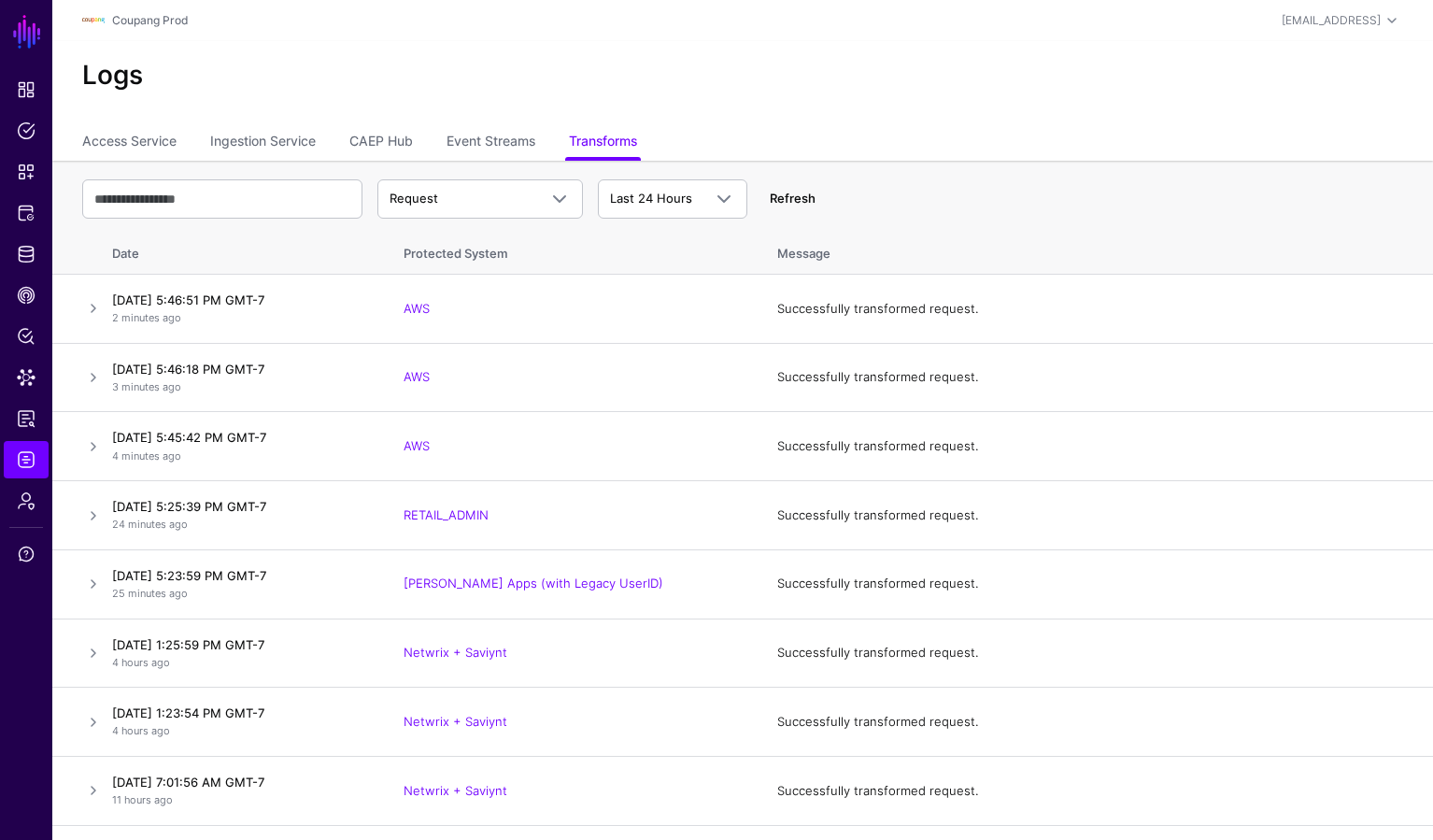
click at [790, 200] on link "Refresh" at bounding box center [793, 198] width 46 height 15
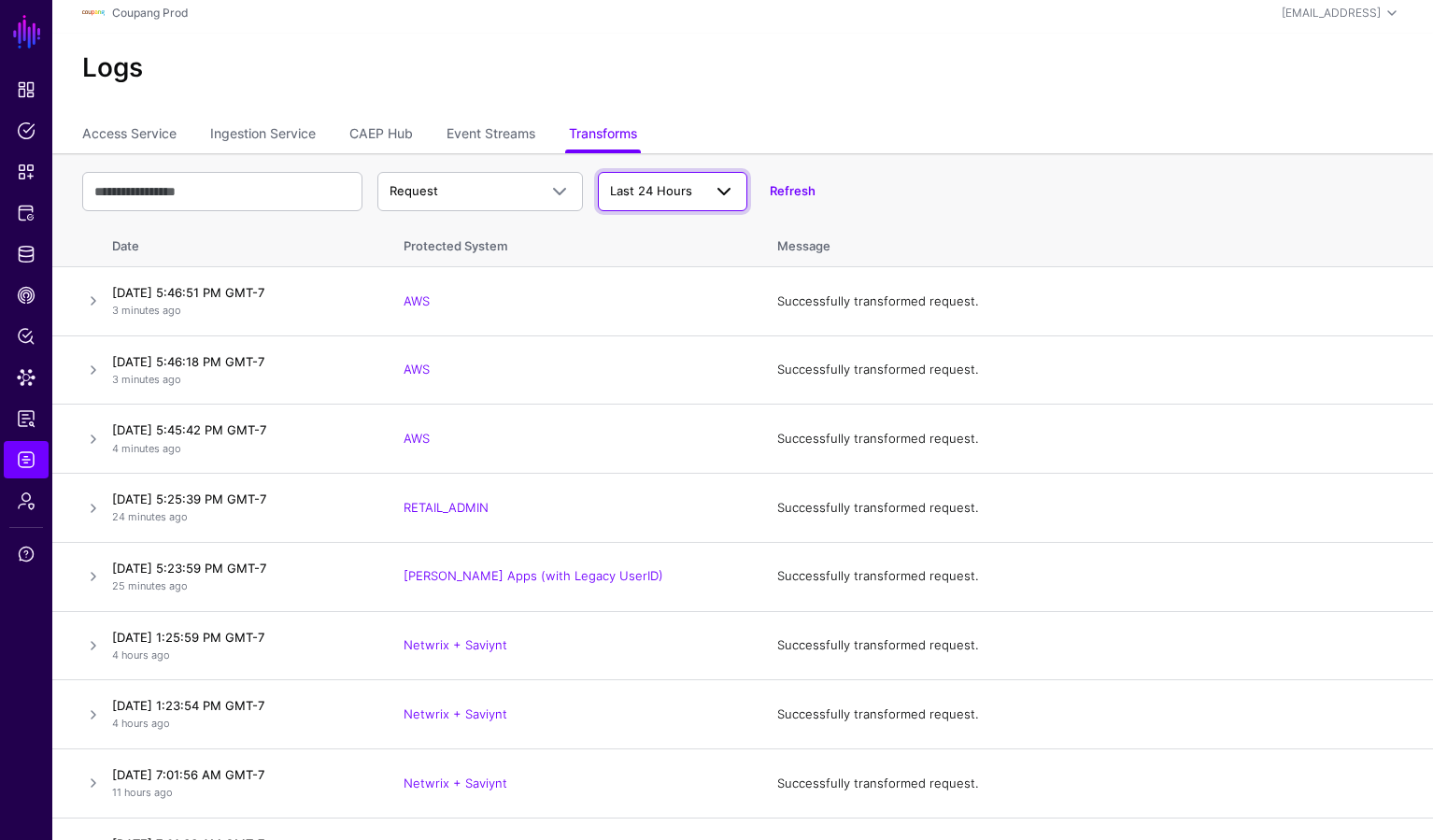
click at [736, 201] on link "Last 24 Hours" at bounding box center [673, 191] width 150 height 39
click at [935, 203] on div "Request Request Response Error Last 24 Hours Last 24 Hours Last 7 Days Last 30 …" at bounding box center [743, 191] width 1322 height 54
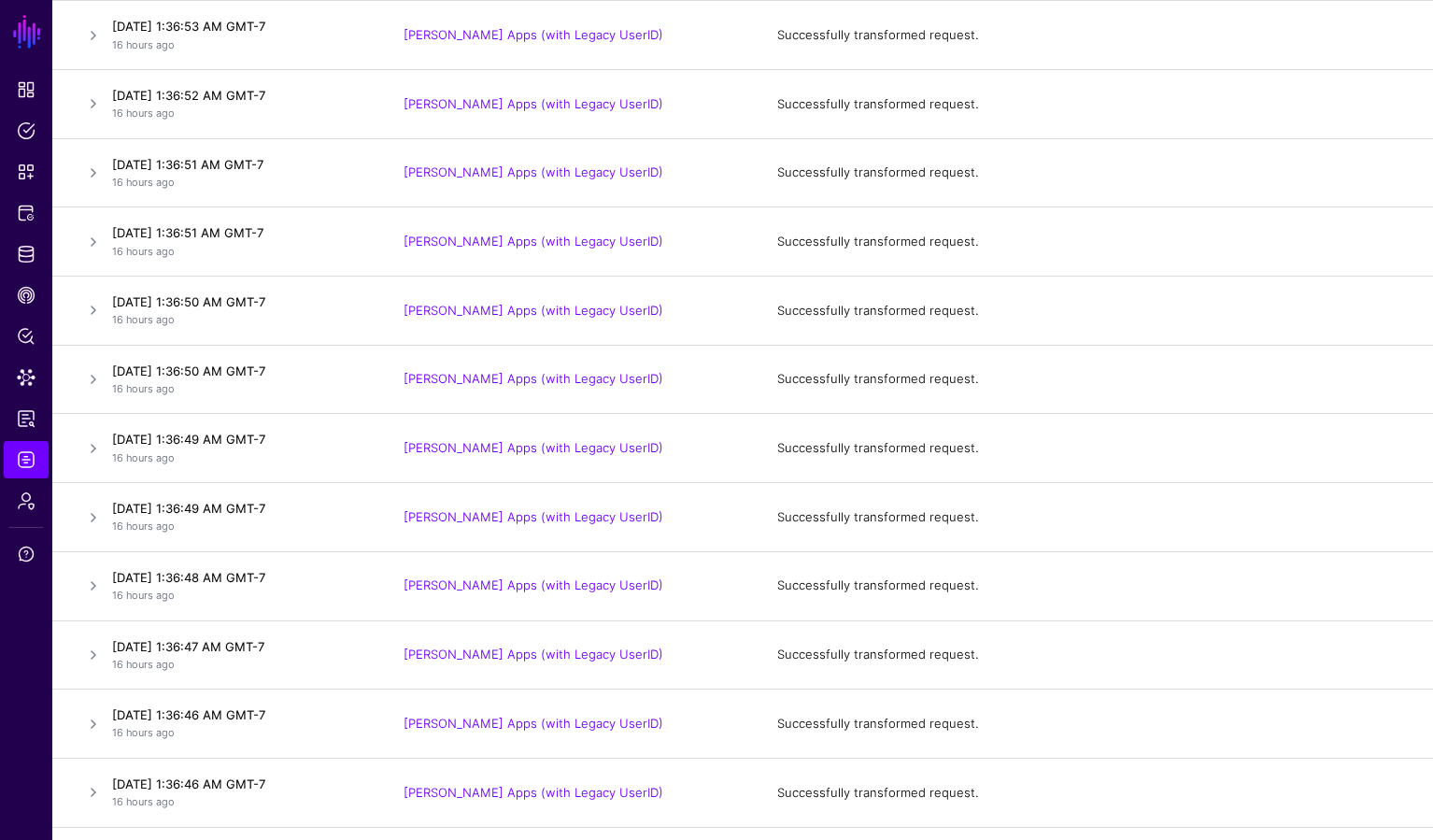
scroll to position [3910, 0]
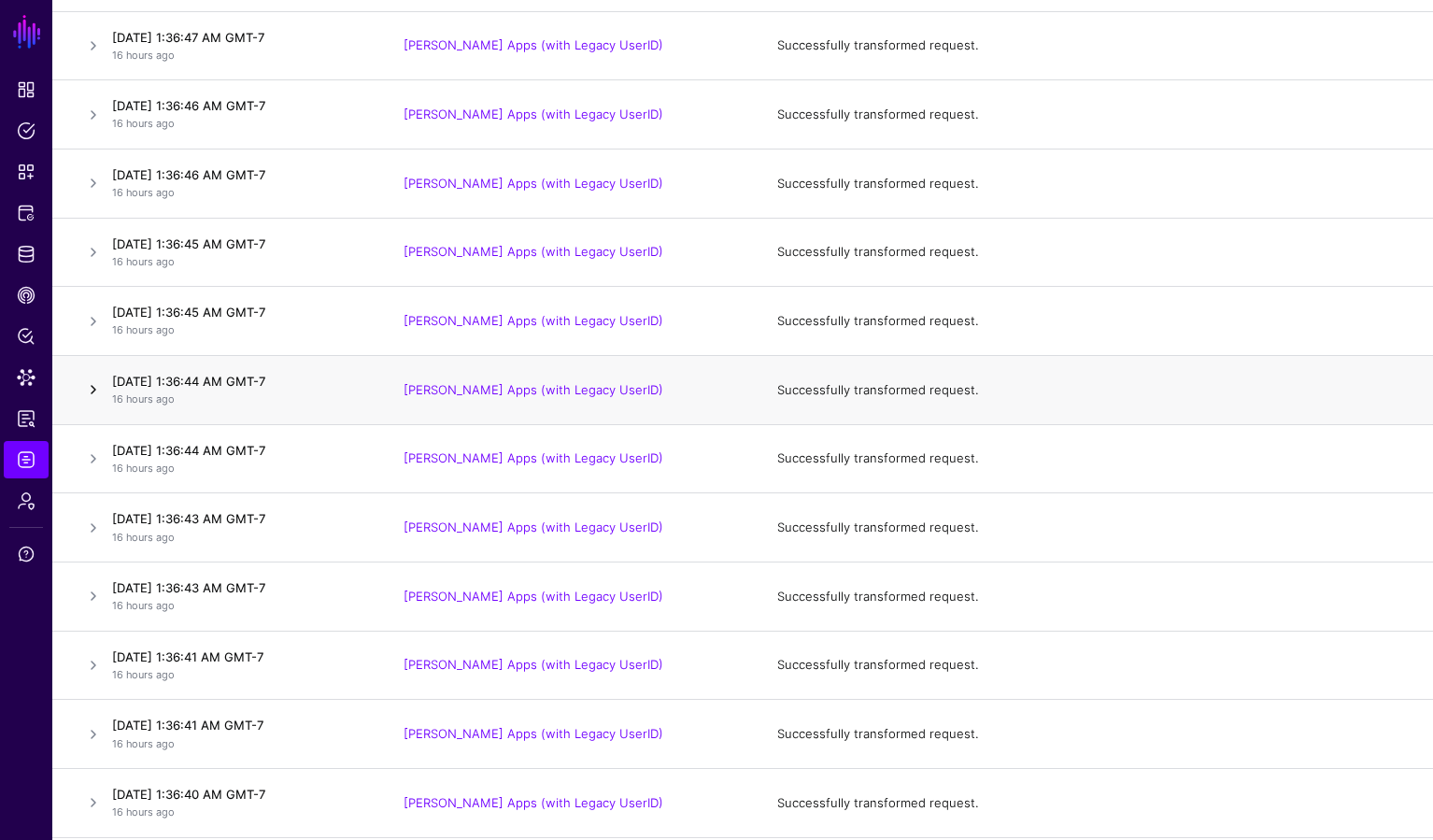
click at [86, 385] on link at bounding box center [93, 389] width 22 height 22
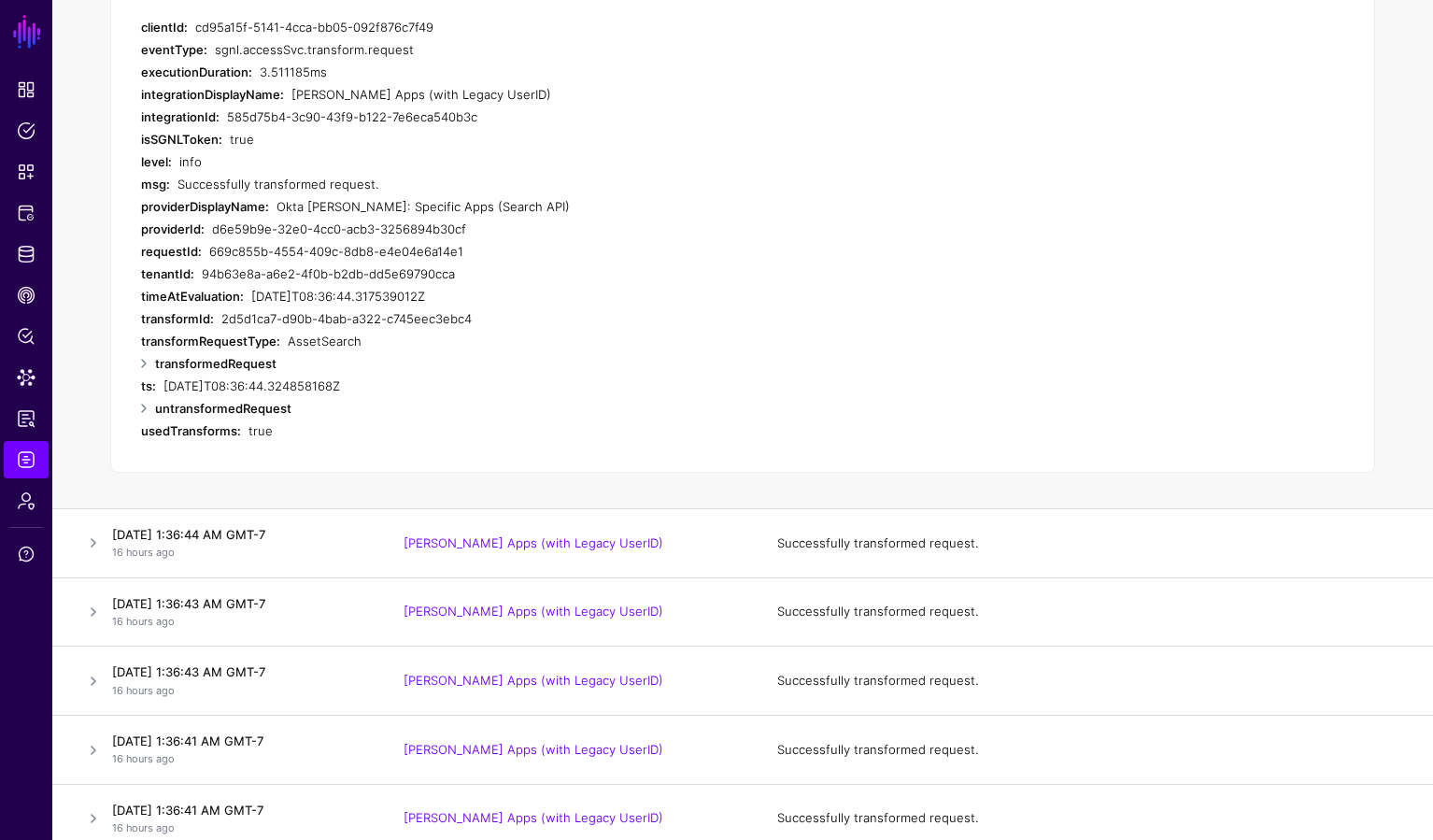
scroll to position [4667, 0]
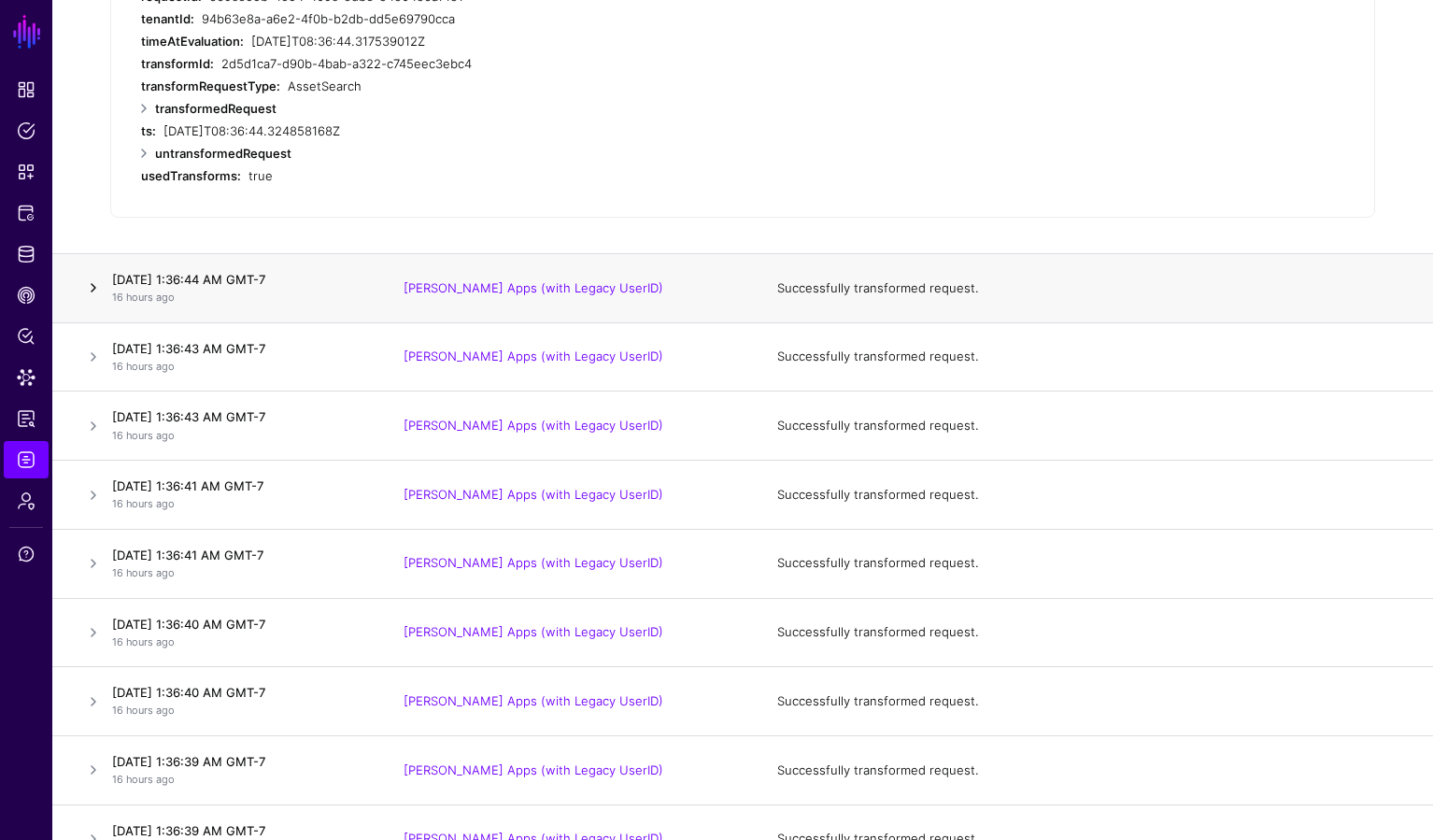
click at [87, 283] on link at bounding box center [93, 287] width 22 height 22
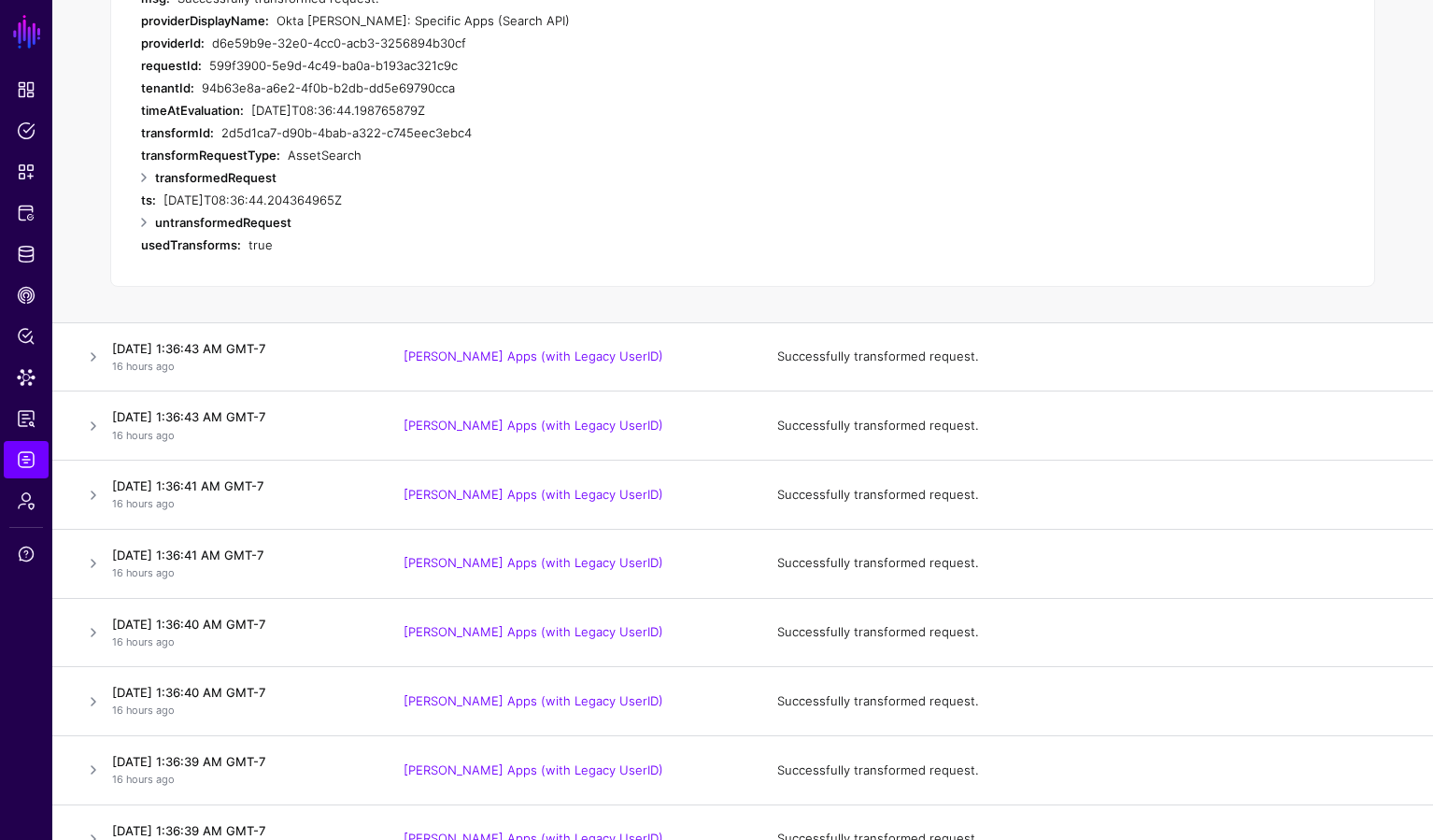
click at [87, 283] on td "Log Details Expand All clientId: cd95a15f-5141-4cca-bb05-092f876c7f49 eventType…" at bounding box center [742, 29] width 1381 height 587
click at [90, 355] on link at bounding box center [93, 356] width 22 height 22
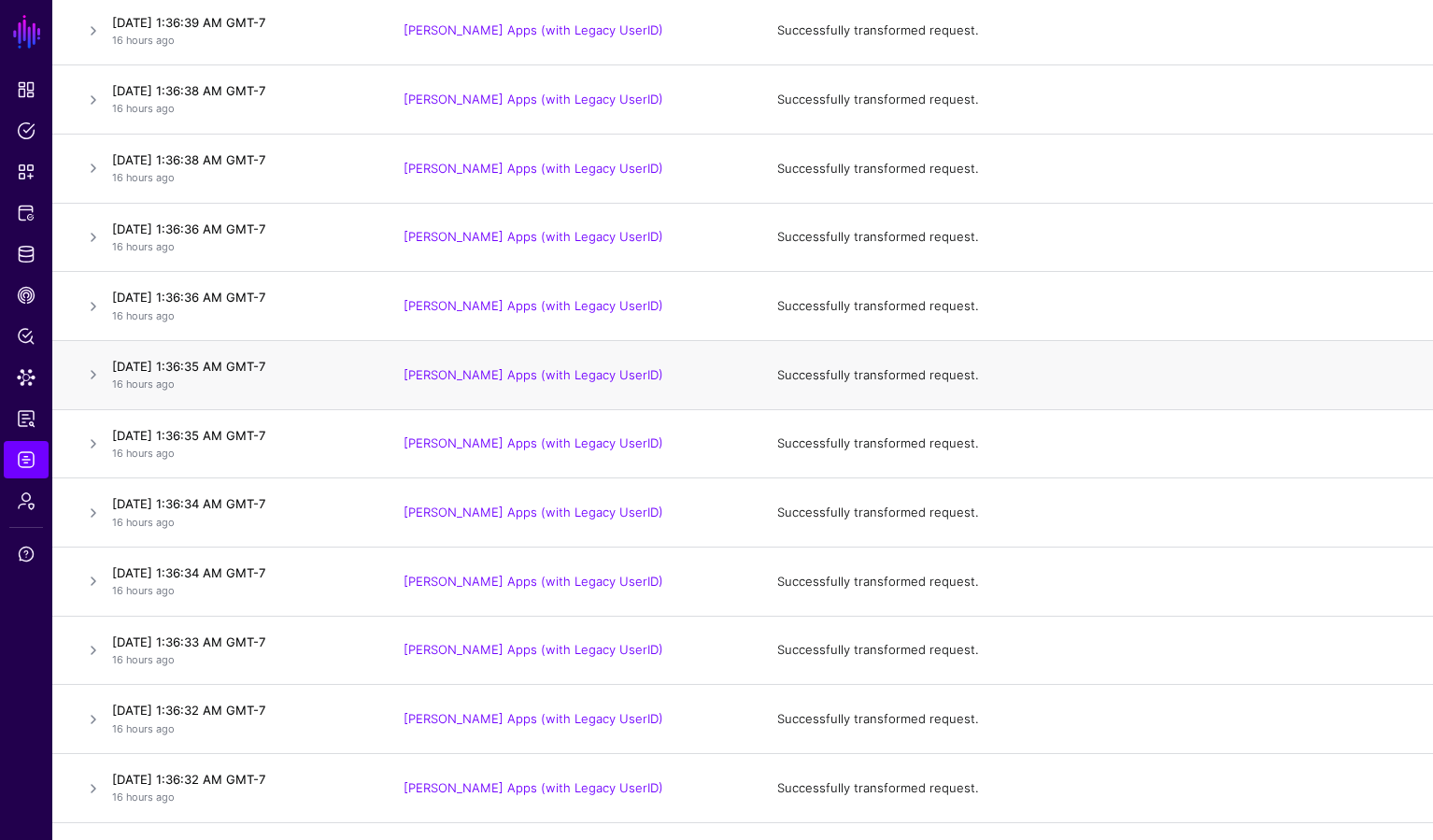
scroll to position [5477, 0]
click at [93, 387] on td at bounding box center [78, 373] width 52 height 69
click at [92, 374] on link at bounding box center [93, 372] width 22 height 22
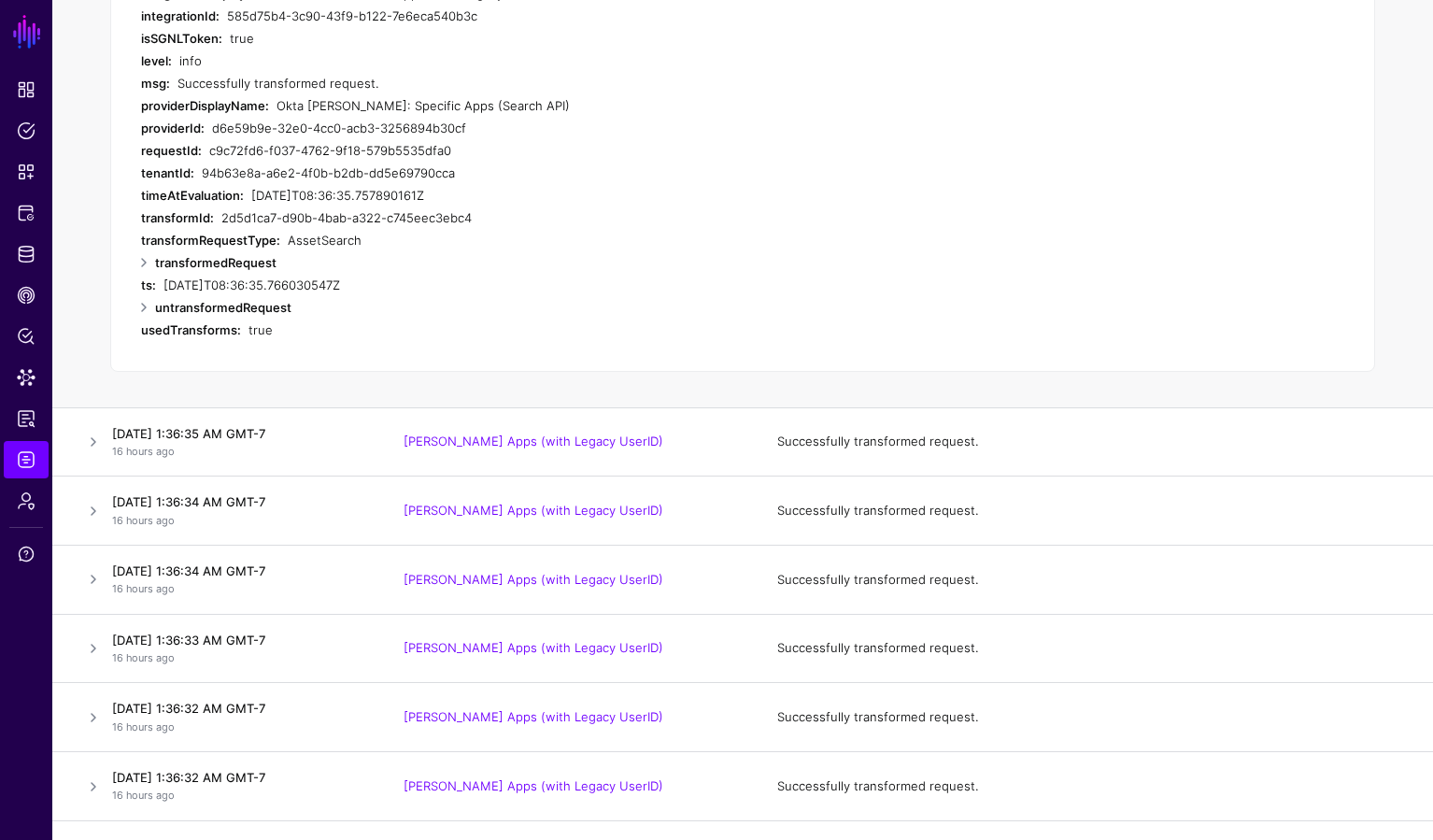
click at [92, 374] on td "Log Details Expand All clientId: cd95a15f-5141-4cca-bb05-092f876c7f49 eventType…" at bounding box center [742, 113] width 1381 height 587
drag, startPoint x: 1337, startPoint y: 482, endPoint x: 1159, endPoint y: 434, distance: 184.4
click at [1332, 481] on td "Successfully transformed request." at bounding box center [1096, 511] width 674 height 69
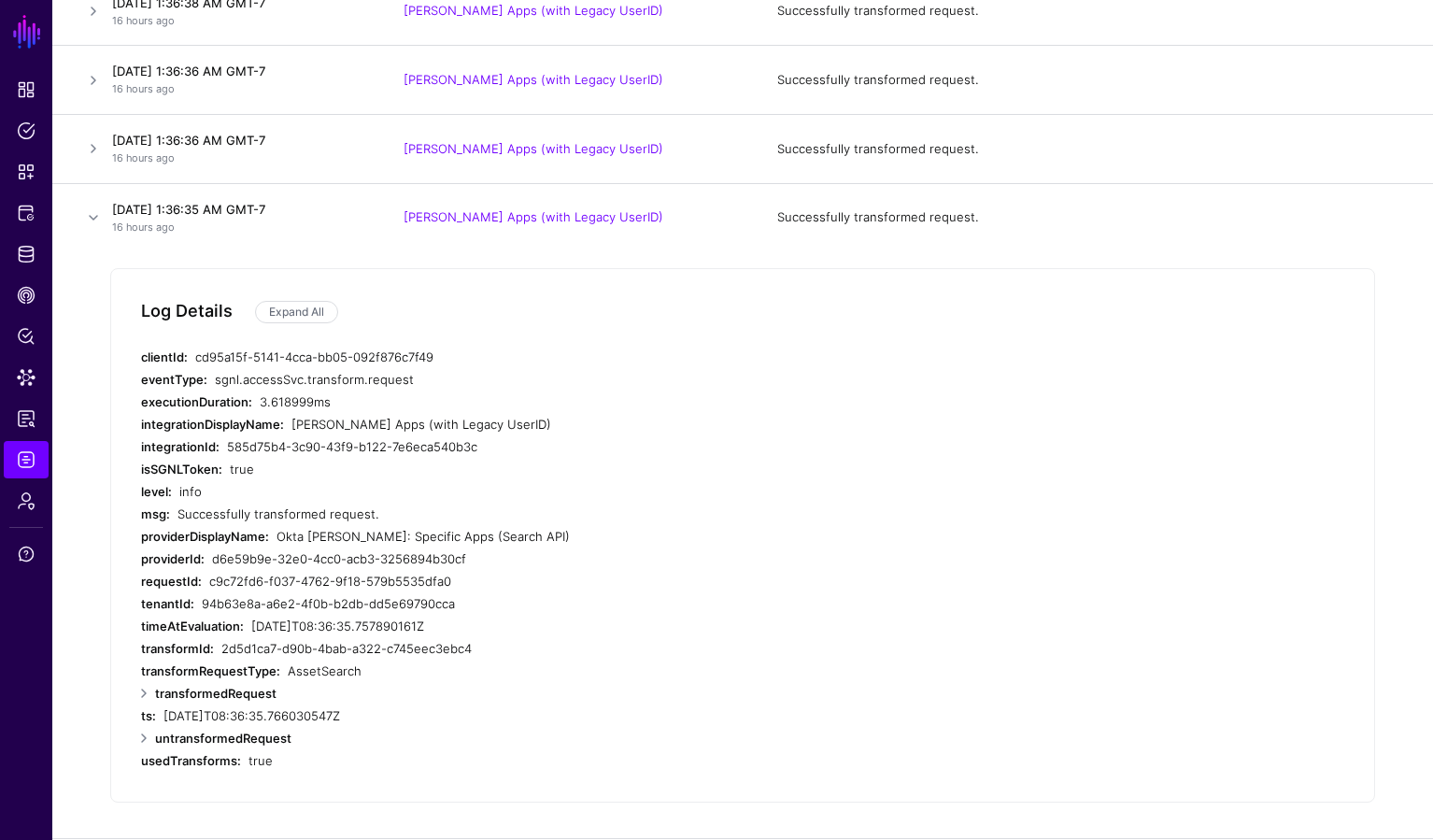
scroll to position [5089, 0]
